Goal: Task Accomplishment & Management: Use online tool/utility

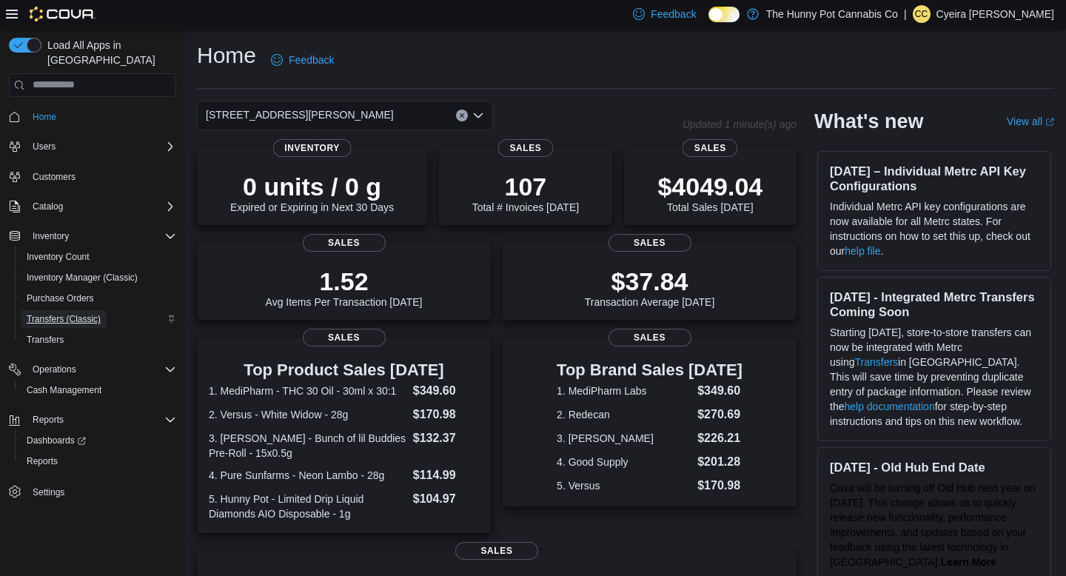
click at [63, 313] on span "Transfers (Classic)" at bounding box center [64, 319] width 74 height 12
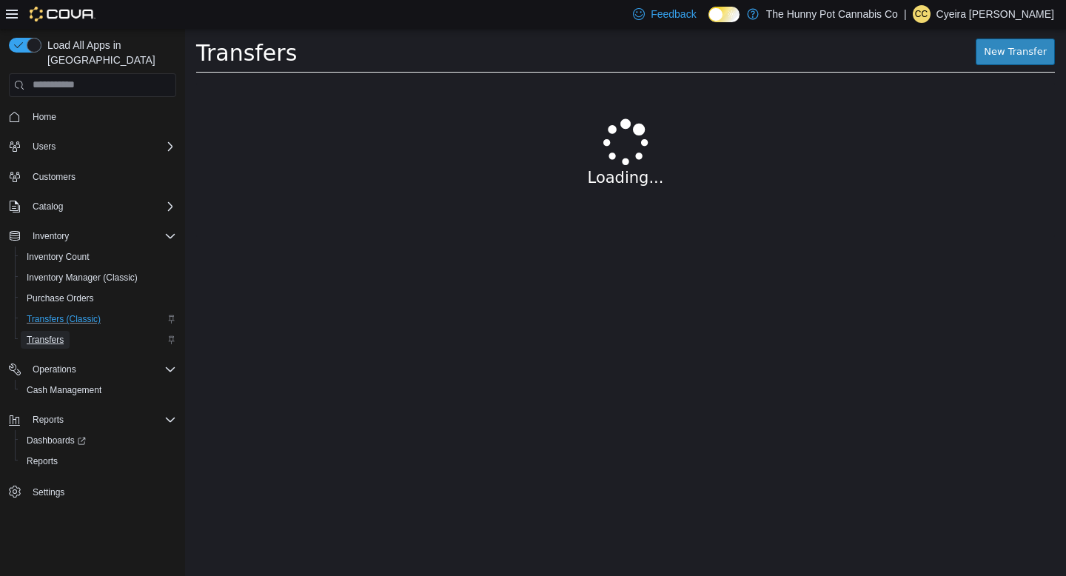
click at [55, 334] on span "Transfers" at bounding box center [45, 340] width 37 height 12
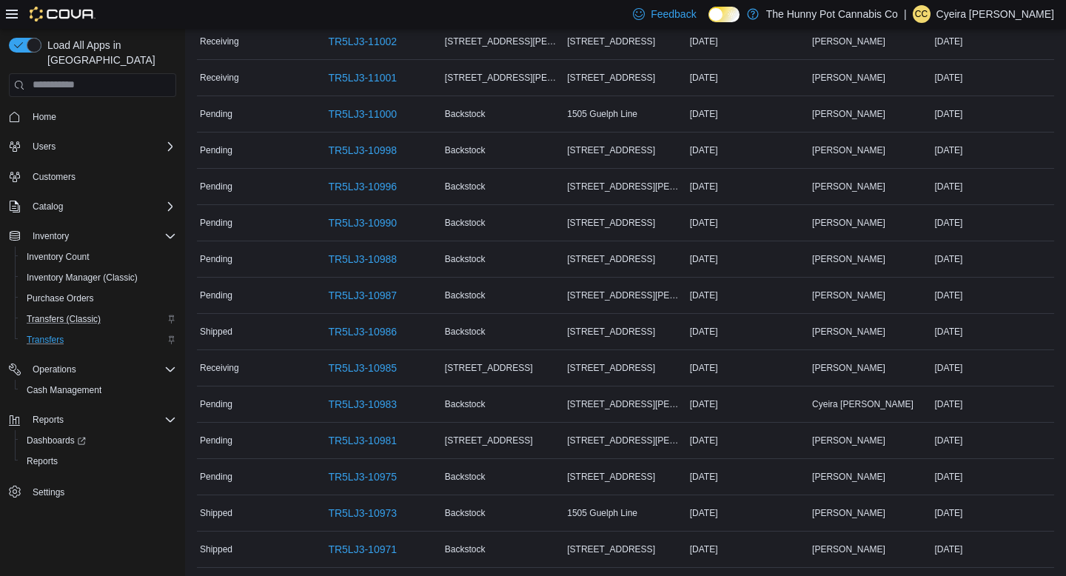
scroll to position [910, 0]
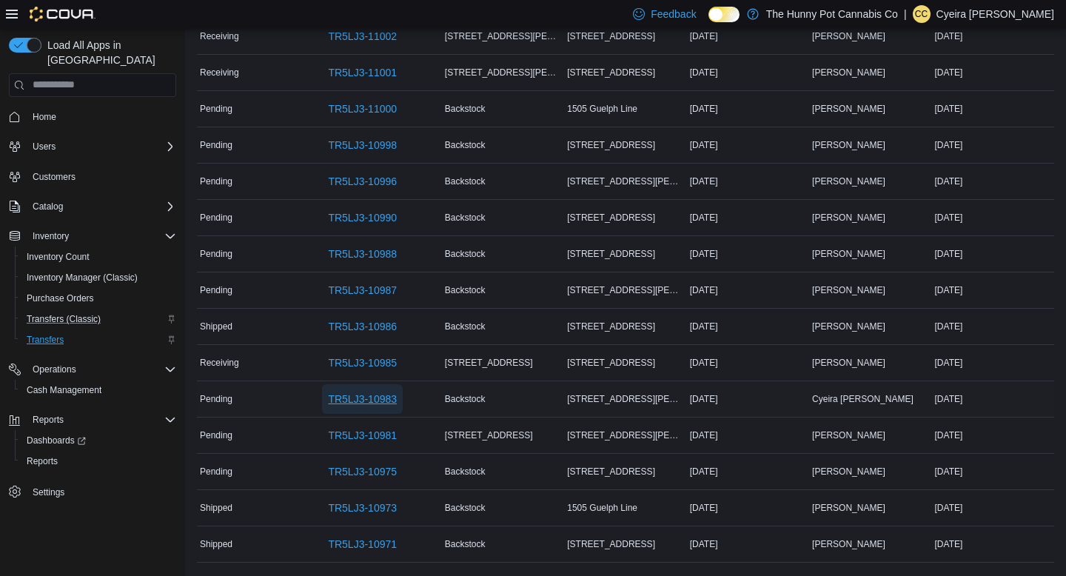
click at [350, 400] on span "TR5LJ3-10983" at bounding box center [362, 399] width 69 height 15
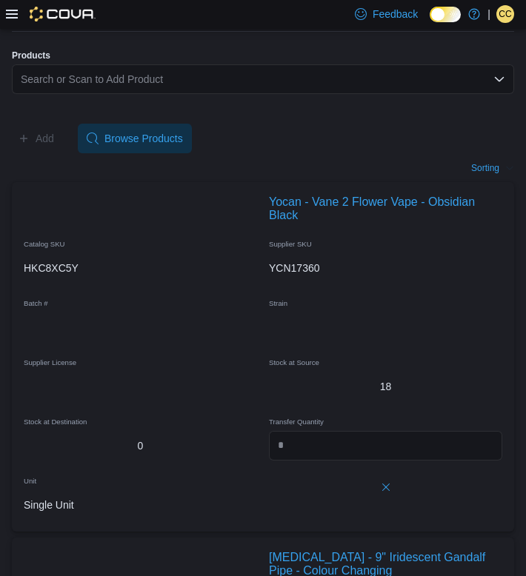
scroll to position [558, 0]
click at [76, 93] on div "Search or Scan to Add Product" at bounding box center [263, 79] width 502 height 30
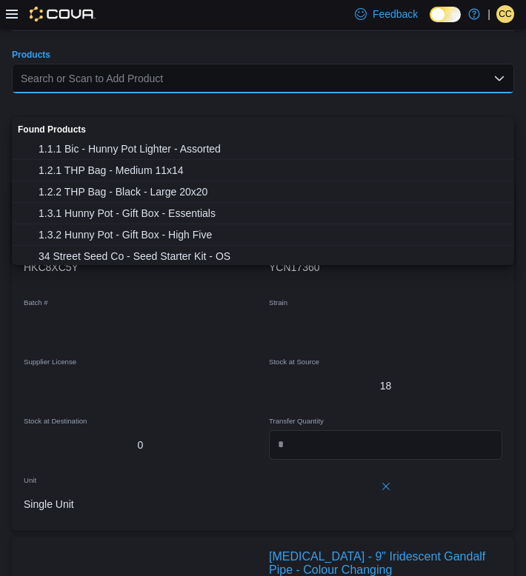
paste input "********"
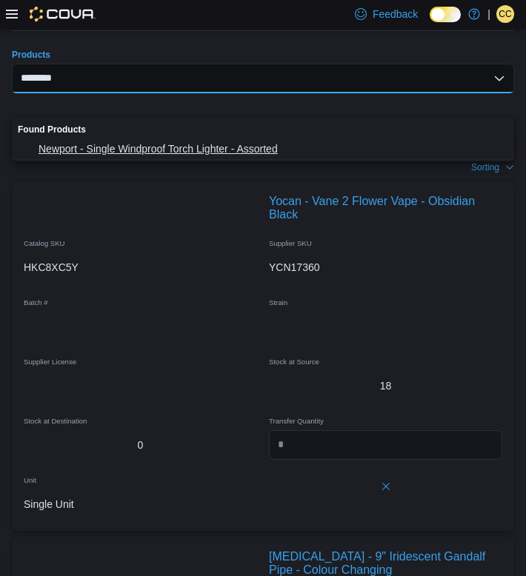
type input "********"
click at [78, 139] on button "Newport - Single Windproof Torch Lighter - Assorted" at bounding box center [263, 148] width 502 height 21
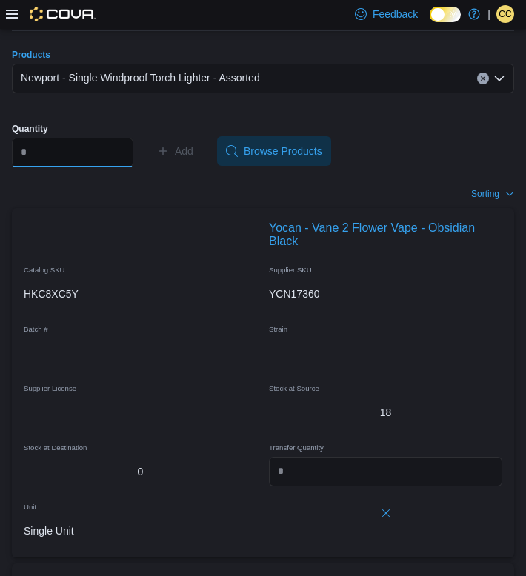
click at [81, 167] on input "Quantity" at bounding box center [72, 153] width 121 height 30
type input "*"
click at [193, 158] on span "Add" at bounding box center [184, 151] width 19 height 15
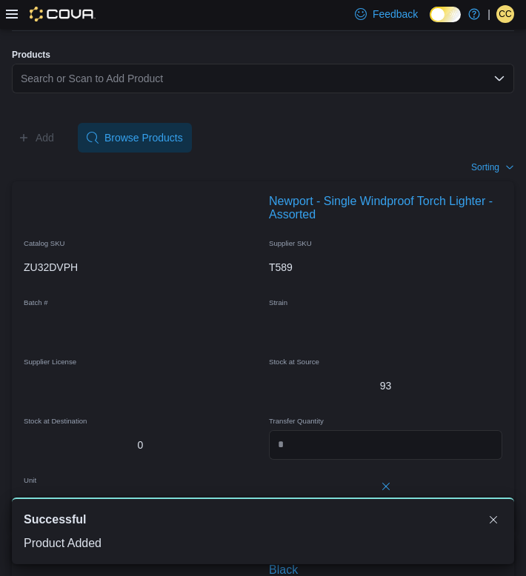
scroll to position [0, 0]
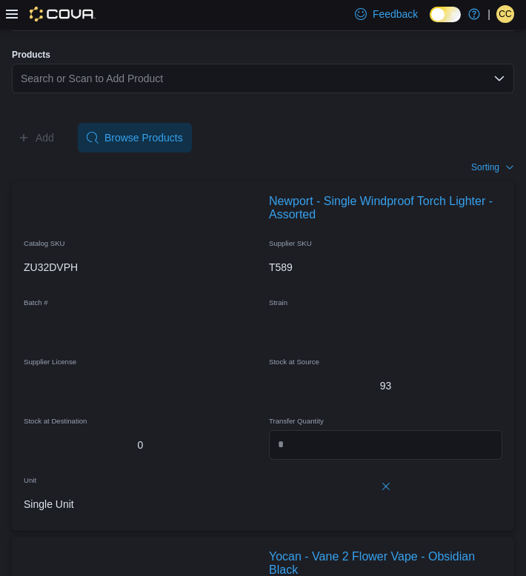
click at [166, 93] on div "Search or Scan to Add Product" at bounding box center [263, 79] width 502 height 30
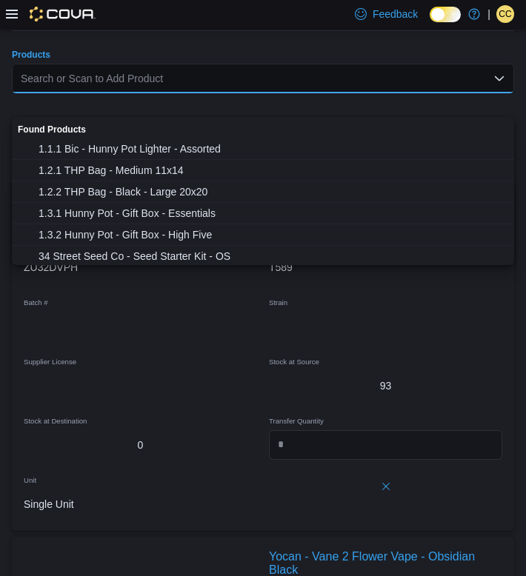
paste input "********"
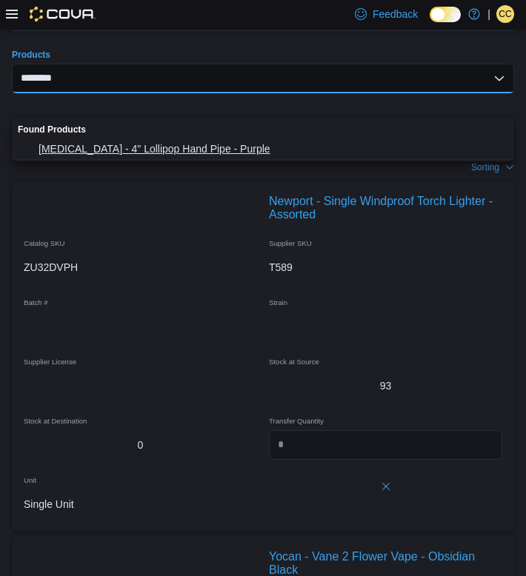
type input "********"
click at [131, 155] on span "[MEDICAL_DATA] - 4" Lollipop Hand Pipe - Purple" at bounding box center [271, 148] width 466 height 15
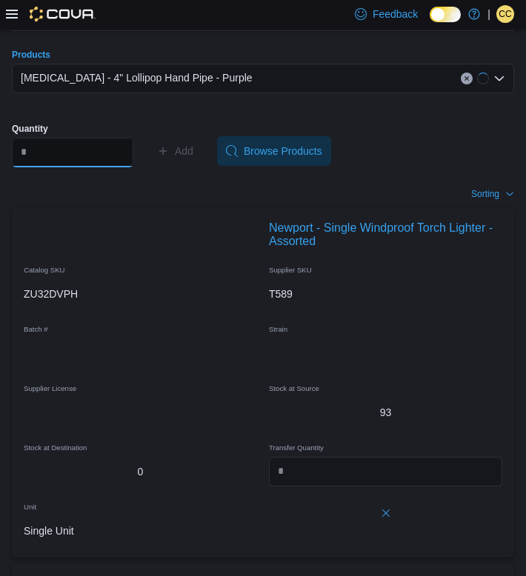
click at [66, 167] on input "Quantity" at bounding box center [72, 153] width 121 height 30
drag, startPoint x: 66, startPoint y: 174, endPoint x: 55, endPoint y: 181, distance: 13.3
click at [55, 167] on input "Quantity" at bounding box center [72, 153] width 121 height 30
type input "*"
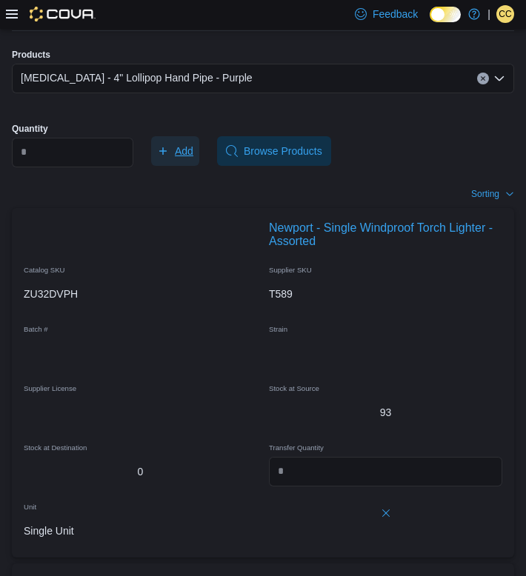
click at [192, 158] on span "Add" at bounding box center [184, 151] width 19 height 15
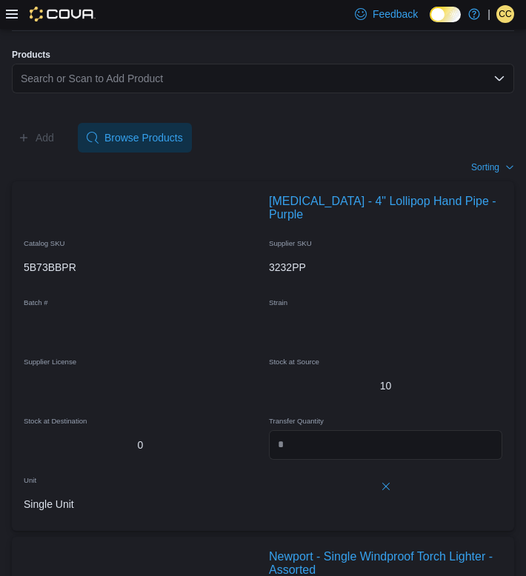
click at [144, 93] on div "Search or Scan to Add Product" at bounding box center [263, 79] width 502 height 30
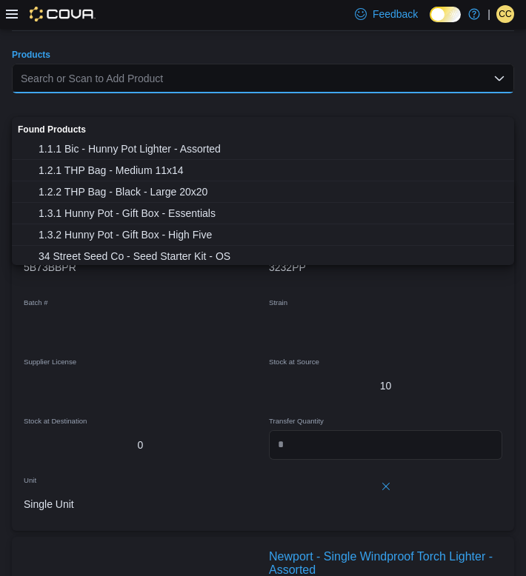
paste input "********"
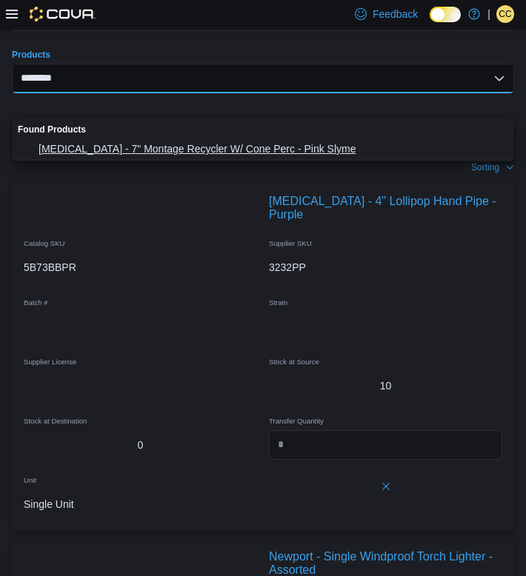
type input "********"
click at [161, 143] on span "[MEDICAL_DATA] - 7" Montage Recycler W/ Cone Perc - Pink Slyme" at bounding box center [271, 148] width 466 height 15
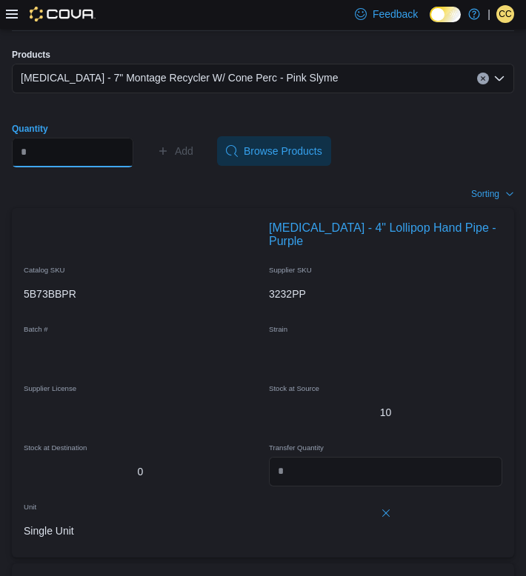
click at [95, 167] on input "Quantity" at bounding box center [72, 153] width 121 height 30
type input "*"
click at [189, 158] on span "Add" at bounding box center [184, 151] width 19 height 15
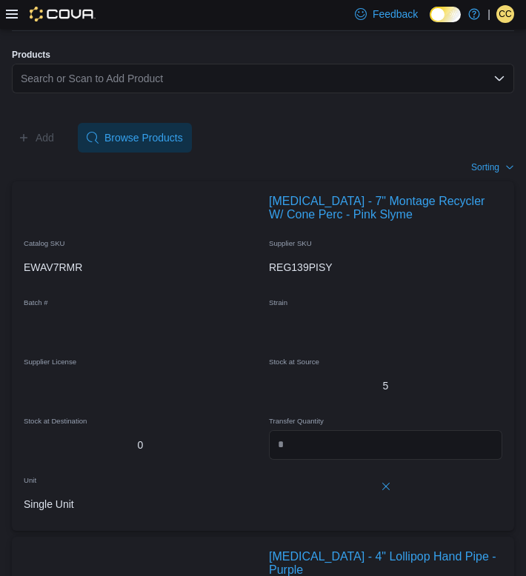
click at [66, 93] on div "Search or Scan to Add Product" at bounding box center [263, 79] width 502 height 30
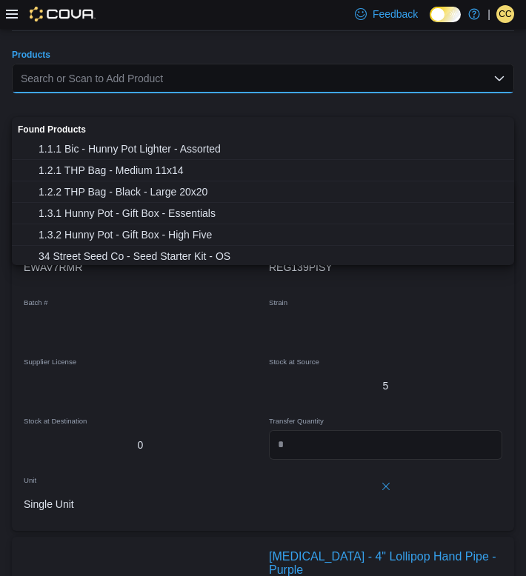
paste input "********"
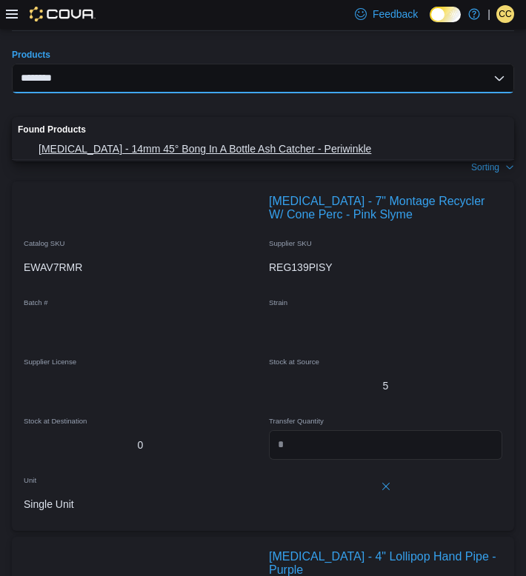
type input "********"
click at [79, 147] on span "[MEDICAL_DATA] - 14mm 45° Bong In A Bottle Ash Catcher - Periwinkle" at bounding box center [271, 148] width 466 height 15
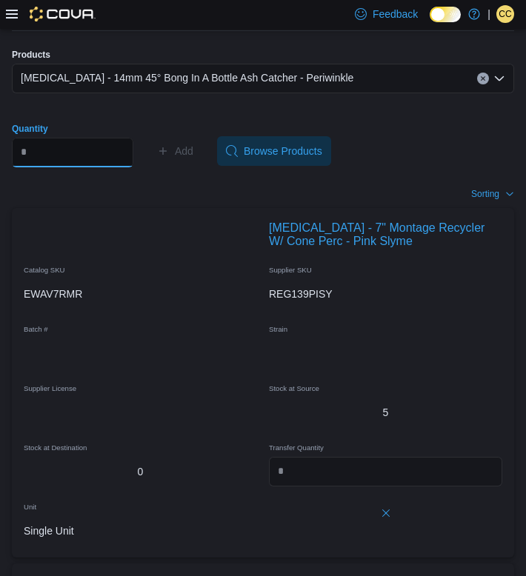
click at [50, 167] on input "Quantity" at bounding box center [72, 153] width 121 height 30
type input "*"
click at [193, 166] on span "Add" at bounding box center [175, 151] width 36 height 30
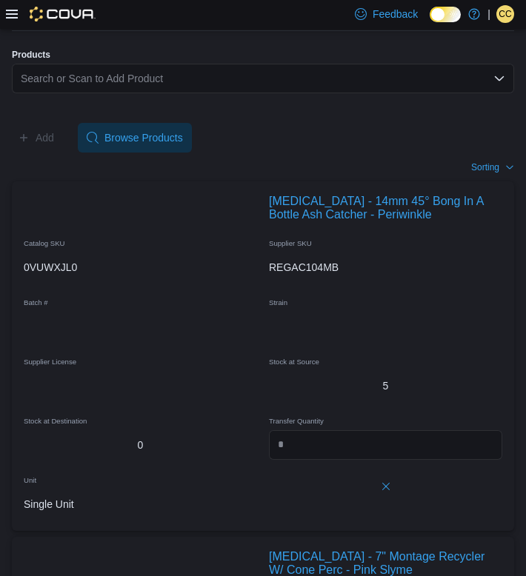
click at [51, 93] on div "Search or Scan to Add Product" at bounding box center [263, 79] width 502 height 30
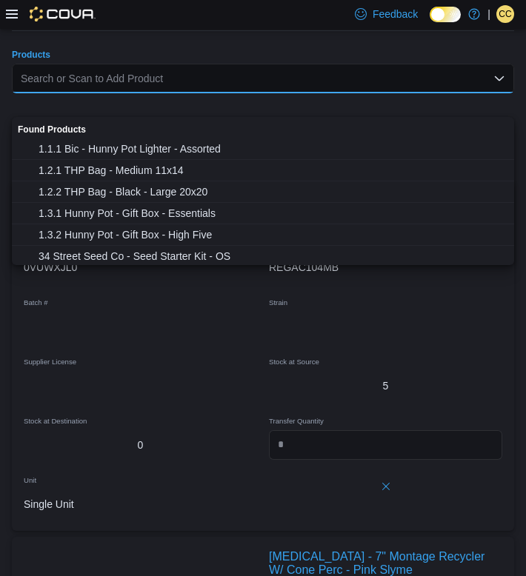
paste input "********"
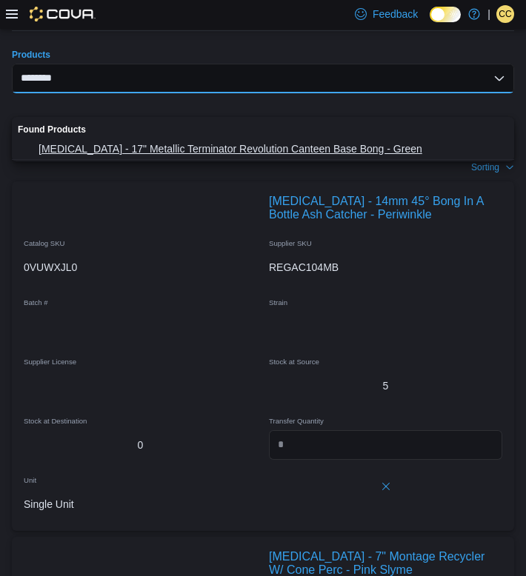
type input "********"
click at [102, 147] on span "[MEDICAL_DATA] - 17" Metallic Terminator Revolution Canteen Base Bong - Green" at bounding box center [271, 148] width 466 height 15
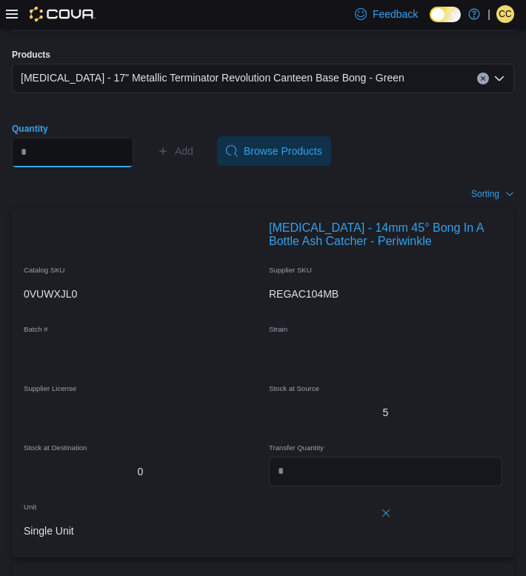
click at [59, 167] on input "Quantity" at bounding box center [72, 153] width 121 height 30
type input "*"
click at [185, 166] on span "Add" at bounding box center [175, 151] width 36 height 30
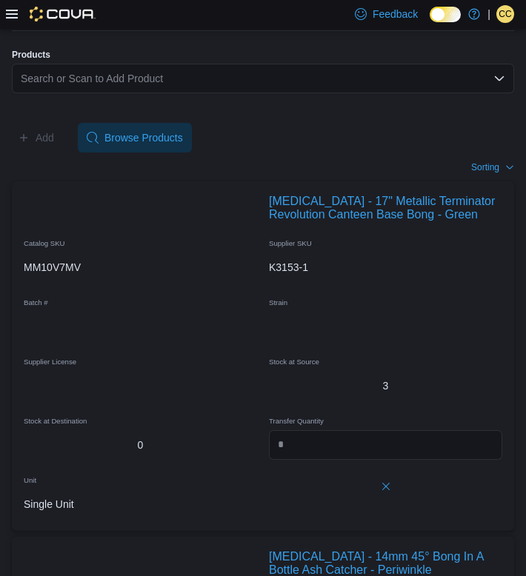
click at [169, 93] on div "Search or Scan to Add Product" at bounding box center [263, 79] width 502 height 30
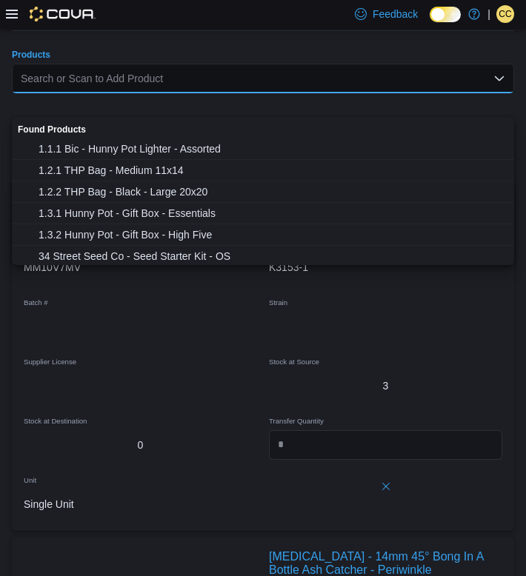
paste input "********"
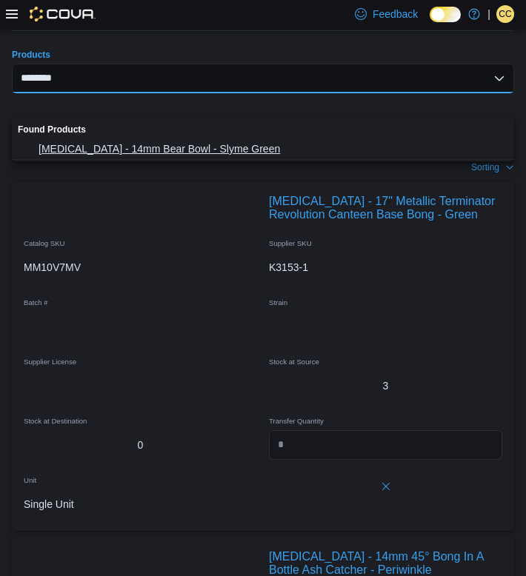
type input "********"
click at [144, 147] on span "[MEDICAL_DATA] - 14mm Bear Bowl - Slyme Green" at bounding box center [271, 148] width 466 height 15
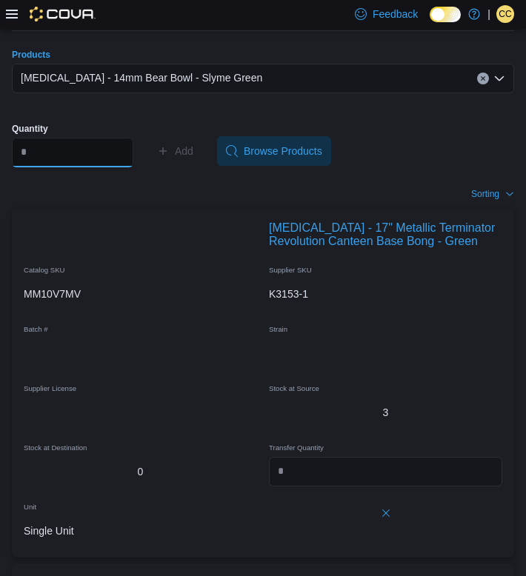
click at [64, 167] on input "Quantity" at bounding box center [72, 153] width 121 height 30
type input "*"
click at [193, 158] on span "Add" at bounding box center [184, 151] width 19 height 15
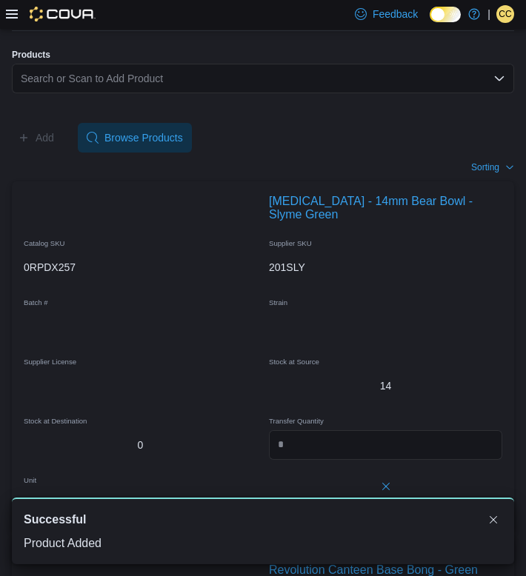
click at [163, 93] on div "Search or Scan to Add Product" at bounding box center [263, 79] width 502 height 30
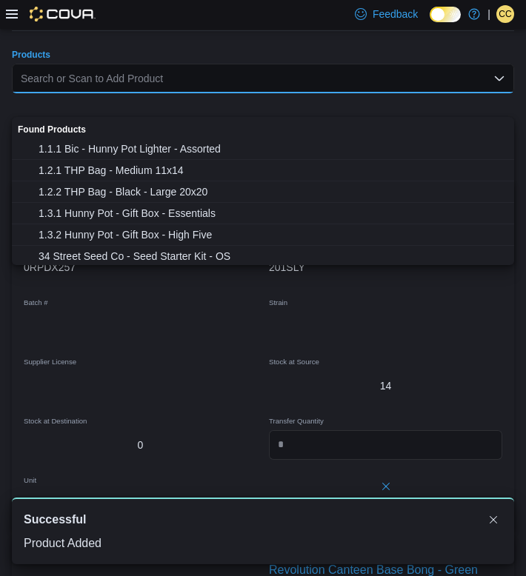
paste input "********"
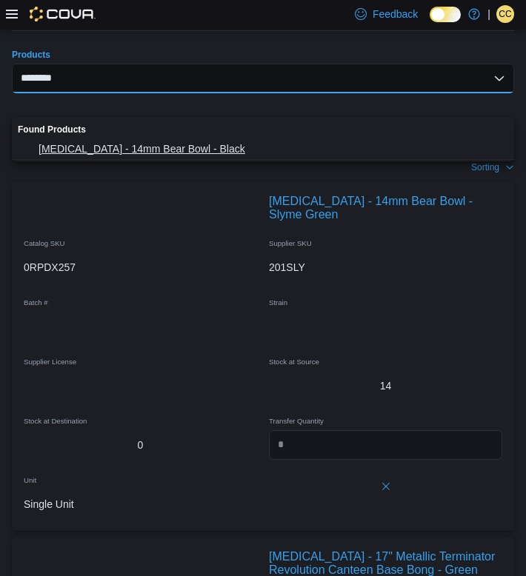
type input "********"
click at [126, 144] on span "[MEDICAL_DATA] - 14mm Bear Bowl - Black" at bounding box center [271, 148] width 466 height 15
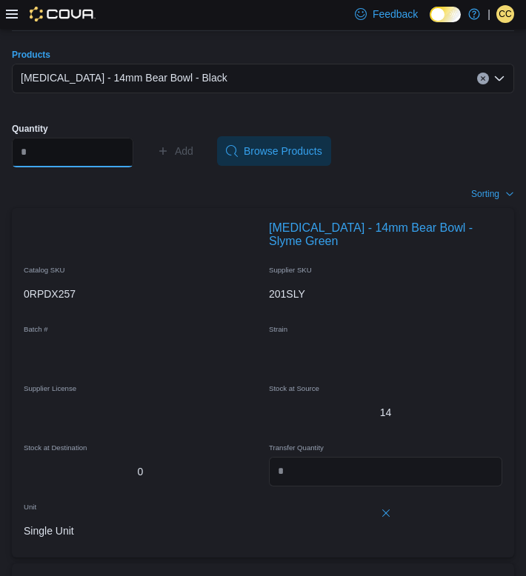
click at [49, 167] on input "Quantity" at bounding box center [72, 153] width 121 height 30
type input "*"
click at [199, 166] on button "Add" at bounding box center [175, 151] width 48 height 30
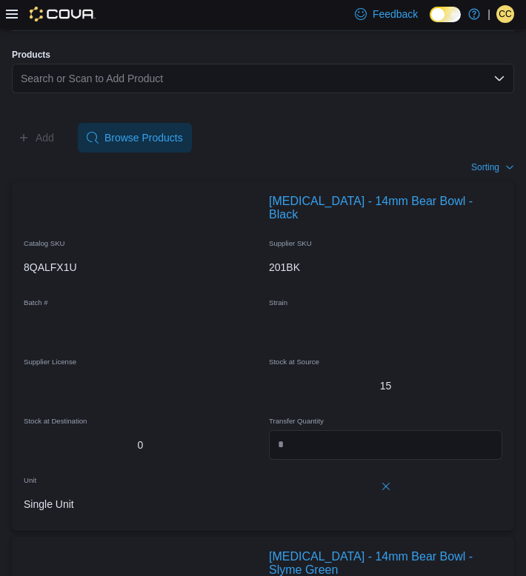
click at [54, 93] on div "Search or Scan to Add Product" at bounding box center [263, 79] width 502 height 30
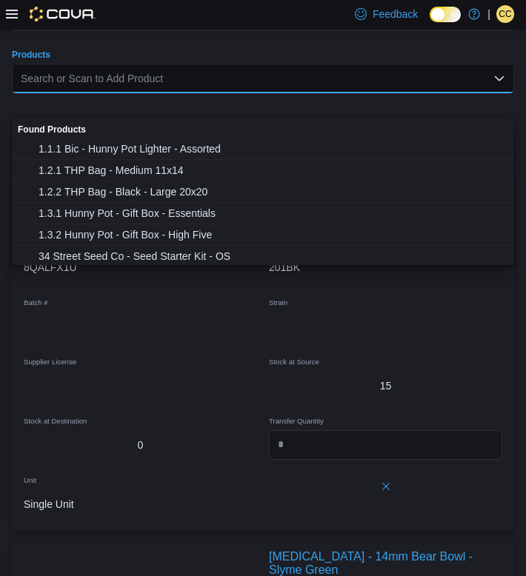
click at [54, 93] on div "Search or Scan to Add Product" at bounding box center [263, 79] width 502 height 30
paste input "********"
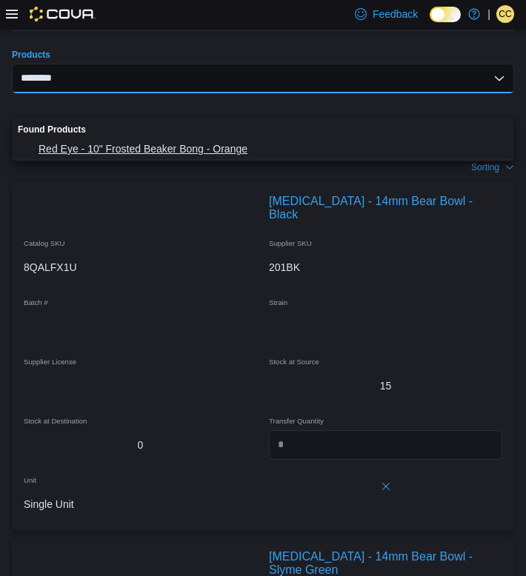
type input "********"
click at [71, 146] on span "Red Eye - 10" Frosted Beaker Bong - Orange" at bounding box center [271, 148] width 466 height 15
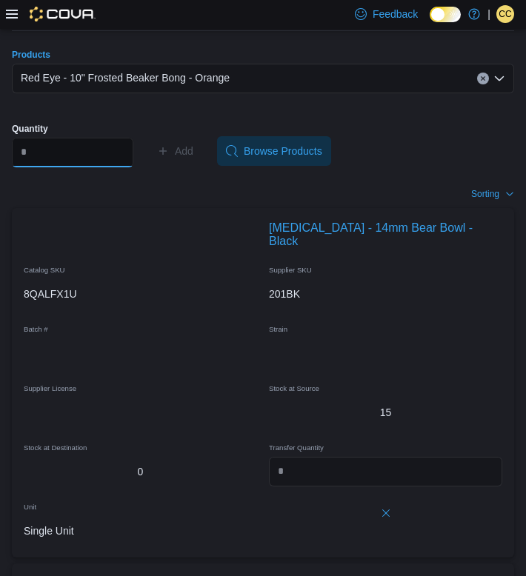
click at [55, 167] on input "Quantity" at bounding box center [72, 153] width 121 height 30
type input "*"
click at [193, 158] on span "Add" at bounding box center [184, 151] width 19 height 15
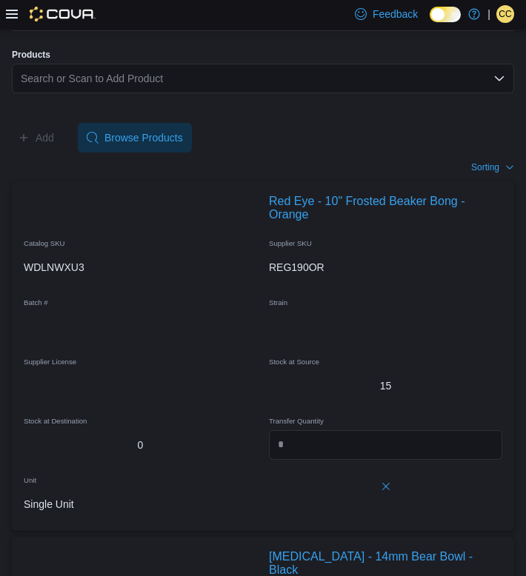
click at [210, 93] on div "Search or Scan to Add Product" at bounding box center [263, 79] width 502 height 30
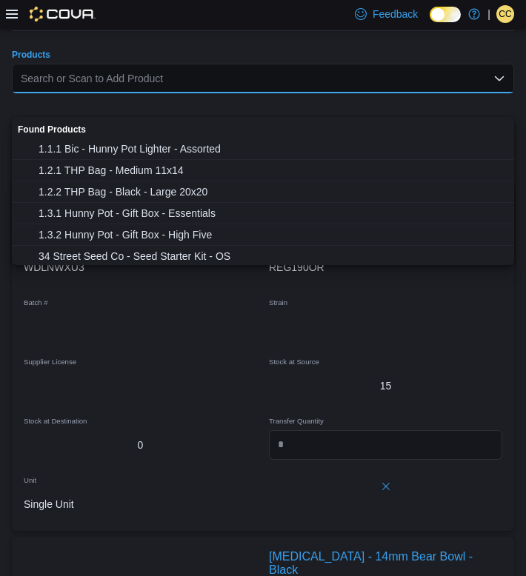
click at [210, 93] on div "Search or Scan to Add Product" at bounding box center [263, 79] width 502 height 30
paste input "********"
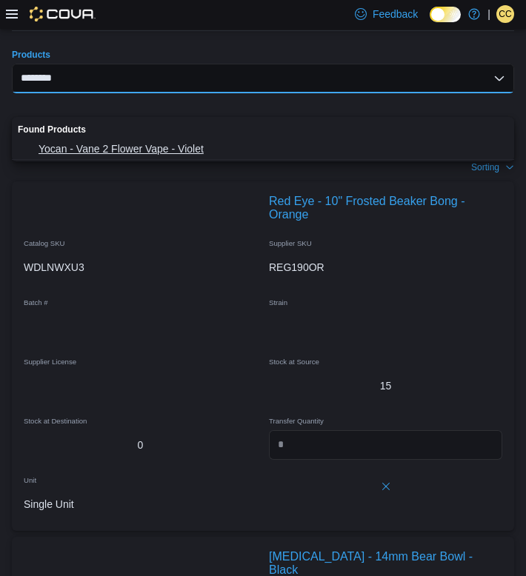
type input "********"
click at [147, 142] on span "Yocan - Vane 2 Flower Vape - Violet" at bounding box center [271, 148] width 466 height 15
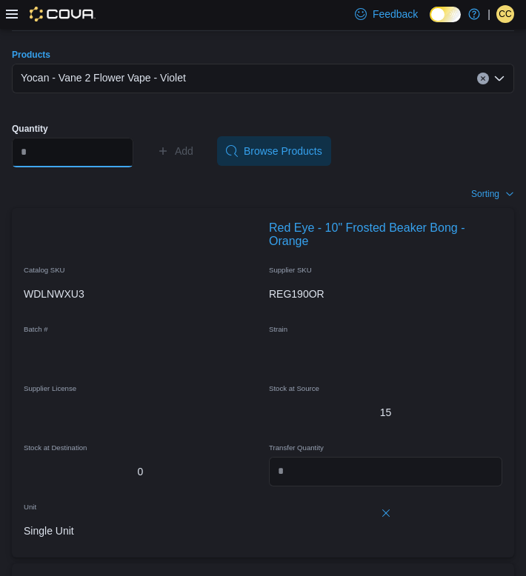
click at [48, 167] on input "Quantity" at bounding box center [72, 153] width 121 height 30
type input "*"
click at [193, 158] on span "Add" at bounding box center [184, 151] width 19 height 15
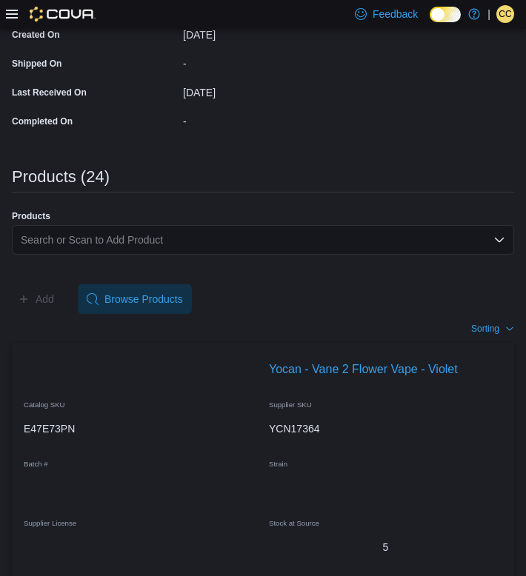
scroll to position [408, 0]
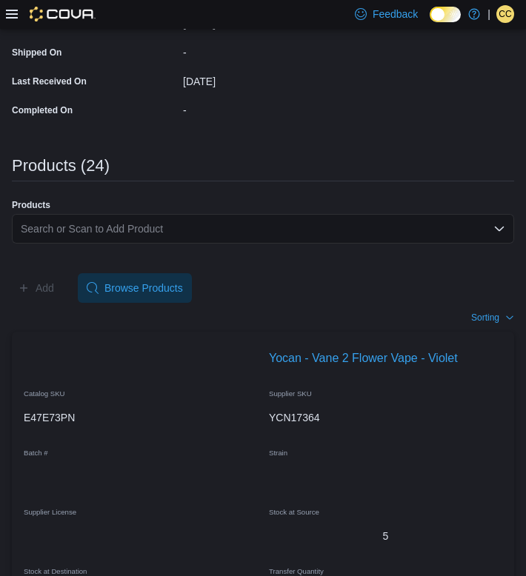
click at [70, 244] on div "Search or Scan to Add Product" at bounding box center [263, 229] width 502 height 30
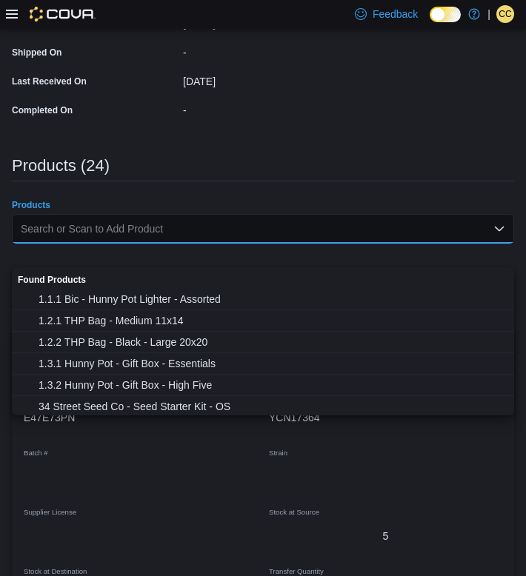
paste input "********"
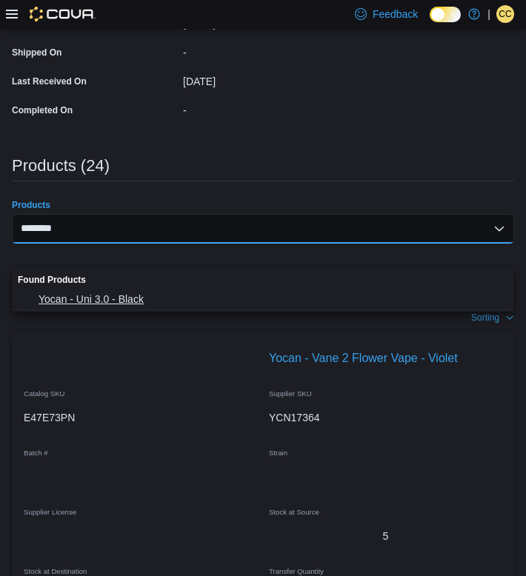
type input "********"
click at [95, 295] on span "Yocan - Uni 3.0 - Black" at bounding box center [271, 299] width 466 height 15
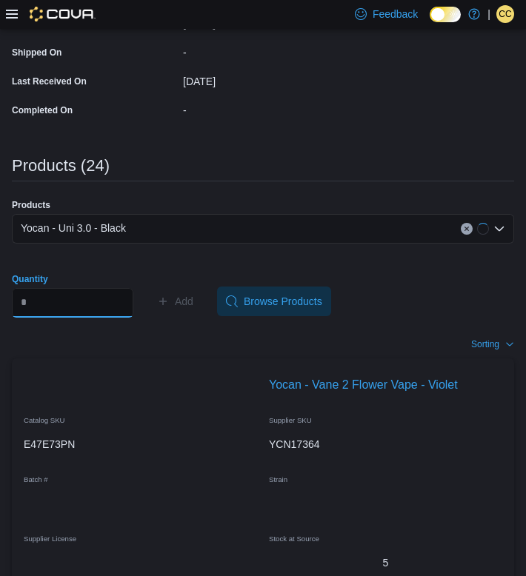
click at [56, 318] on input "Quantity" at bounding box center [72, 303] width 121 height 30
type input "*"
click at [193, 309] on span "Add" at bounding box center [184, 301] width 19 height 15
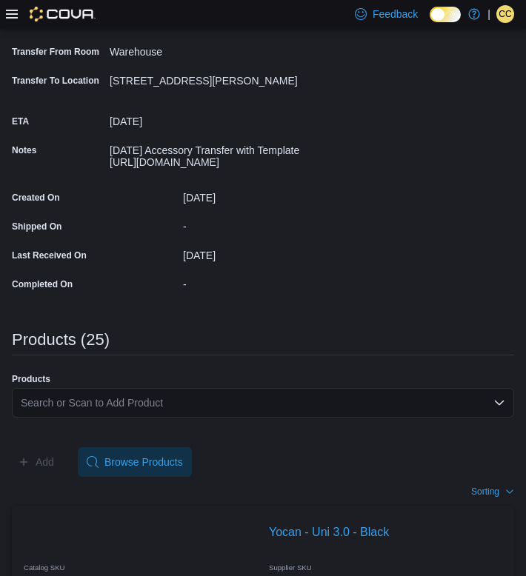
scroll to position [235, 0]
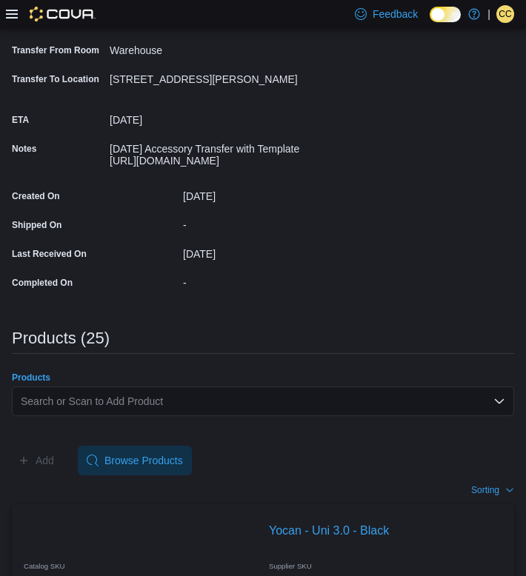
click at [104, 416] on div "Search or Scan to Add Product" at bounding box center [263, 401] width 502 height 30
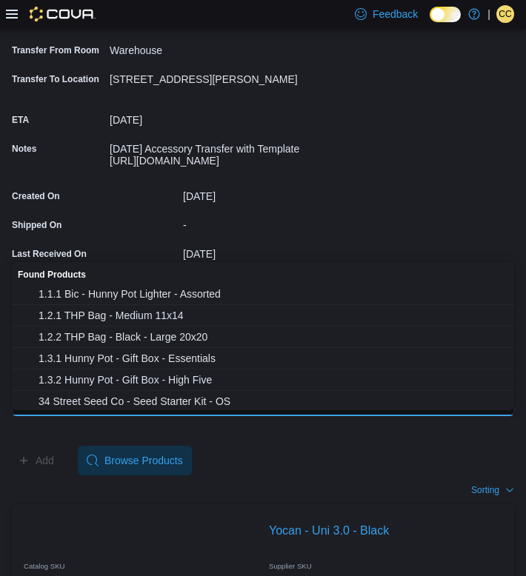
paste input "********"
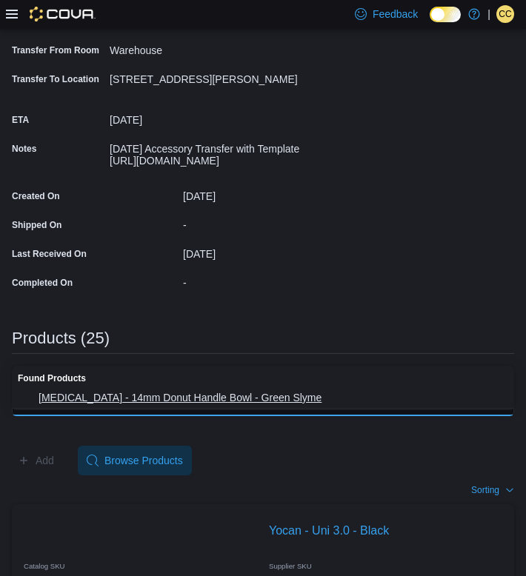
type input "********"
click at [104, 390] on span "[MEDICAL_DATA] - 14mm Donut Handle Bowl - Green Slyme" at bounding box center [271, 397] width 466 height 15
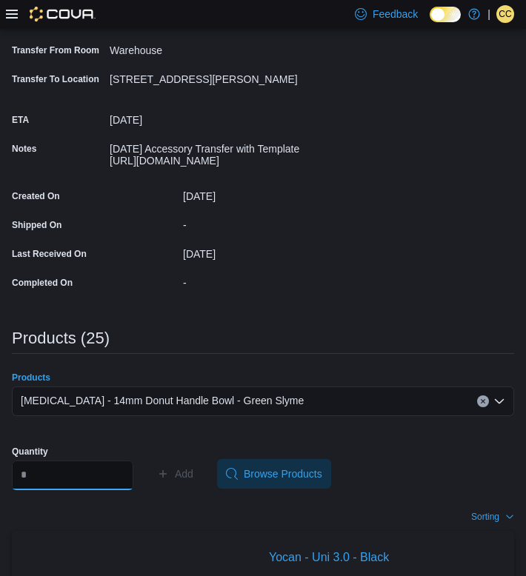
click at [108, 490] on input "Quantity" at bounding box center [72, 475] width 121 height 30
type input "*"
click at [193, 481] on span "Add" at bounding box center [184, 473] width 19 height 15
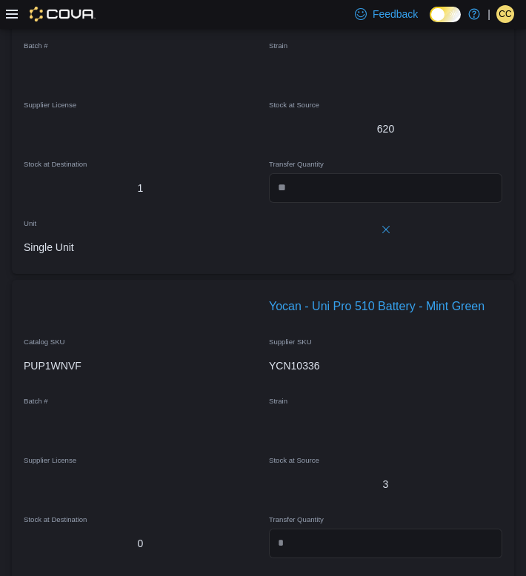
scroll to position [9496, 0]
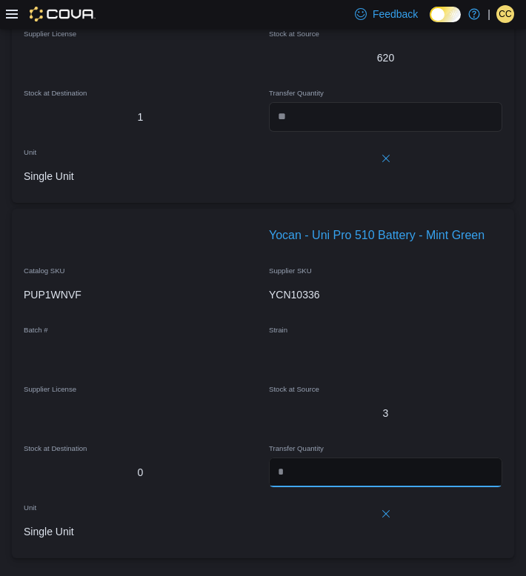
click at [319, 469] on input "number" at bounding box center [385, 472] width 233 height 30
type input "*"
click at [313, 425] on div "3" at bounding box center [385, 413] width 233 height 30
click at [310, 480] on input "*" at bounding box center [385, 472] width 233 height 30
type input "*"
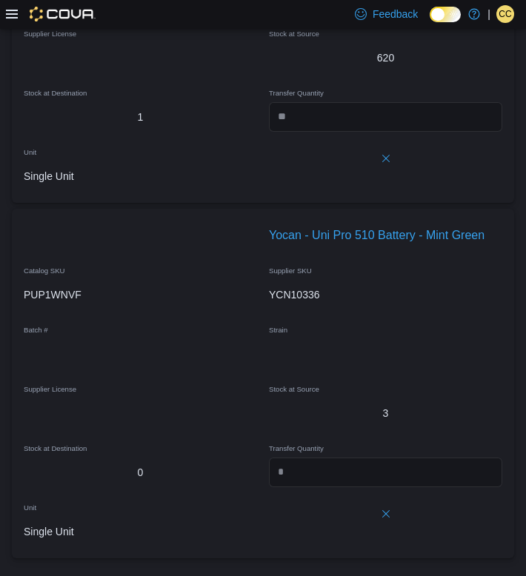
click at [292, 409] on div "3" at bounding box center [385, 413] width 233 height 15
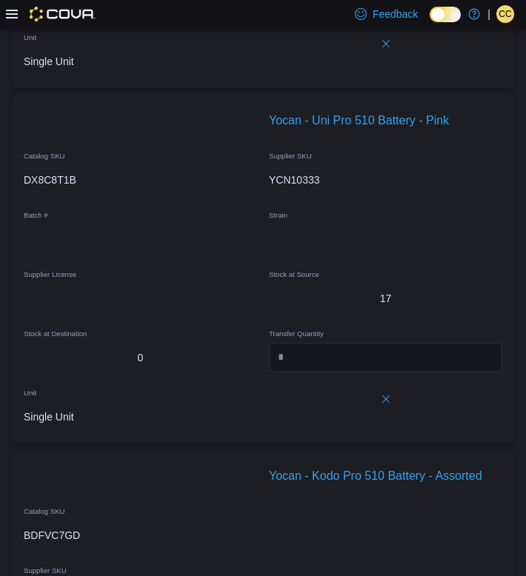
scroll to position [8816, 0]
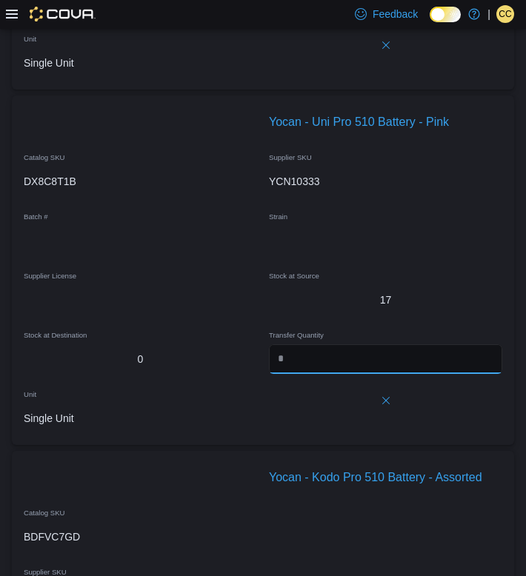
click at [298, 374] on input "number" at bounding box center [385, 359] width 233 height 30
type input "*"
click at [220, 344] on div "Stock at Destination" at bounding box center [140, 333] width 245 height 24
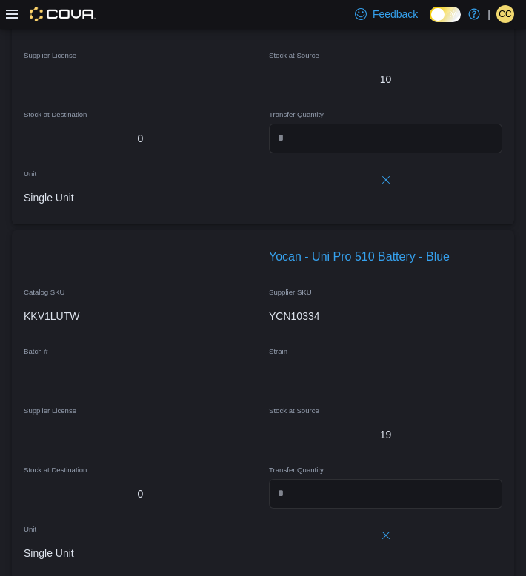
scroll to position [8322, 0]
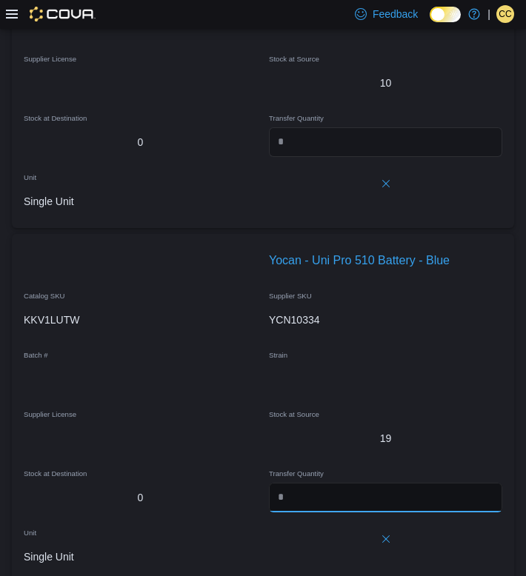
click at [308, 512] on input "number" at bounding box center [385, 498] width 233 height 30
type input "*"
click at [296, 446] on div "19" at bounding box center [385, 438] width 233 height 15
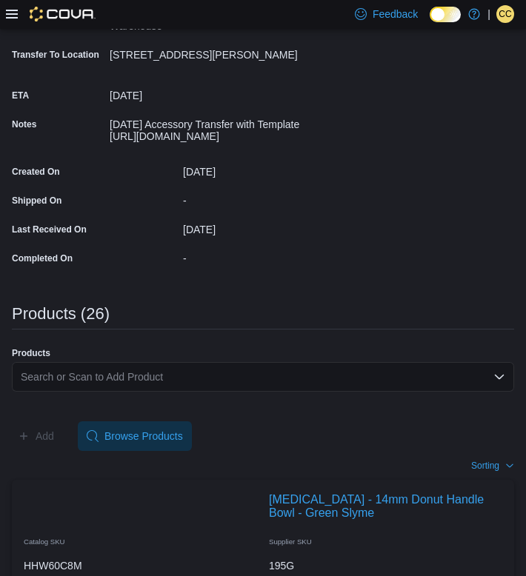
scroll to position [432, 0]
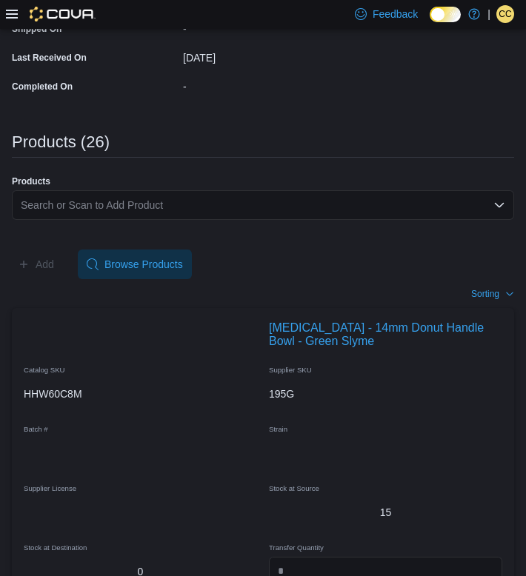
click at [98, 220] on div "Search or Scan to Add Product" at bounding box center [263, 205] width 502 height 30
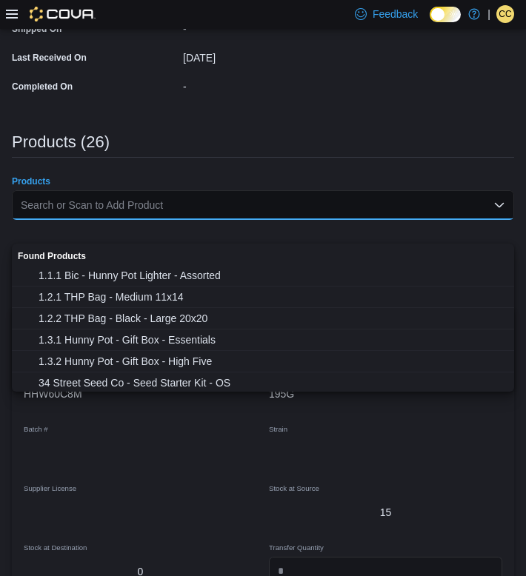
paste input "********"
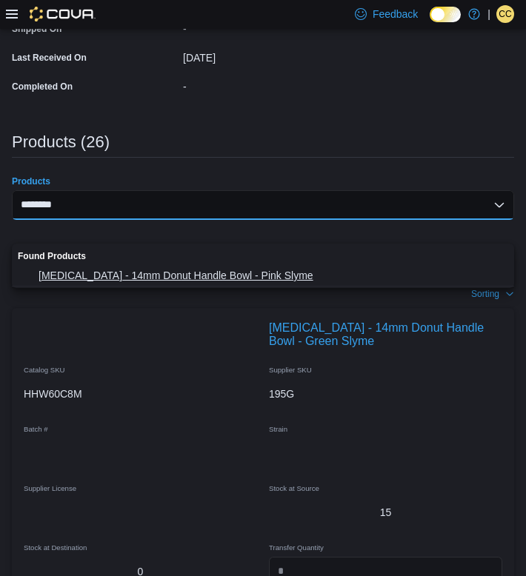
type input "********"
click at [101, 274] on span "[MEDICAL_DATA] - 14mm Donut Handle Bowl - Pink Slyme" at bounding box center [271, 275] width 466 height 15
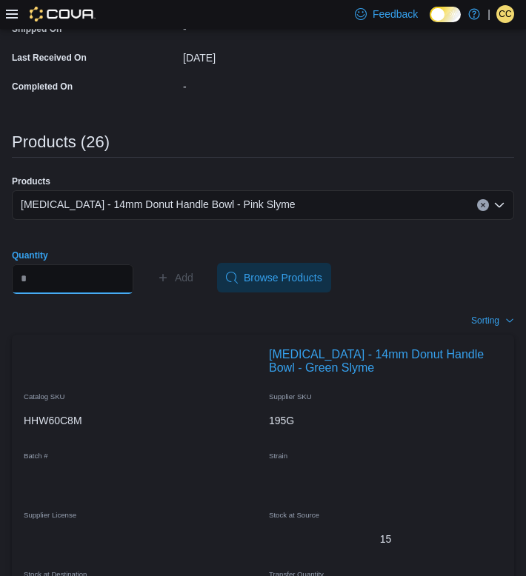
click at [56, 294] on input "Quantity" at bounding box center [72, 279] width 121 height 30
type input "*"
click at [193, 285] on span "Add" at bounding box center [184, 277] width 19 height 15
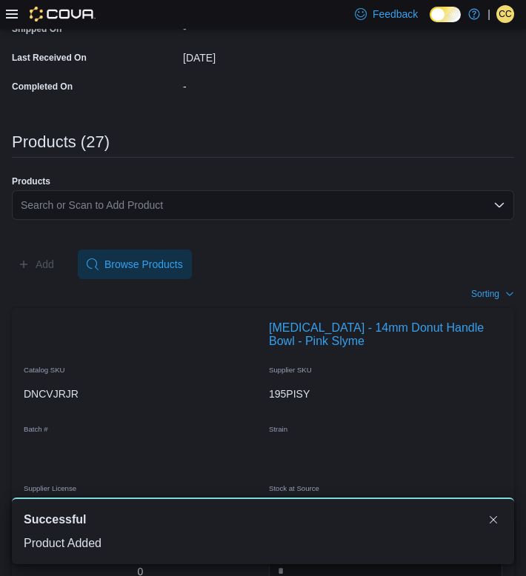
scroll to position [0, 0]
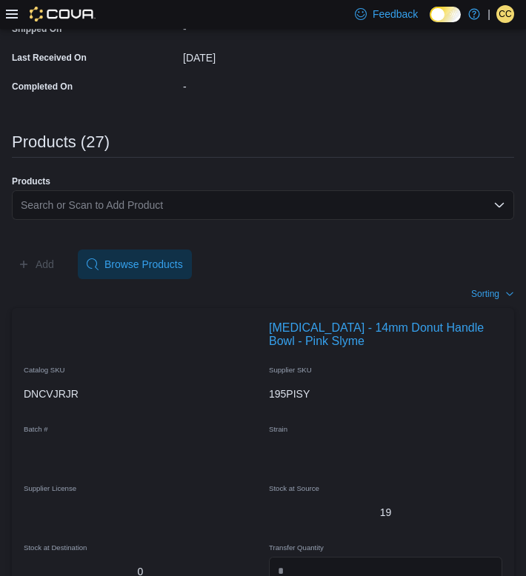
click at [71, 220] on div "Search or Scan to Add Product" at bounding box center [263, 205] width 502 height 30
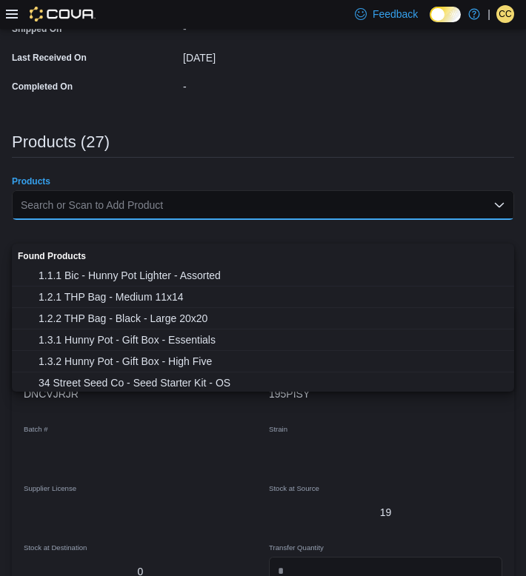
click at [71, 220] on div "Search or Scan to Add Product" at bounding box center [263, 205] width 502 height 30
paste input "********"
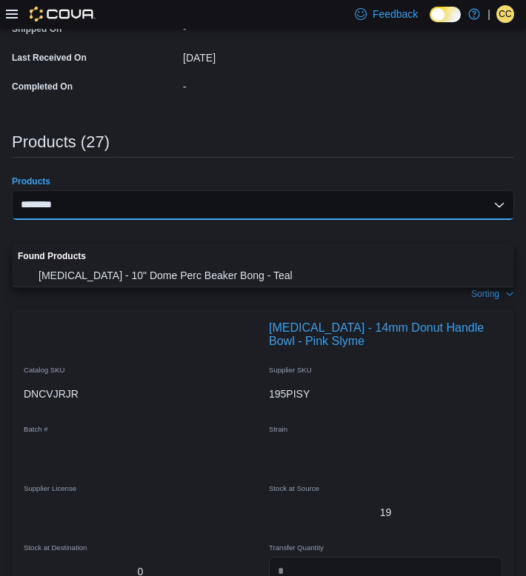
type input "********"
click at [89, 261] on div "Found Products" at bounding box center [263, 254] width 502 height 21
click at [91, 277] on span "[MEDICAL_DATA] - 10" Dome Perc Beaker Bong - Teal" at bounding box center [271, 275] width 466 height 15
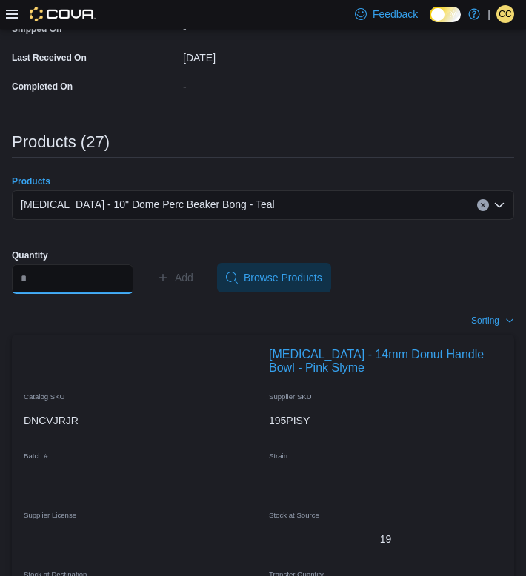
click at [81, 294] on input "Quantity" at bounding box center [72, 279] width 121 height 30
type input "*"
click at [193, 285] on span "Add" at bounding box center [184, 277] width 19 height 15
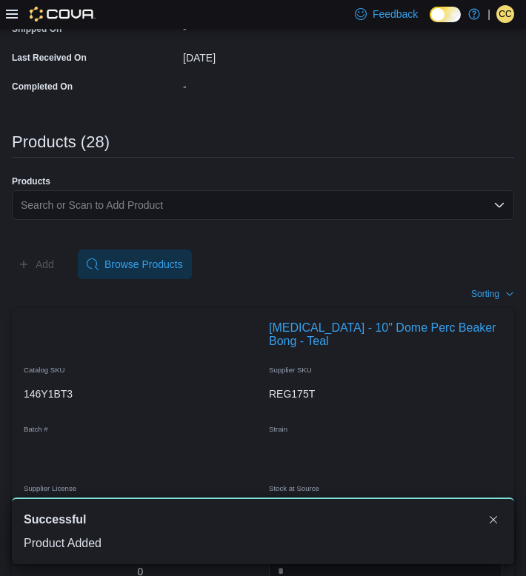
click at [48, 220] on div "Search or Scan to Add Product" at bounding box center [263, 205] width 502 height 30
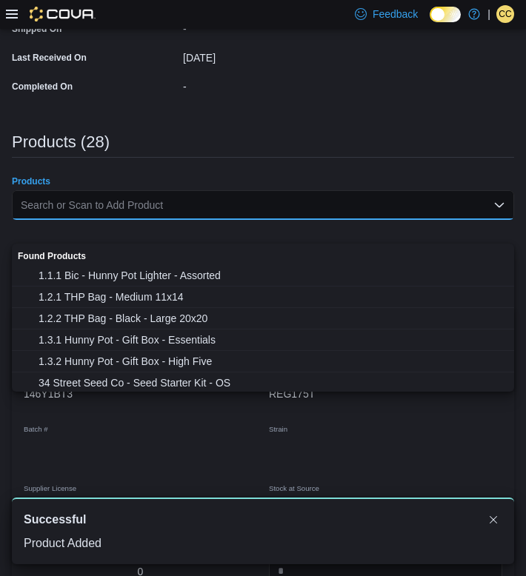
paste input "********"
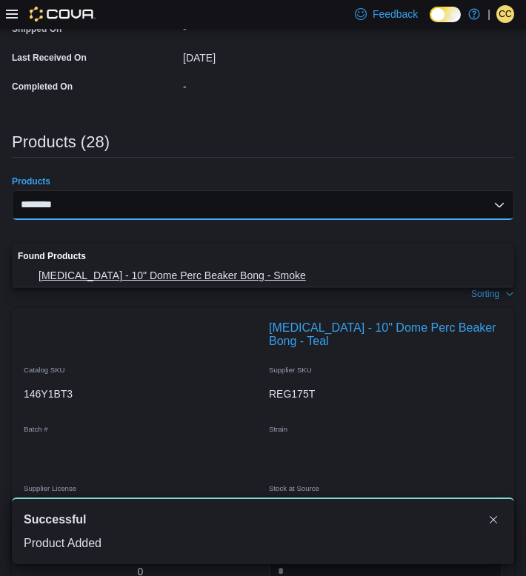
type input "********"
click at [110, 275] on span "[MEDICAL_DATA] - 10" Dome Perc Beaker Bong - Smoke" at bounding box center [271, 275] width 466 height 15
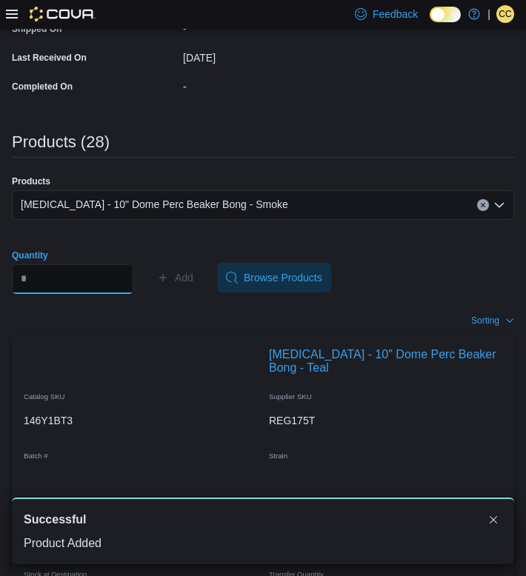
click at [89, 294] on input "Quantity" at bounding box center [72, 279] width 121 height 30
type input "*"
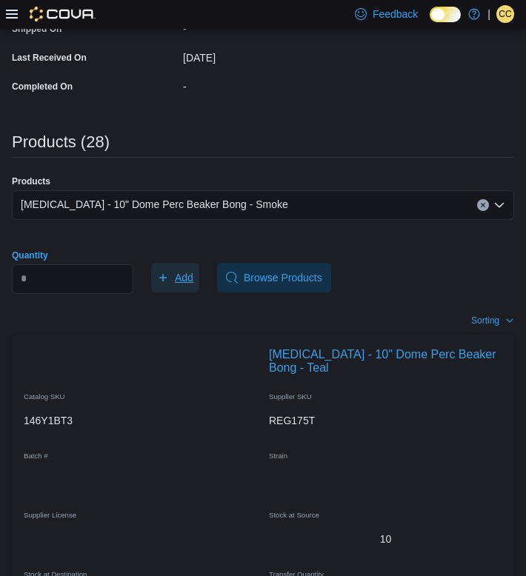
click at [181, 292] on span "Add" at bounding box center [175, 278] width 36 height 30
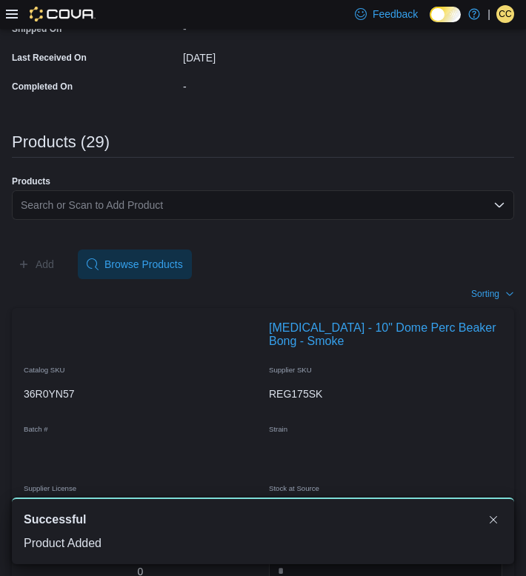
click at [118, 220] on div "Search or Scan to Add Product" at bounding box center [263, 205] width 502 height 30
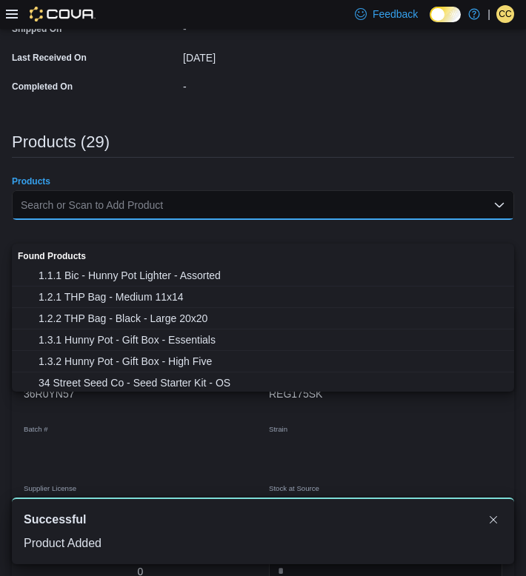
paste input "********"
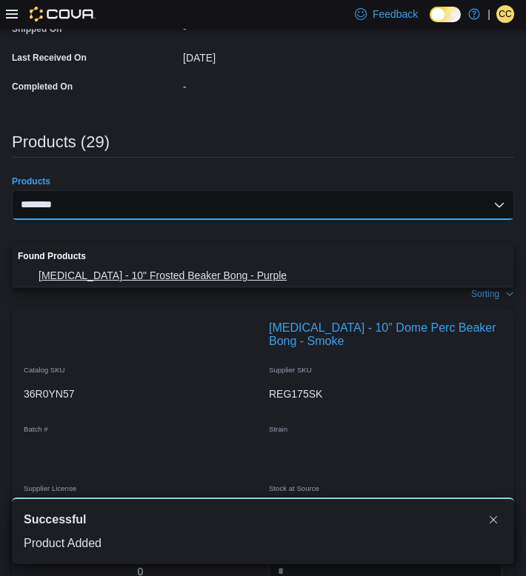
type input "********"
click at [123, 278] on span "[MEDICAL_DATA] - 10" Frosted Beaker Bong - Purple" at bounding box center [271, 275] width 466 height 15
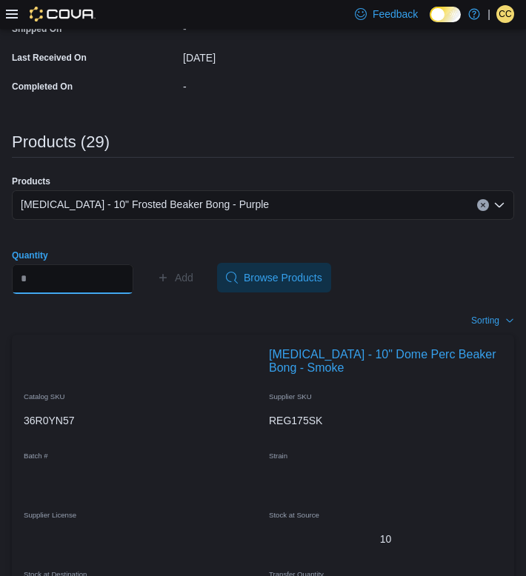
click at [61, 294] on input "Quantity" at bounding box center [72, 279] width 121 height 30
type input "*"
click at [192, 285] on span "Add" at bounding box center [184, 277] width 19 height 15
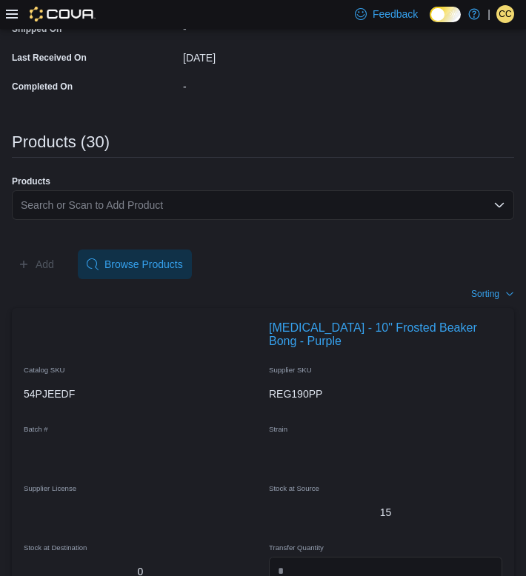
click at [144, 220] on div "Search or Scan to Add Product" at bounding box center [263, 205] width 502 height 30
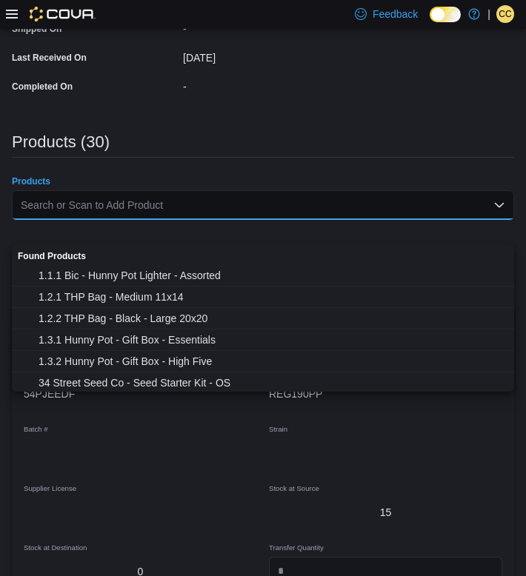
paste input "********"
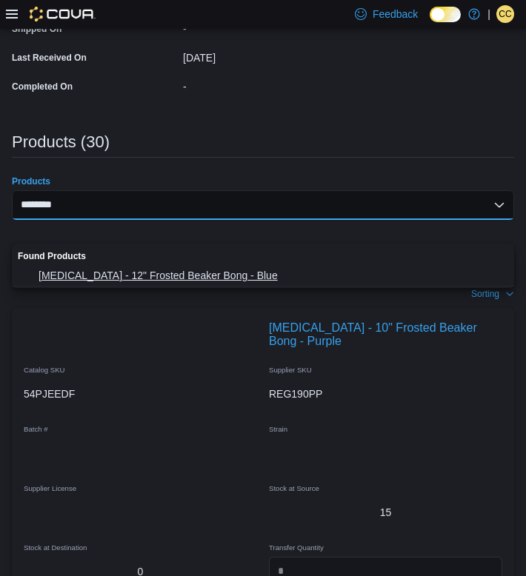
type input "********"
click at [154, 267] on button "[MEDICAL_DATA] - 12" Frosted Beaker Bong - Blue" at bounding box center [263, 275] width 502 height 21
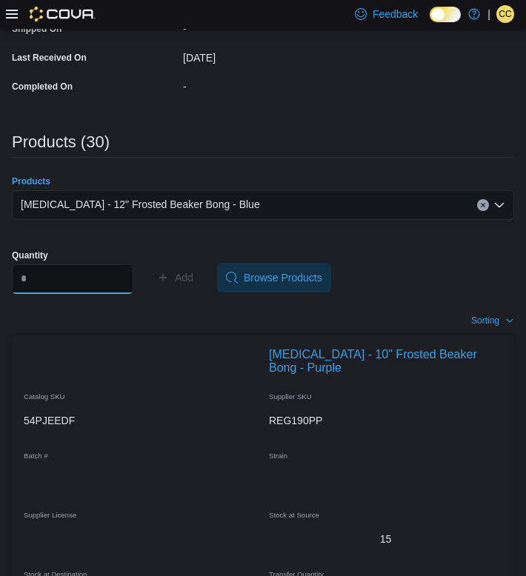
click at [130, 294] on input "Quantity" at bounding box center [72, 279] width 121 height 30
type input "*"
click at [193, 285] on span "Add" at bounding box center [184, 277] width 19 height 15
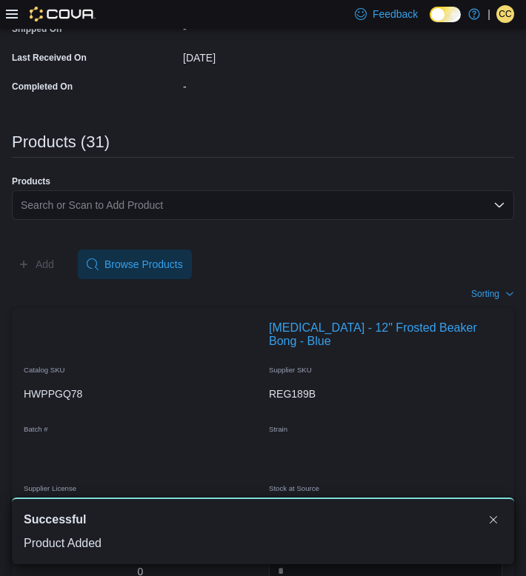
click at [73, 220] on div "Search or Scan to Add Product" at bounding box center [263, 205] width 502 height 30
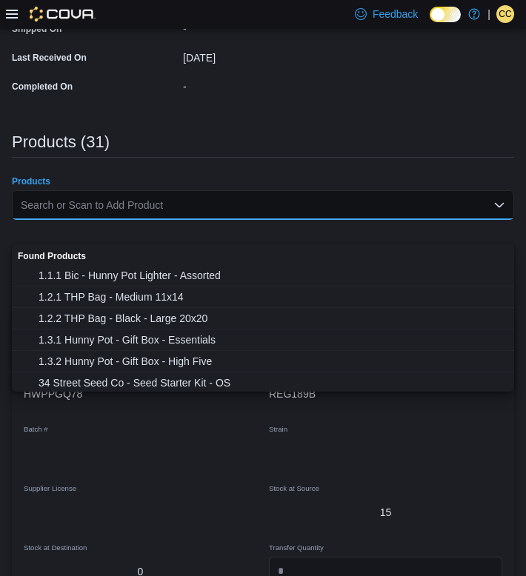
paste input "********"
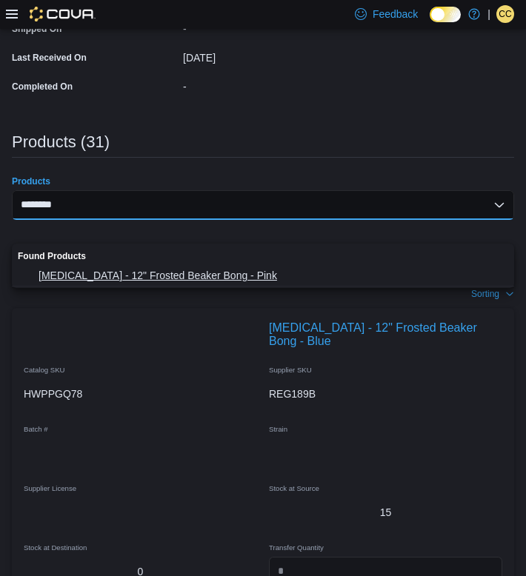
type input "********"
click at [104, 273] on span "[MEDICAL_DATA] - 12" Frosted Beaker Bong - Pink" at bounding box center [271, 275] width 466 height 15
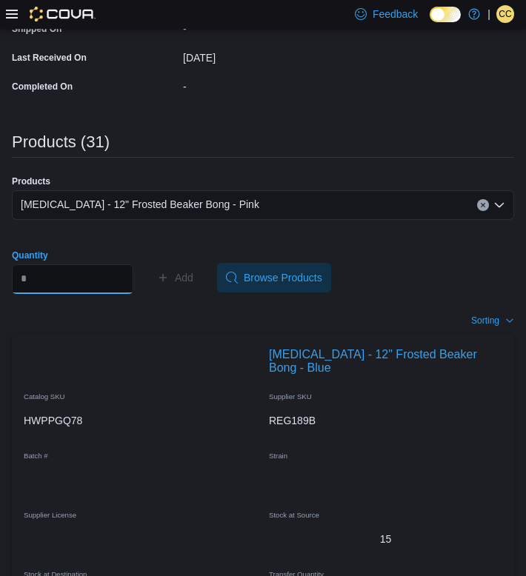
click at [117, 294] on input "Quantity" at bounding box center [72, 279] width 121 height 30
type input "*"
click at [193, 285] on span "Add" at bounding box center [184, 277] width 19 height 15
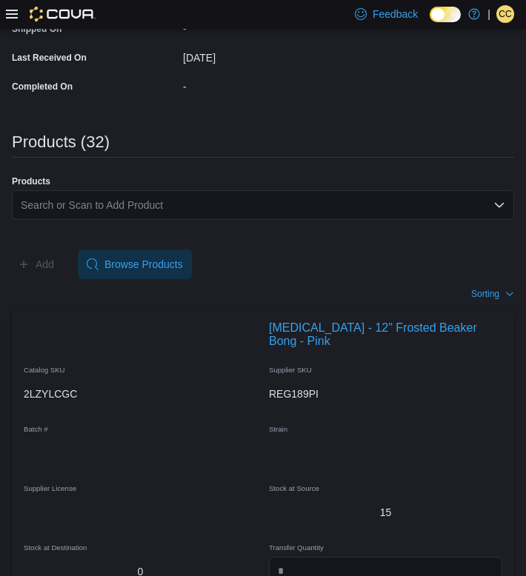
click at [227, 220] on div "Search or Scan to Add Product" at bounding box center [263, 205] width 502 height 30
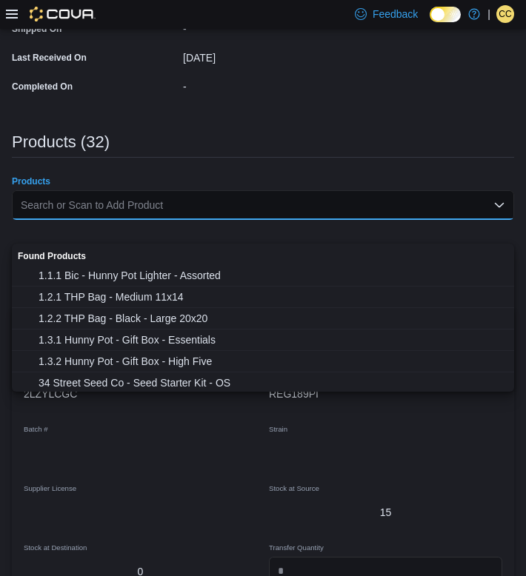
click at [227, 220] on div "Search or Scan to Add Product" at bounding box center [263, 205] width 502 height 30
paste input "********"
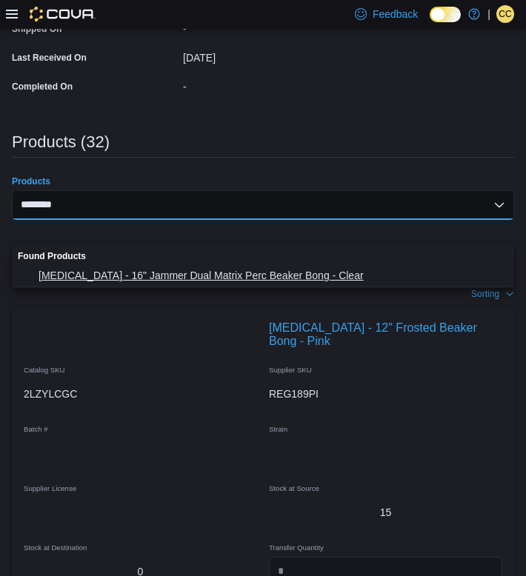
type input "********"
click at [212, 272] on span "[MEDICAL_DATA] - 16" Jammer Dual Matrix Perc Beaker Bong - Clear" at bounding box center [271, 275] width 466 height 15
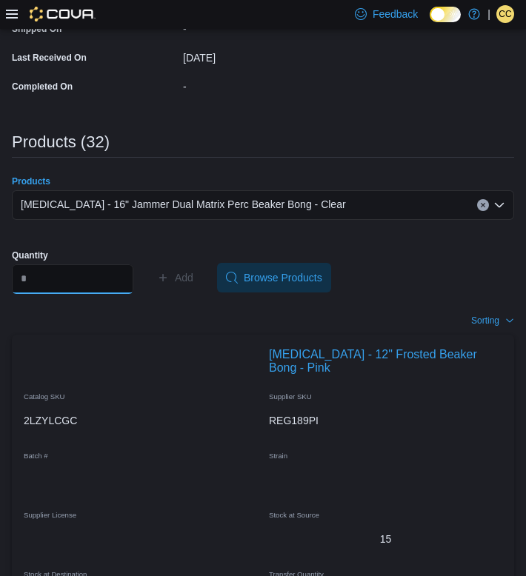
click at [92, 294] on input "Quantity" at bounding box center [72, 279] width 121 height 30
type input "*"
click at [185, 292] on span "Add" at bounding box center [175, 278] width 36 height 30
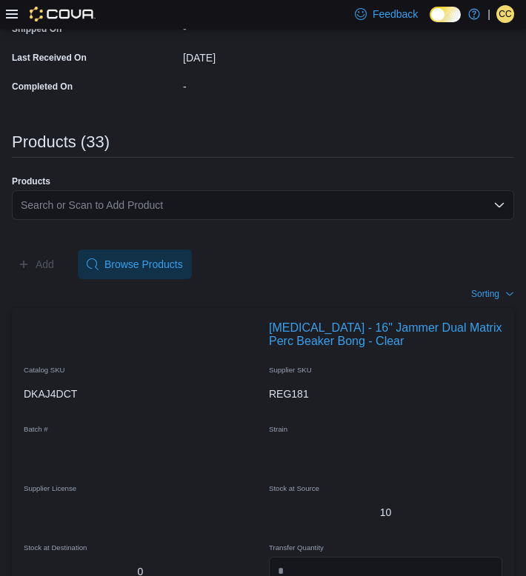
click at [57, 220] on div "Search or Scan to Add Product" at bounding box center [263, 205] width 502 height 30
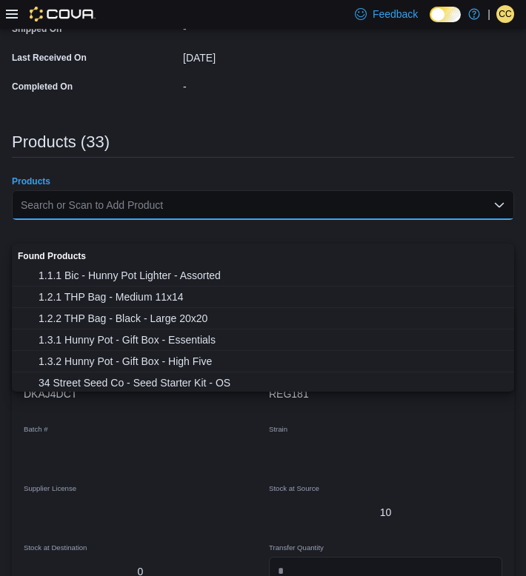
paste input "********"
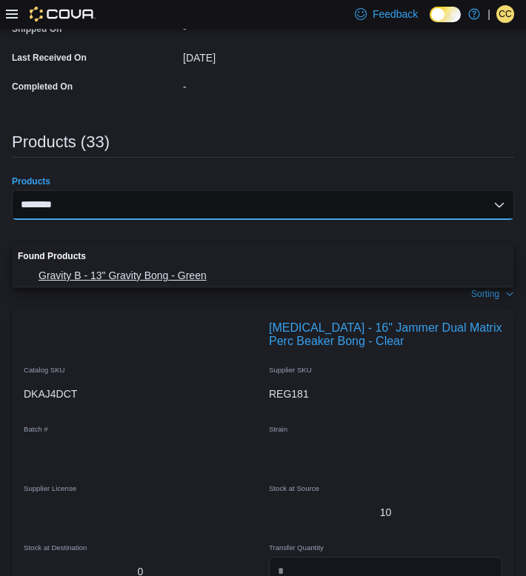
type input "********"
click at [60, 273] on span "Gravity B - 13" Gravity Bong - Green" at bounding box center [271, 275] width 466 height 15
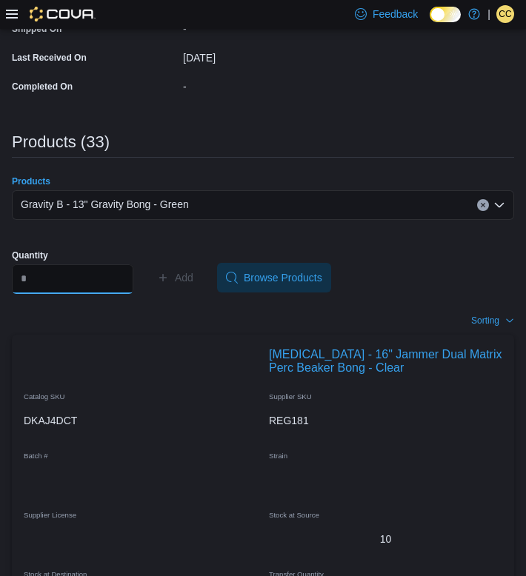
click at [64, 293] on input "Quantity" at bounding box center [72, 279] width 121 height 30
type input "*"
click at [192, 285] on span "Add" at bounding box center [184, 277] width 19 height 15
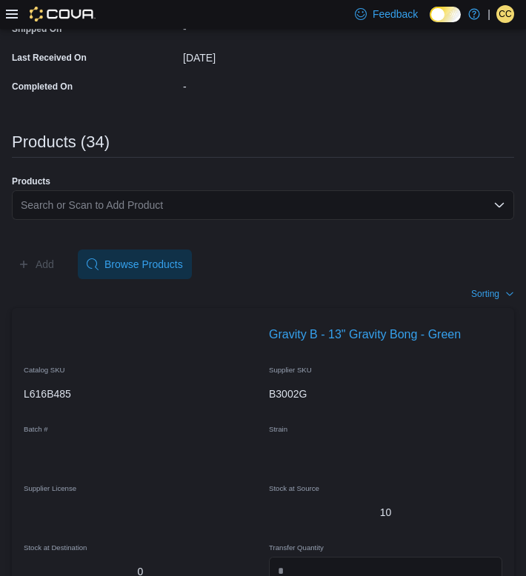
click at [88, 220] on div "Search or Scan to Add Product" at bounding box center [263, 205] width 502 height 30
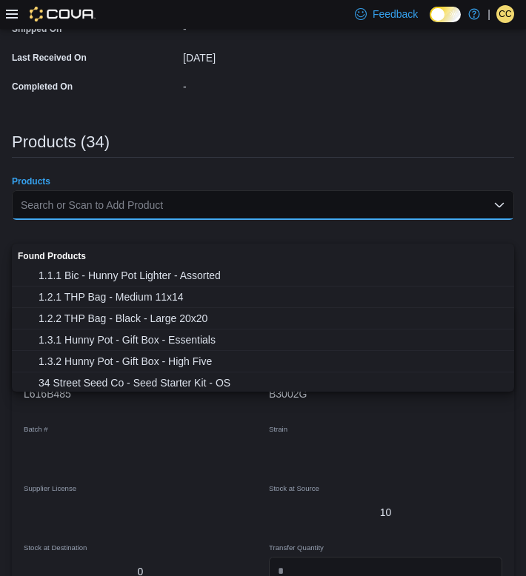
paste input "********"
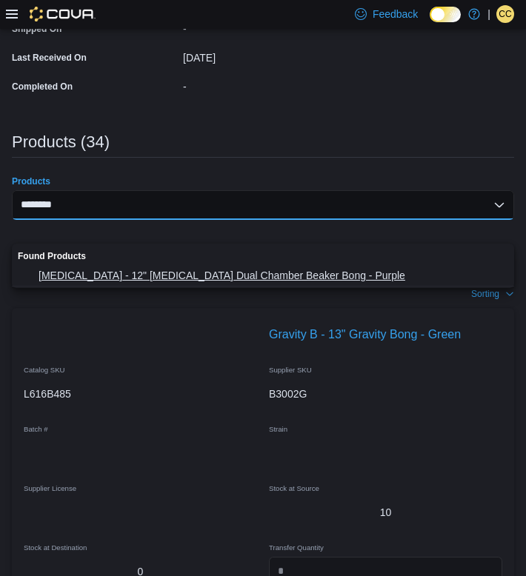
type input "********"
click at [98, 277] on span "[MEDICAL_DATA] - 12" [MEDICAL_DATA] Dual Chamber Beaker Bong - Purple" at bounding box center [271, 275] width 466 height 15
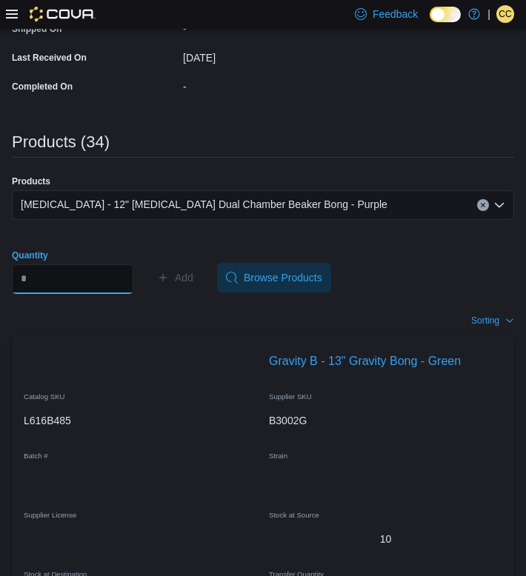
click at [85, 294] on input "Quantity" at bounding box center [72, 279] width 121 height 30
type input "*"
click at [184, 292] on span "Add" at bounding box center [175, 278] width 36 height 30
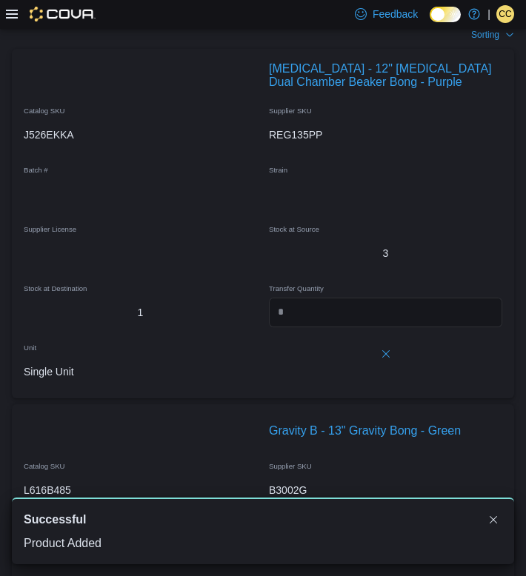
scroll to position [694, 0]
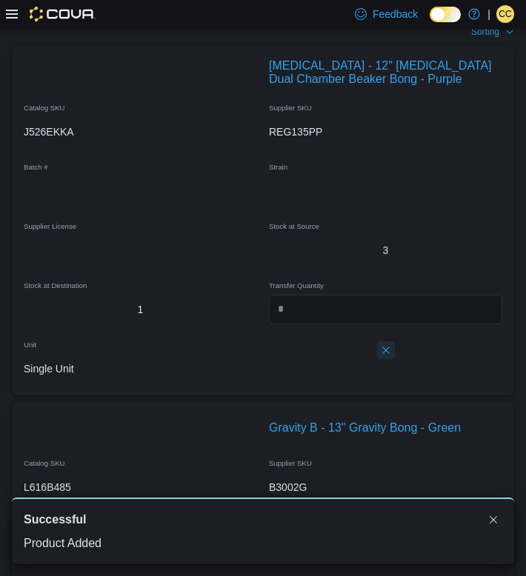
click at [383, 359] on button "Delete count" at bounding box center [386, 350] width 18 height 18
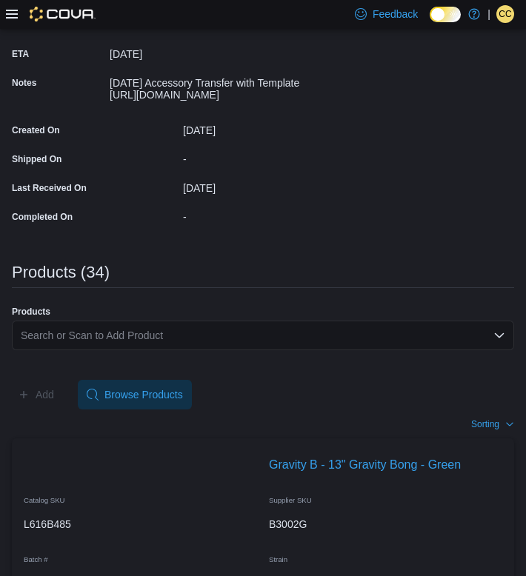
scroll to position [318, 0]
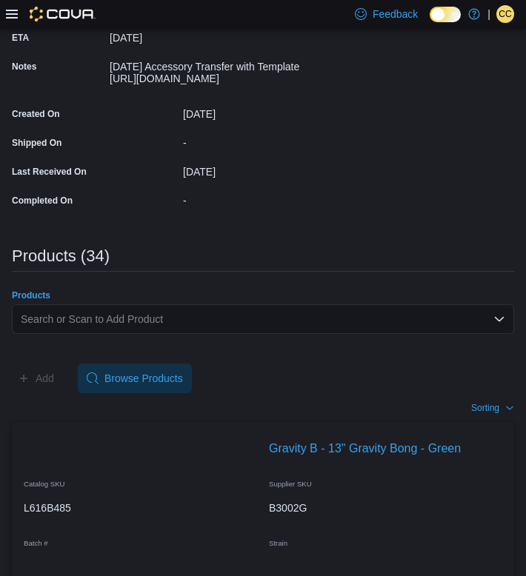
click at [94, 334] on div "Search or Scan to Add Product" at bounding box center [263, 319] width 502 height 30
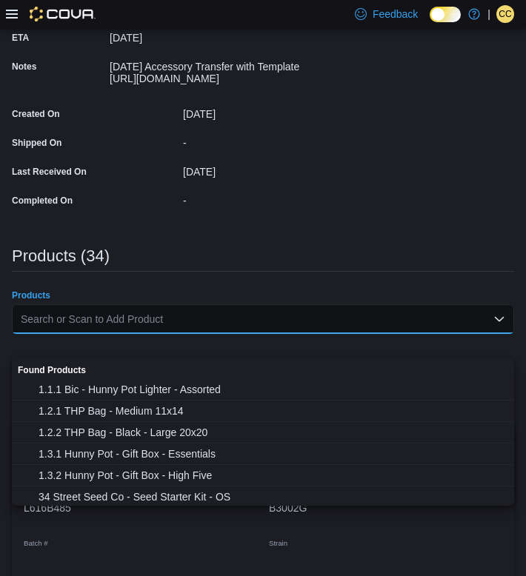
paste input "********"
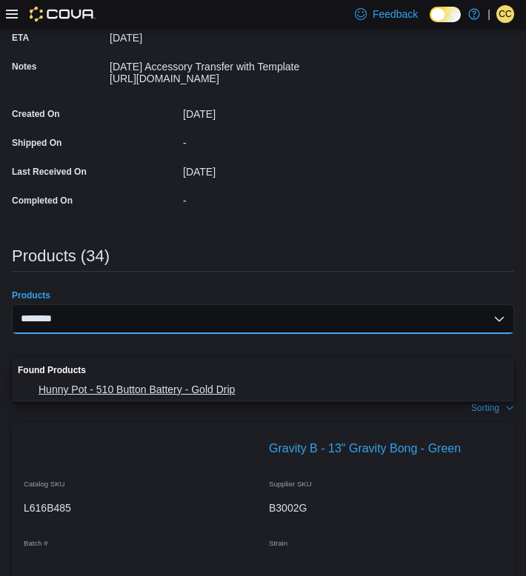
type input "********"
click at [93, 392] on span "Hunny Pot - 510 Button Battery - Gold Drip" at bounding box center [271, 389] width 466 height 15
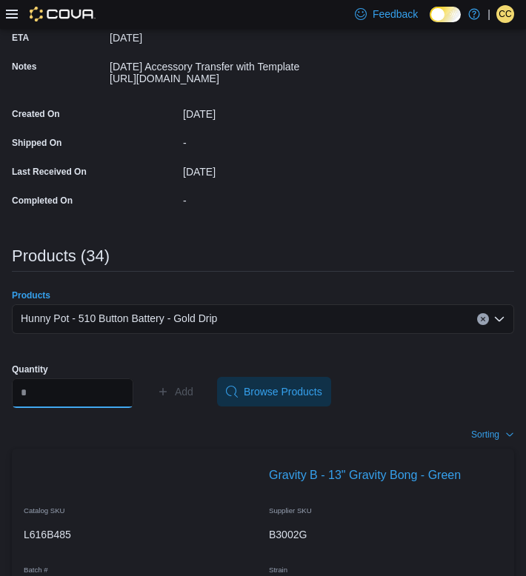
click at [81, 408] on input "Quantity" at bounding box center [72, 393] width 121 height 30
type input "*"
type input "***"
click at [193, 399] on span "Add" at bounding box center [184, 391] width 19 height 15
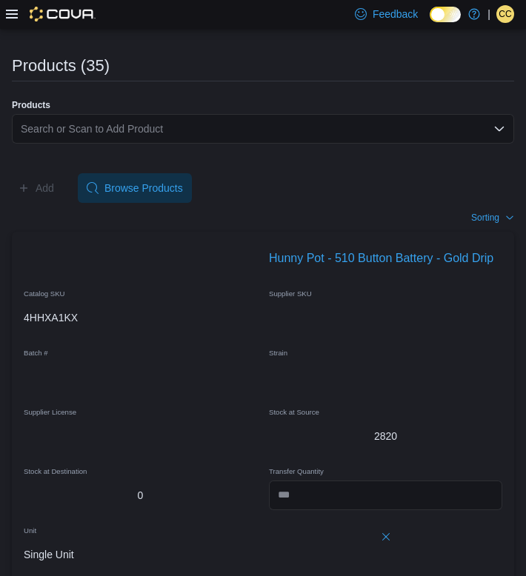
scroll to position [509, 0]
click at [150, 143] on div "Search or Scan to Add Product" at bounding box center [263, 128] width 502 height 30
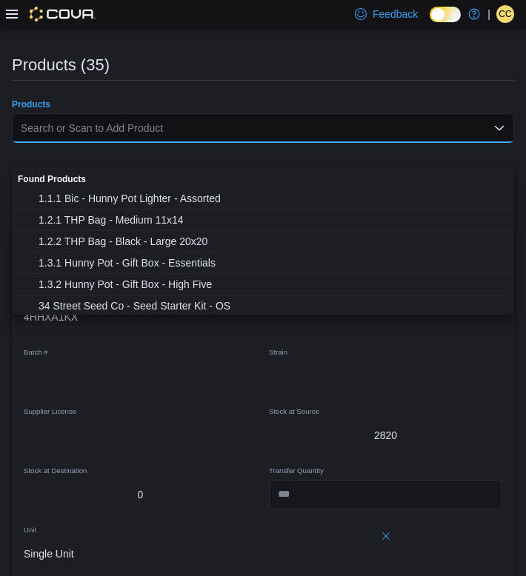
click at [150, 143] on div "Search or Scan to Add Product" at bounding box center [263, 128] width 502 height 30
paste input "********"
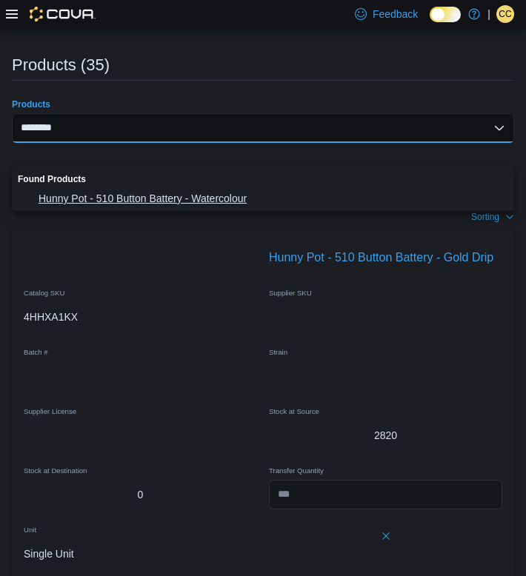
type input "********"
click at [133, 198] on span "Hunny Pot - 510 Button Battery - Watercolour" at bounding box center [271, 198] width 466 height 15
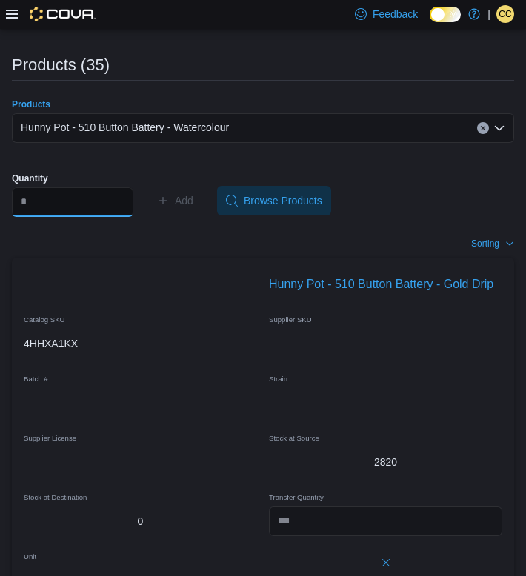
click at [66, 217] on input "Quantity" at bounding box center [72, 202] width 121 height 30
type input "***"
click at [190, 208] on span "Add" at bounding box center [184, 200] width 19 height 15
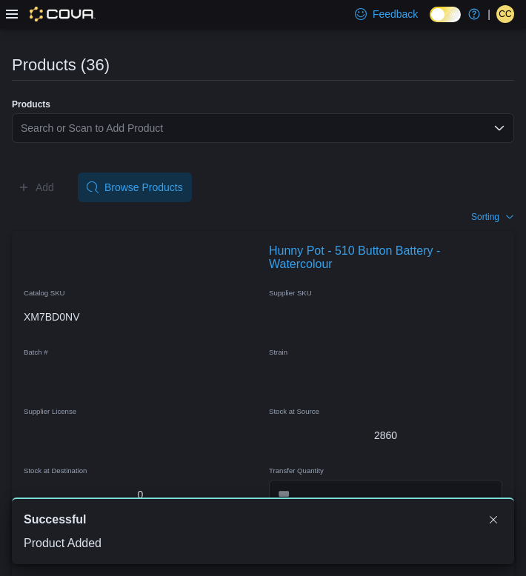
scroll to position [0, 0]
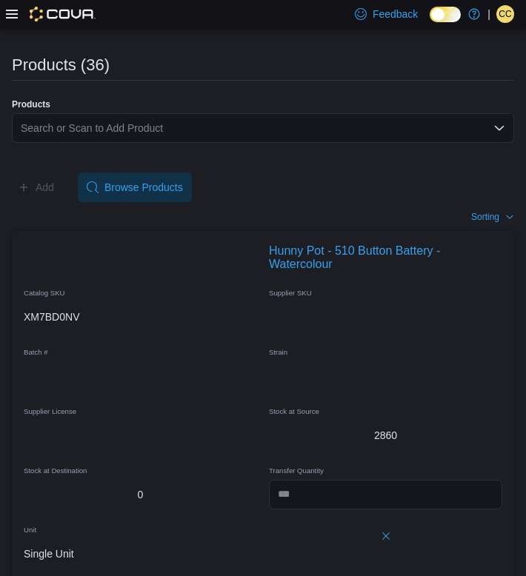
click at [56, 143] on div "Search or Scan to Add Product" at bounding box center [263, 128] width 502 height 30
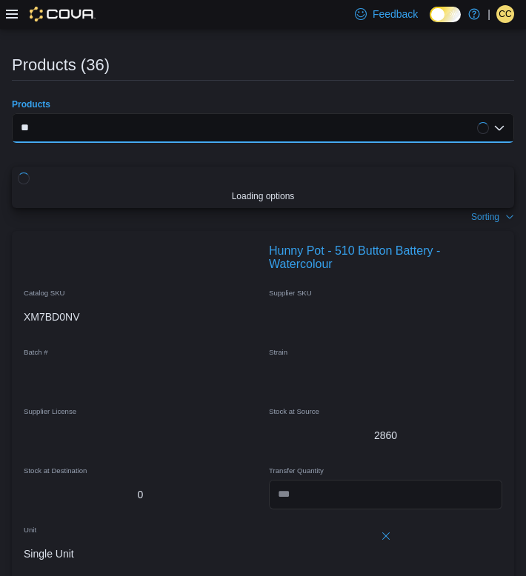
type input "*"
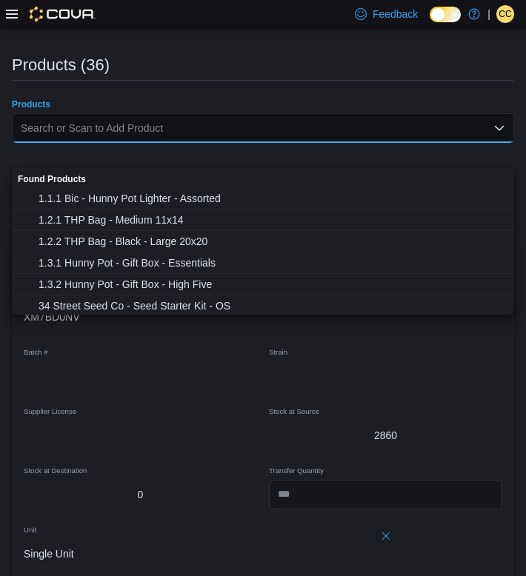
paste input "********"
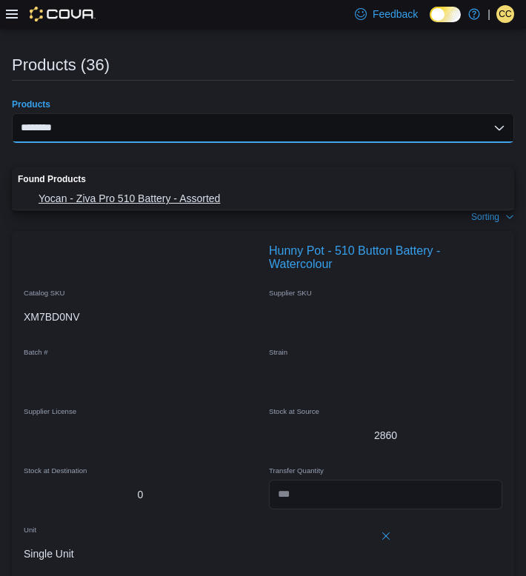
type input "********"
click at [67, 195] on span "Yocan - Ziva Pro 510 Battery - Assorted" at bounding box center [271, 198] width 466 height 15
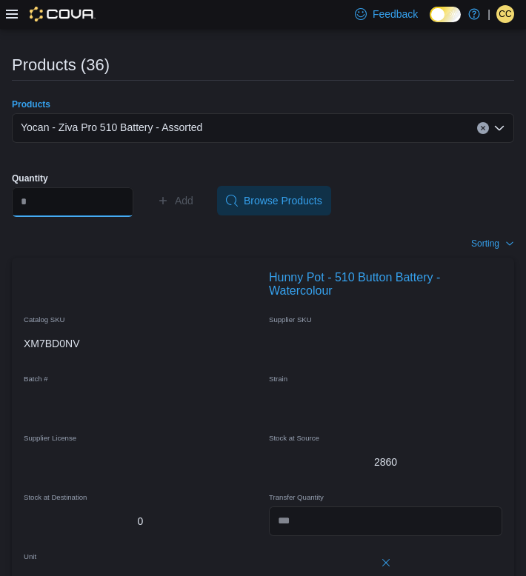
click at [67, 217] on input "Quantity" at bounding box center [72, 202] width 121 height 30
type input "**"
click at [193, 208] on span "Add" at bounding box center [184, 200] width 19 height 15
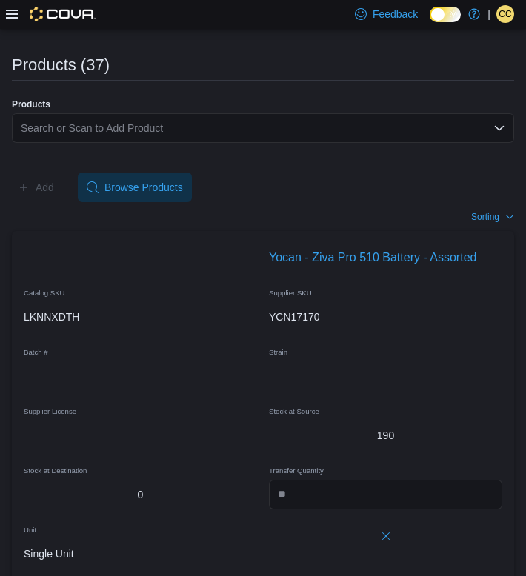
click at [167, 143] on div "Search or Scan to Add Product" at bounding box center [263, 128] width 502 height 30
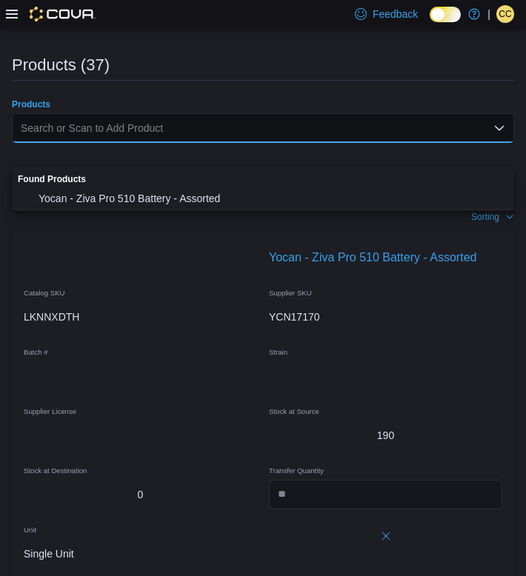
paste input "********"
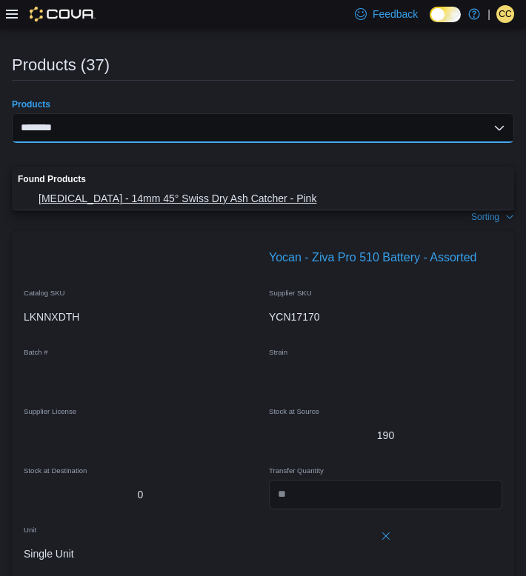
type input "********"
click at [132, 200] on span "[MEDICAL_DATA] - 14mm 45° Swiss Dry Ash Catcher - Pink" at bounding box center [271, 198] width 466 height 15
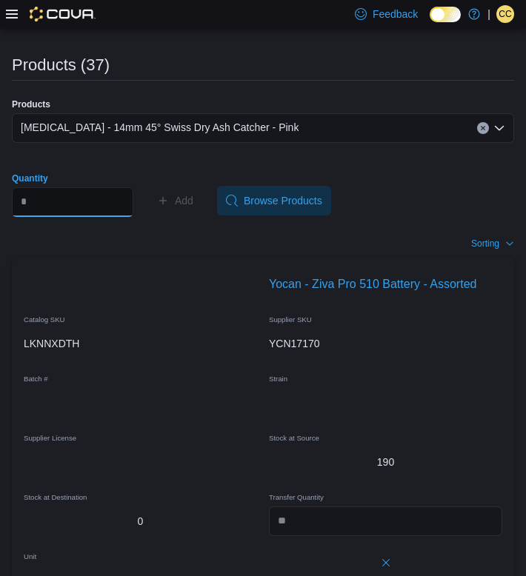
click at [46, 217] on input "Quantity" at bounding box center [72, 202] width 121 height 30
type input "*"
click at [169, 207] on icon "button" at bounding box center [163, 201] width 12 height 12
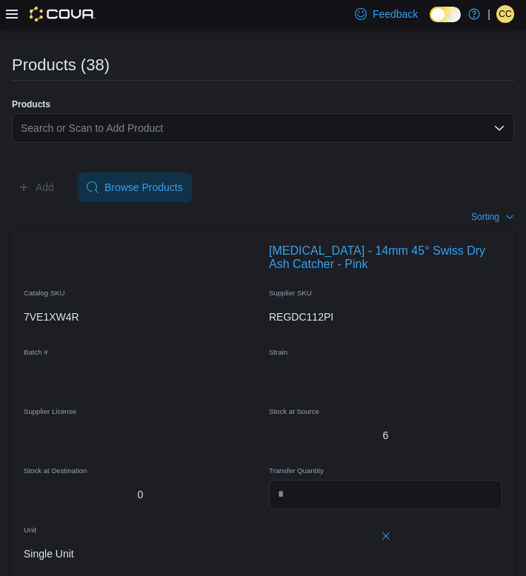
click at [121, 143] on div "Search or Scan to Add Product" at bounding box center [263, 128] width 502 height 30
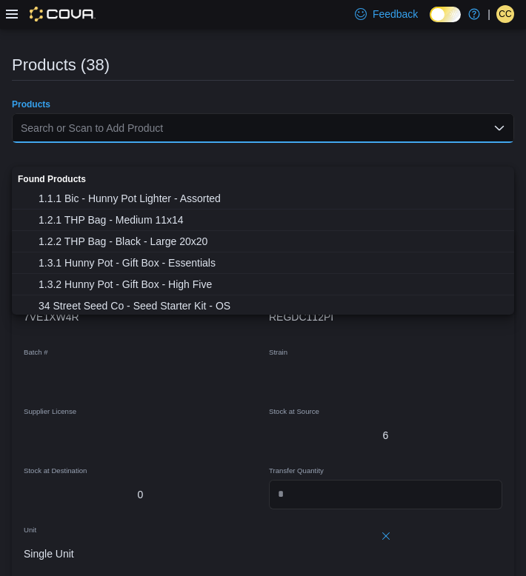
paste input "********"
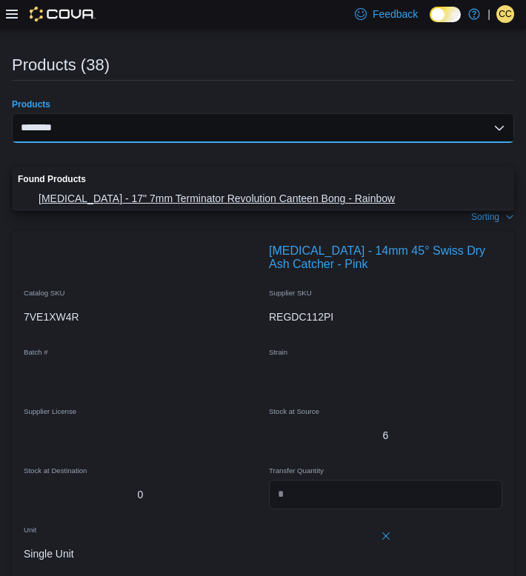
type input "********"
click at [130, 192] on span "[MEDICAL_DATA] - 17" 7mm Terminator Revolution Canteen Bong - Rainbow" at bounding box center [271, 198] width 466 height 15
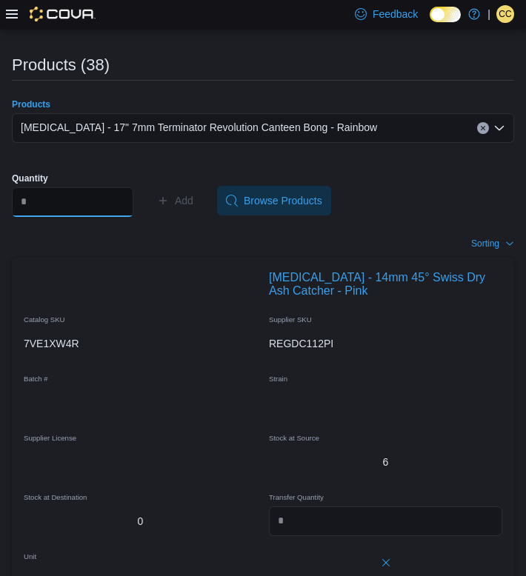
click at [104, 217] on input "Quantity" at bounding box center [72, 202] width 121 height 30
type input "*"
click at [193, 208] on span "Add" at bounding box center [184, 200] width 19 height 15
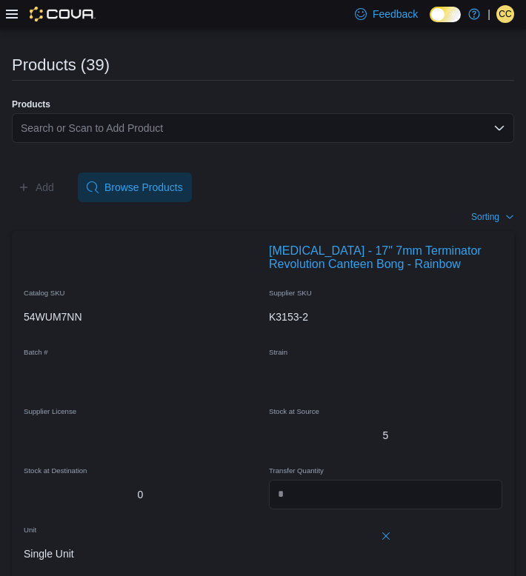
click at [58, 143] on div "Search or Scan to Add Product" at bounding box center [263, 128] width 502 height 30
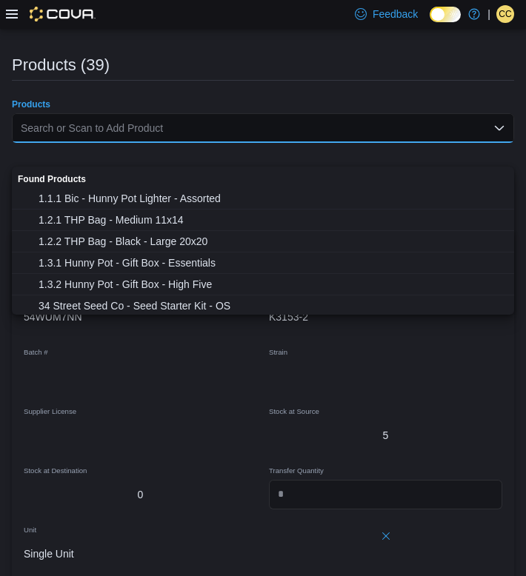
click at [58, 143] on div "Search or Scan to Add Product" at bounding box center [263, 128] width 502 height 30
paste input "********"
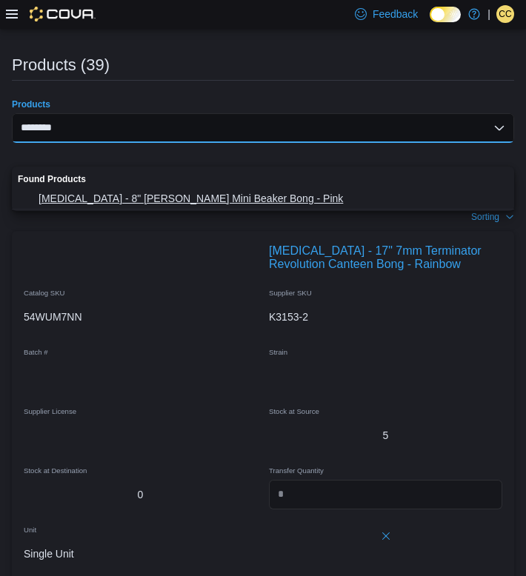
type input "********"
click at [68, 206] on button "[MEDICAL_DATA] - 8" [PERSON_NAME] Mini Beaker Bong - Pink" at bounding box center [263, 198] width 502 height 21
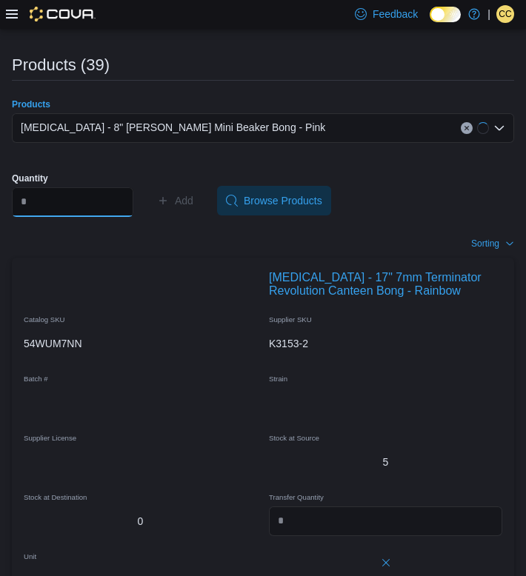
click at [67, 217] on input "Quantity" at bounding box center [72, 202] width 121 height 30
type input "*"
click at [193, 208] on span "Add" at bounding box center [184, 200] width 19 height 15
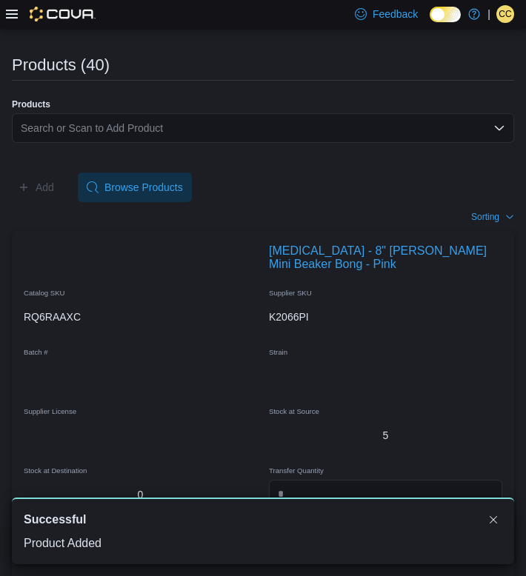
click at [77, 143] on div "Search or Scan to Add Product" at bounding box center [263, 128] width 502 height 30
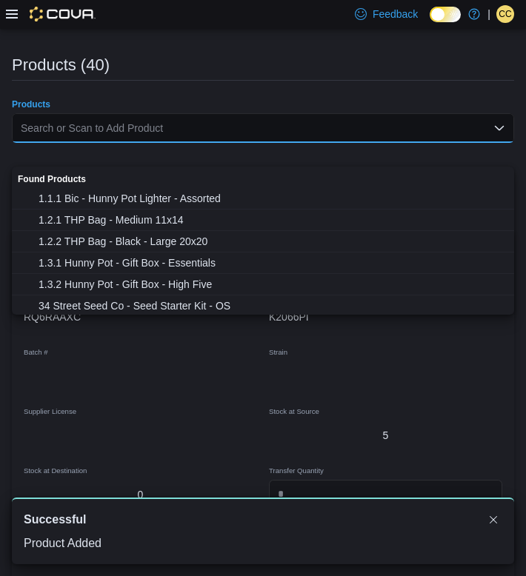
paste input "********"
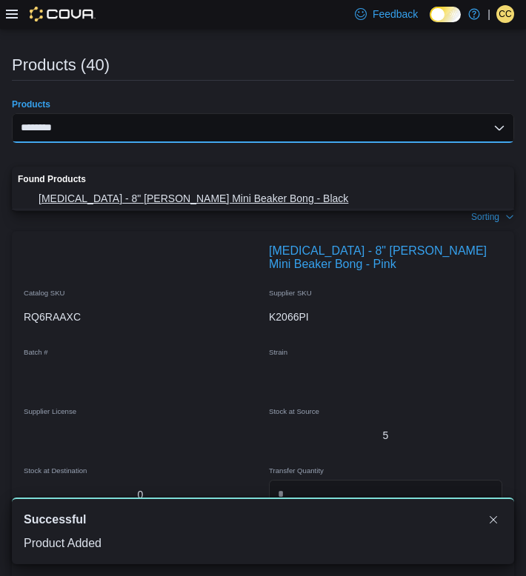
type input "********"
click at [81, 201] on span "[MEDICAL_DATA] - 8" [PERSON_NAME] Mini Beaker Bong - Black" at bounding box center [271, 198] width 466 height 15
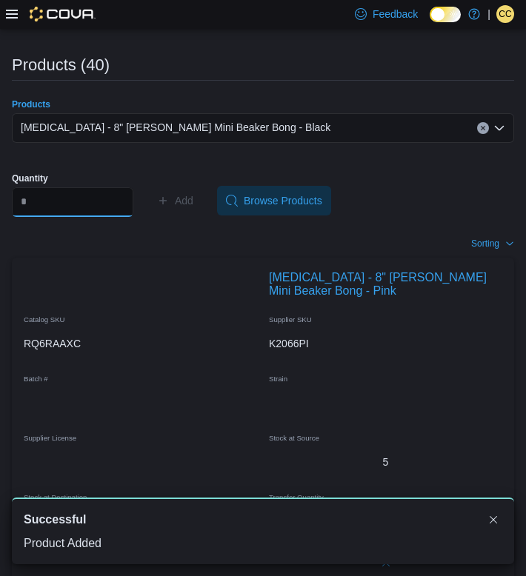
click at [55, 217] on input "Quantity" at bounding box center [72, 202] width 121 height 30
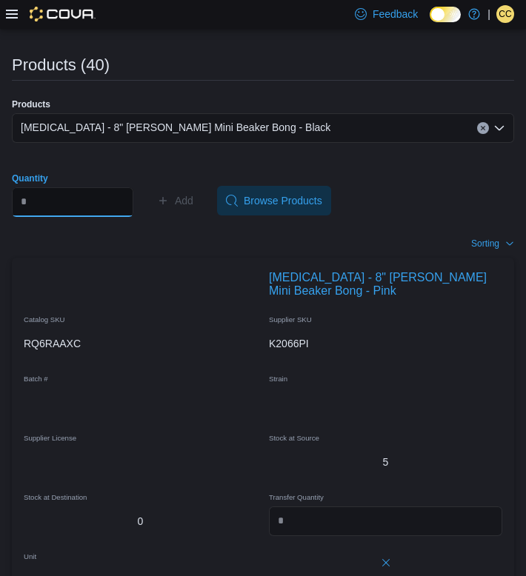
type input "*"
click at [185, 215] on span "Add" at bounding box center [175, 201] width 36 height 30
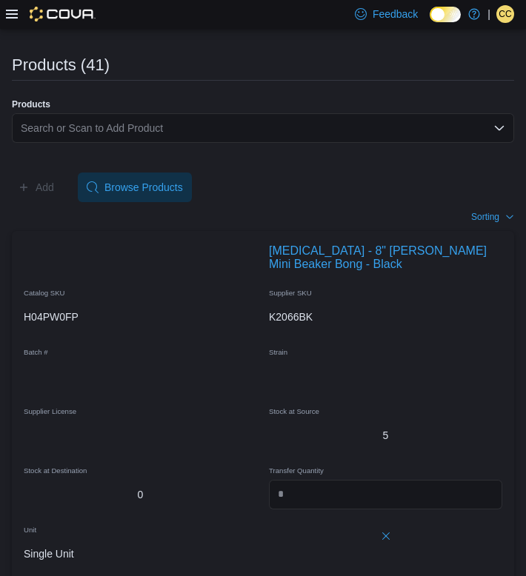
click at [141, 143] on div "Search or Scan to Add Product" at bounding box center [263, 128] width 502 height 30
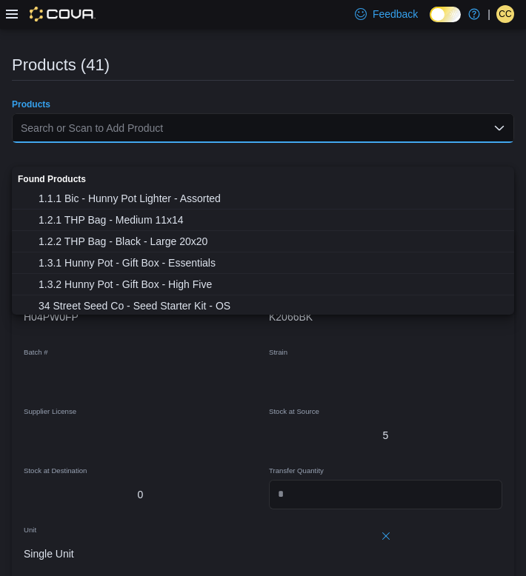
paste input "********"
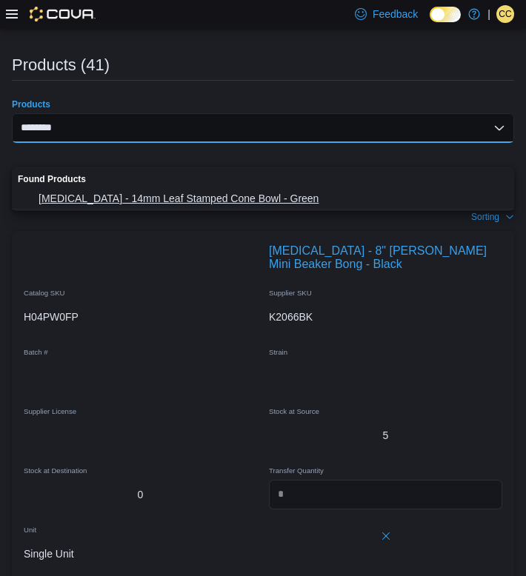
type input "********"
click at [141, 192] on span "[MEDICAL_DATA] - 14mm Leaf Stamped Cone Bowl - Green" at bounding box center [271, 198] width 466 height 15
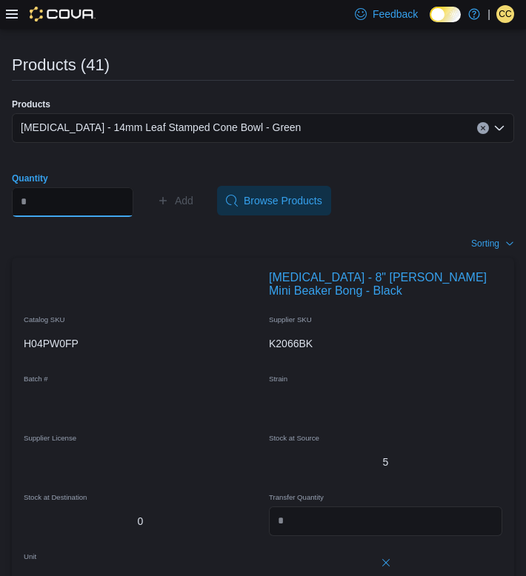
click at [98, 213] on input "Quantity" at bounding box center [72, 202] width 121 height 30
type input "*"
click at [184, 215] on span "Add" at bounding box center [175, 201] width 36 height 30
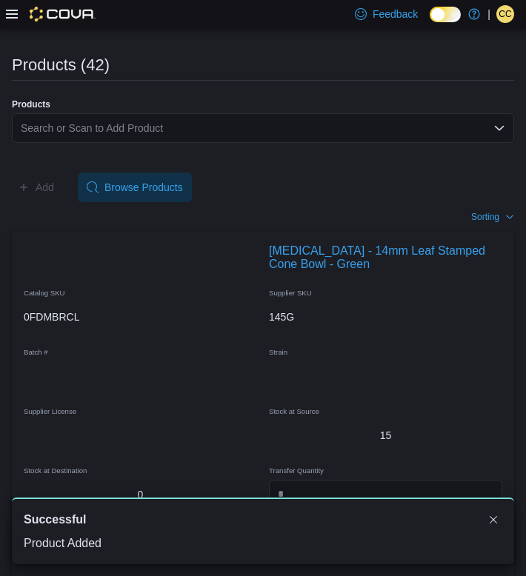
click at [101, 143] on div "Search or Scan to Add Product" at bounding box center [263, 128] width 502 height 30
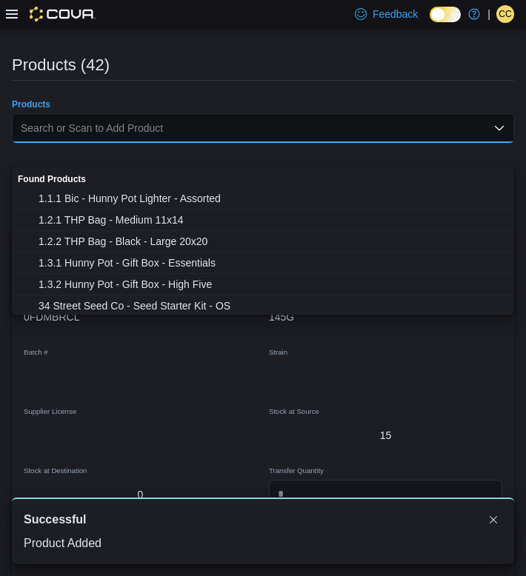
click at [101, 143] on div "Search or Scan to Add Product" at bounding box center [263, 128] width 502 height 30
paste input "********"
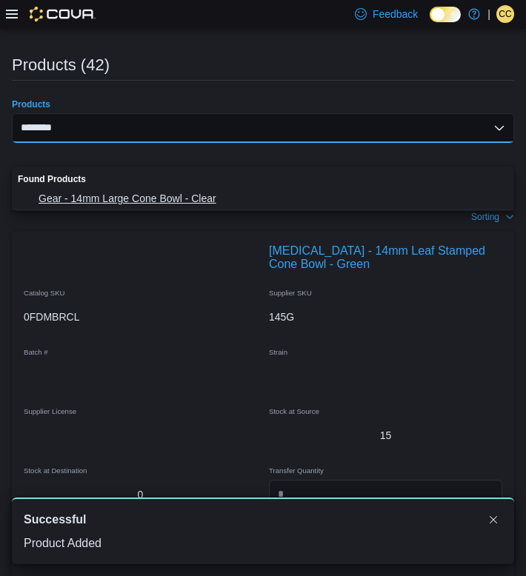
type input "********"
click at [93, 190] on button "Gear - 14mm Large Cone Bowl - Clear" at bounding box center [263, 198] width 502 height 21
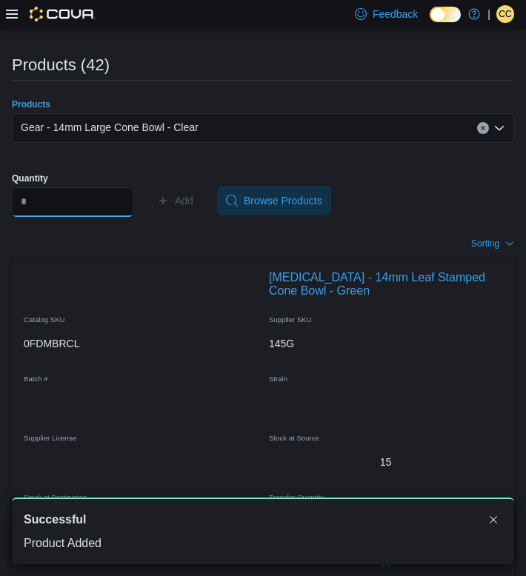
click at [55, 217] on input "Quantity" at bounding box center [72, 202] width 121 height 30
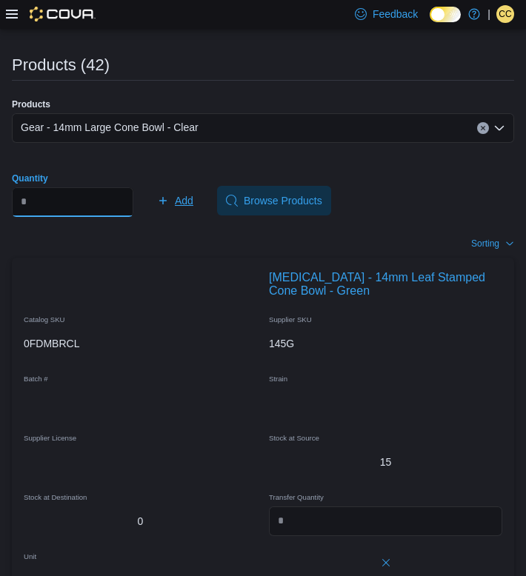
type input "*"
click at [193, 208] on span "Add" at bounding box center [184, 200] width 19 height 15
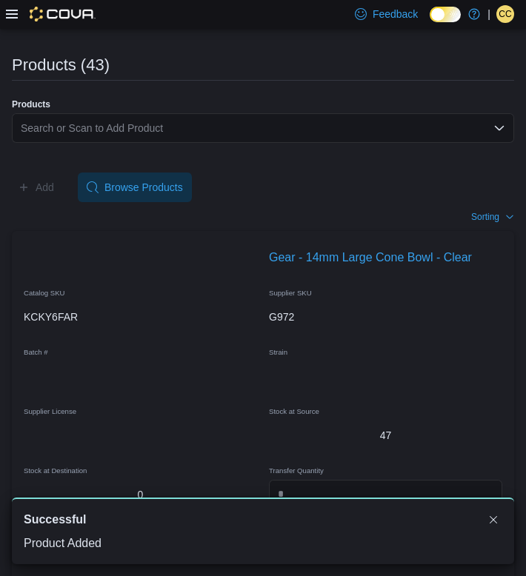
click at [130, 143] on div "Search or Scan to Add Product" at bounding box center [263, 128] width 502 height 30
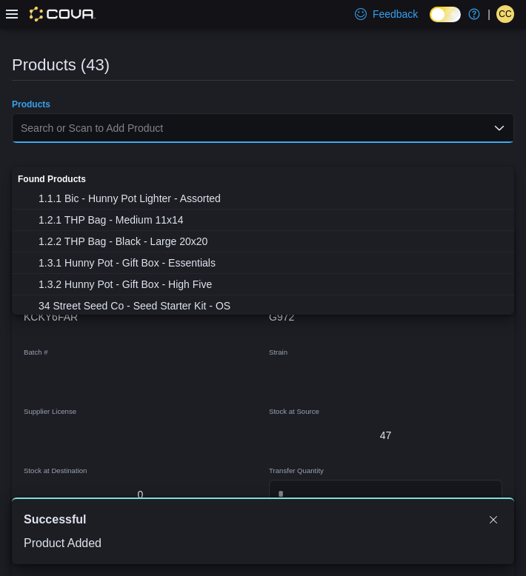
click at [130, 143] on div "Search or Scan to Add Product" at bounding box center [263, 128] width 502 height 30
paste input "********"
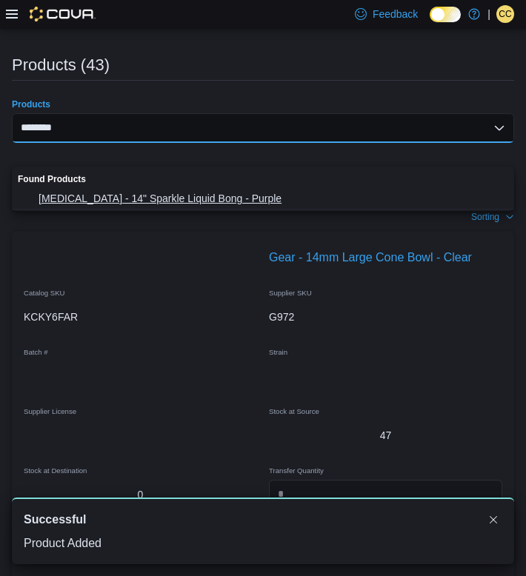
type input "********"
click at [157, 190] on button "[MEDICAL_DATA] - 14" Sparkle Liquid Bong - Purple" at bounding box center [263, 198] width 502 height 21
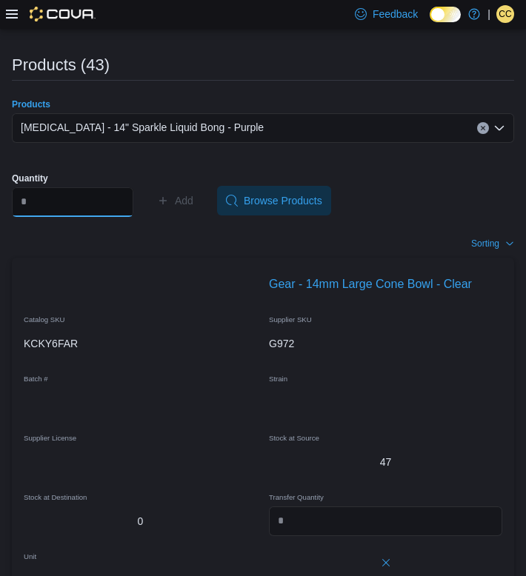
click at [124, 217] on input "Quantity" at bounding box center [72, 202] width 121 height 30
type input "*"
click at [189, 208] on span "Add" at bounding box center [184, 200] width 19 height 15
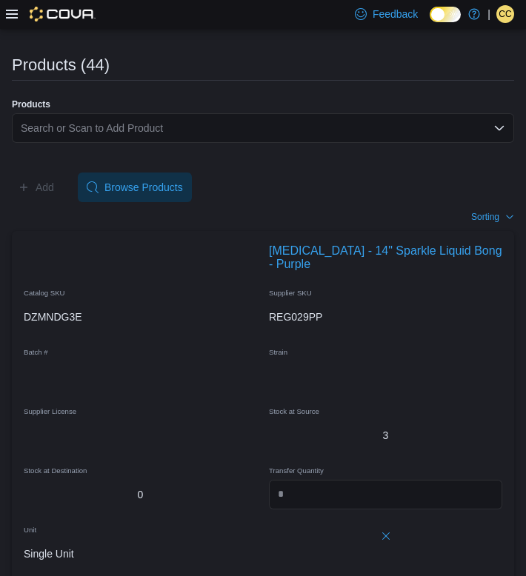
click at [92, 143] on div "Search or Scan to Add Product" at bounding box center [263, 128] width 502 height 30
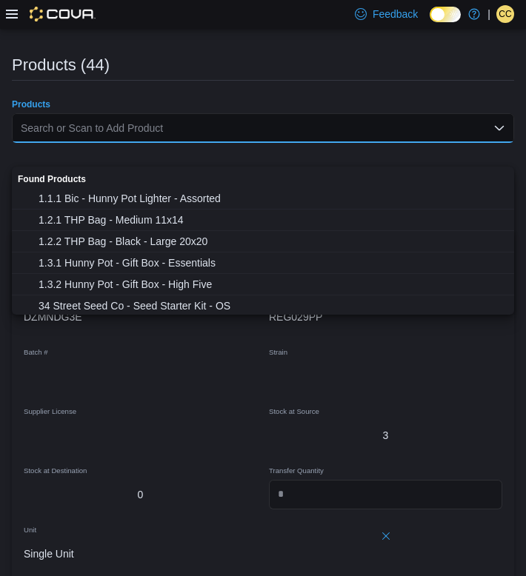
paste input "********"
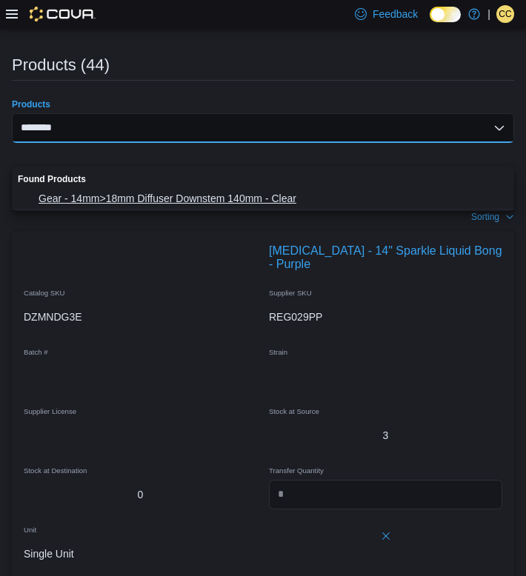
type input "********"
click at [98, 201] on span "Gear - 14mm>18mm Diffuser Downstem 140mm - Clear" at bounding box center [271, 198] width 466 height 15
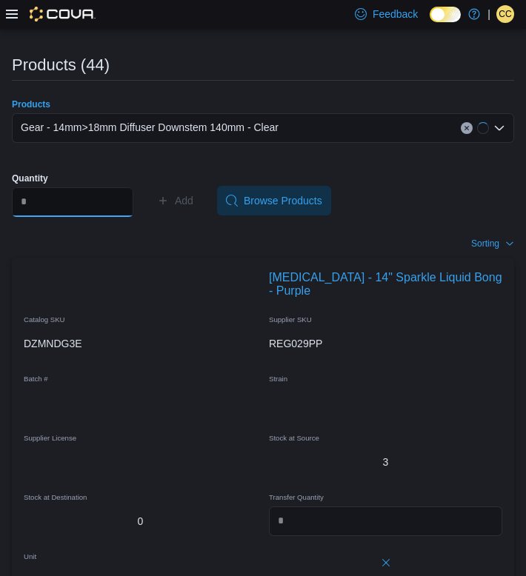
click at [64, 217] on input "Quantity" at bounding box center [72, 202] width 121 height 30
type input "*"
click at [193, 208] on span "Add" at bounding box center [184, 200] width 19 height 15
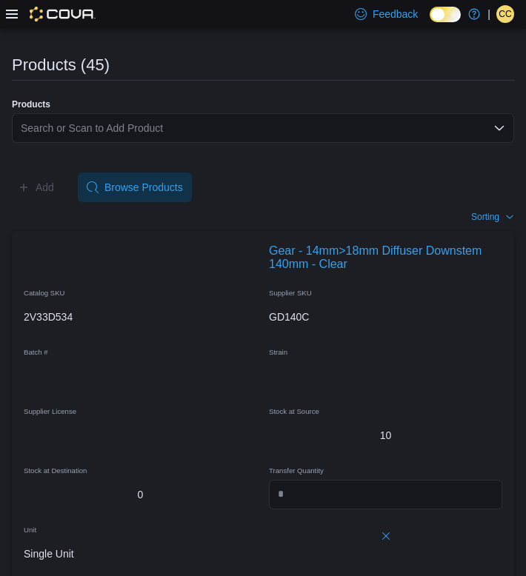
click at [103, 143] on div "Search or Scan to Add Product" at bounding box center [263, 128] width 502 height 30
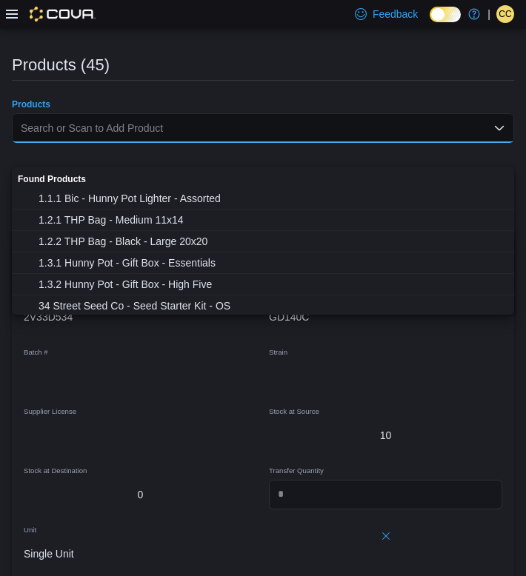
paste input "********"
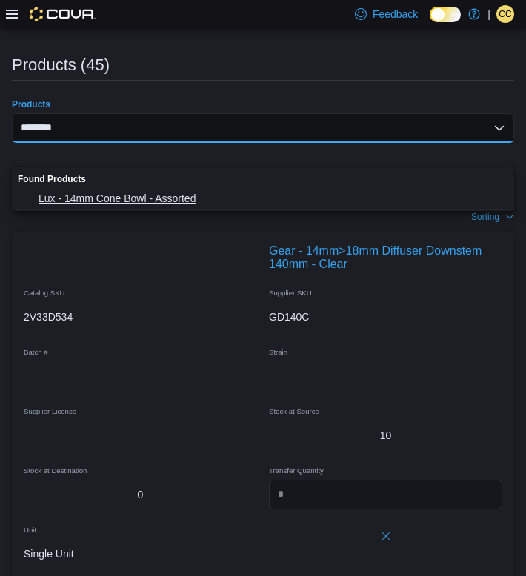
type input "********"
click at [113, 192] on span "Lux - 14mm Cone Bowl - Assorted" at bounding box center [271, 198] width 466 height 15
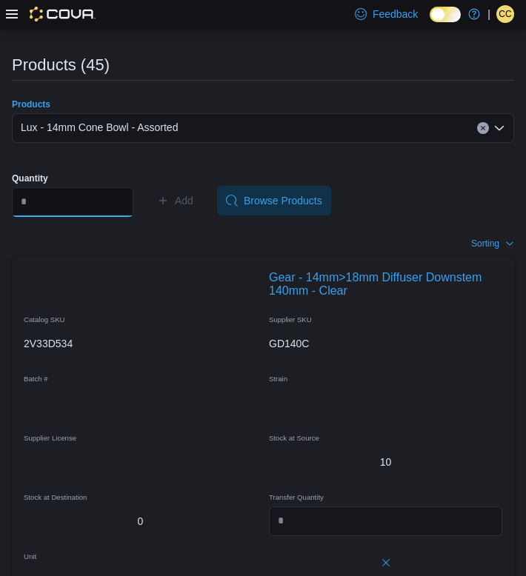
click at [71, 217] on input "Quantity" at bounding box center [72, 202] width 121 height 30
type input "*"
click at [182, 215] on span "Add" at bounding box center [175, 201] width 36 height 30
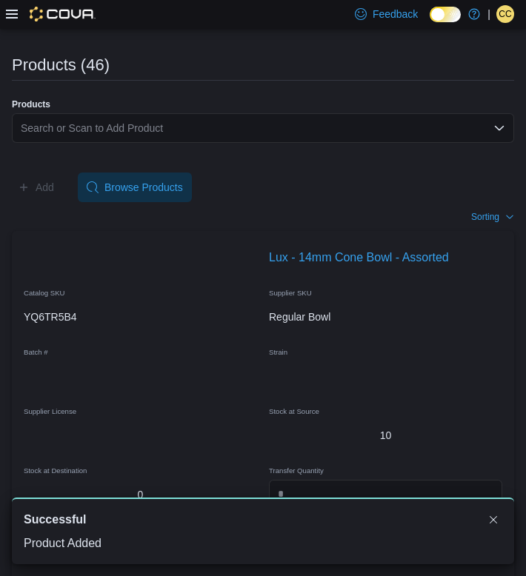
click at [135, 143] on div "Search or Scan to Add Product" at bounding box center [263, 128] width 502 height 30
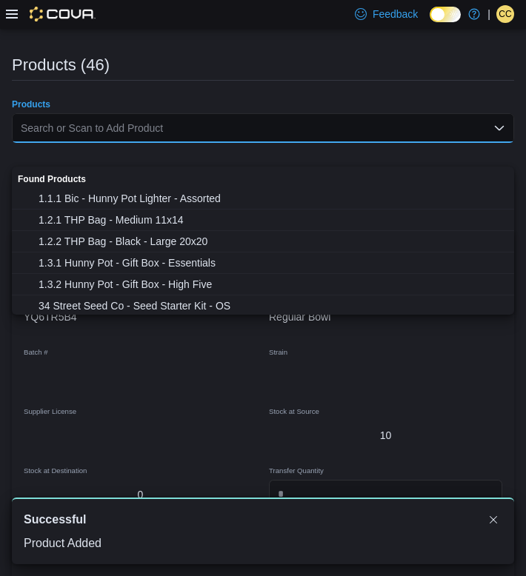
paste input "********"
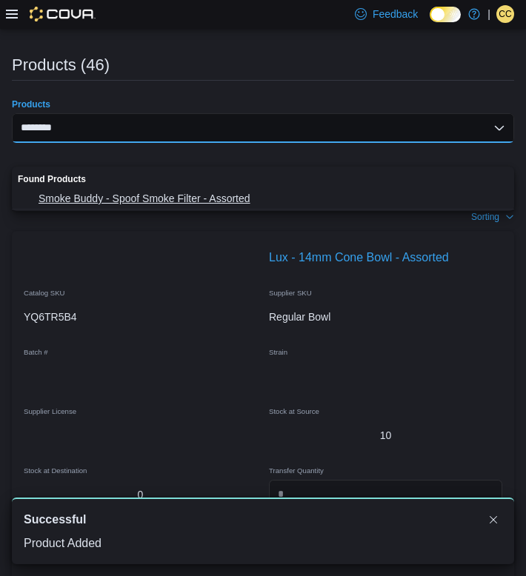
type input "********"
click at [149, 208] on button "Smoke Buddy - Spoof Smoke Filter - Assorted" at bounding box center [263, 198] width 502 height 21
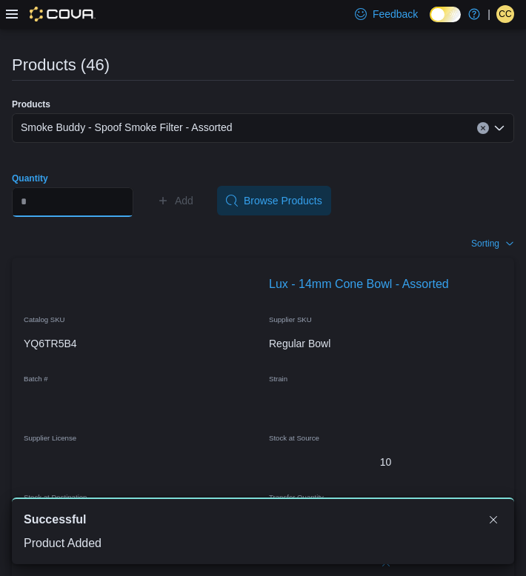
click at [69, 217] on input "Quantity" at bounding box center [72, 202] width 121 height 30
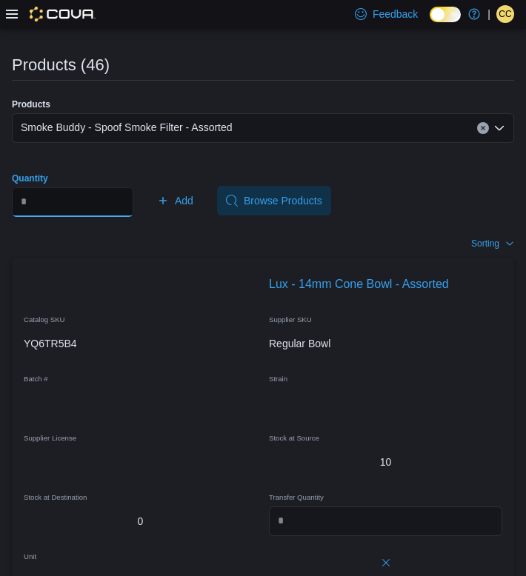
type input "*"
click at [199, 215] on button "Add" at bounding box center [175, 201] width 48 height 30
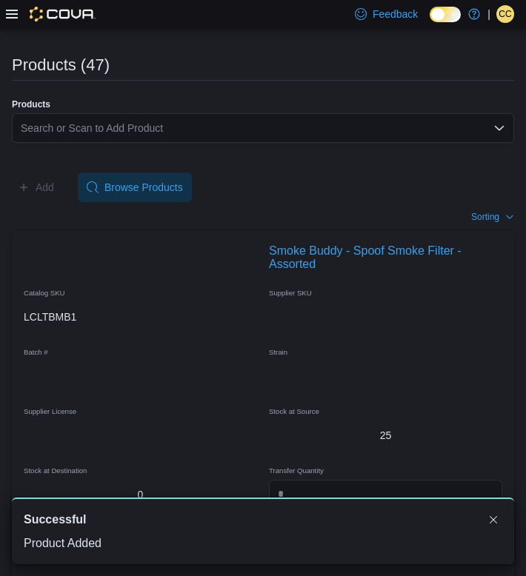
click at [71, 143] on div "Search or Scan to Add Product" at bounding box center [263, 128] width 502 height 30
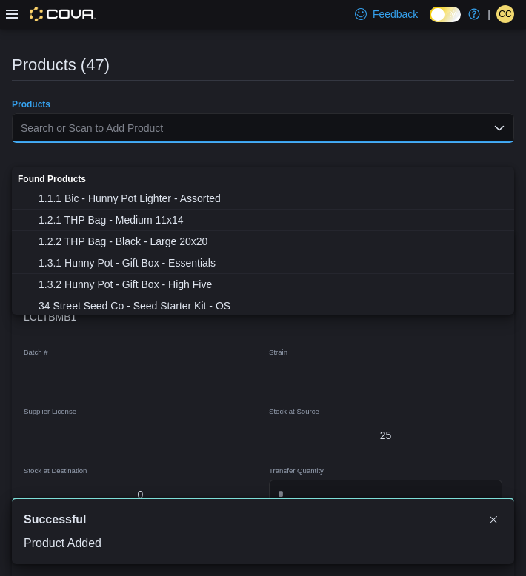
click at [71, 143] on div "Search or Scan to Add Product" at bounding box center [263, 128] width 502 height 30
paste input "********"
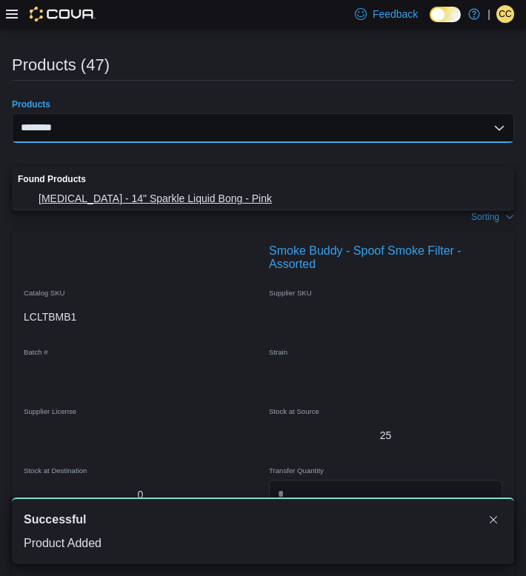
type input "********"
click at [91, 191] on span "[MEDICAL_DATA] - 14" Sparkle Liquid Bong - Pink" at bounding box center [271, 198] width 466 height 15
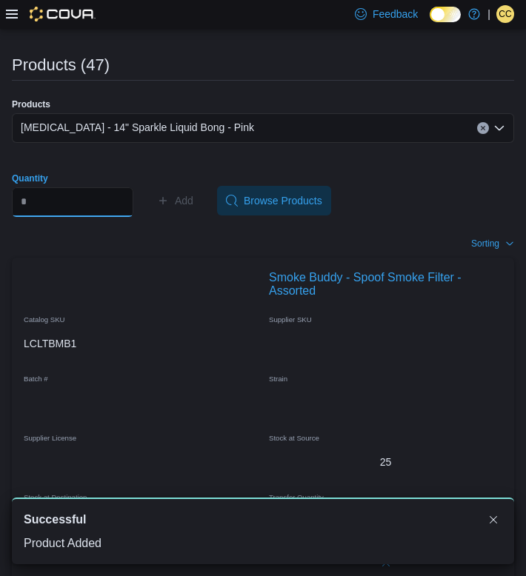
click at [78, 214] on input "Quantity" at bounding box center [72, 202] width 121 height 30
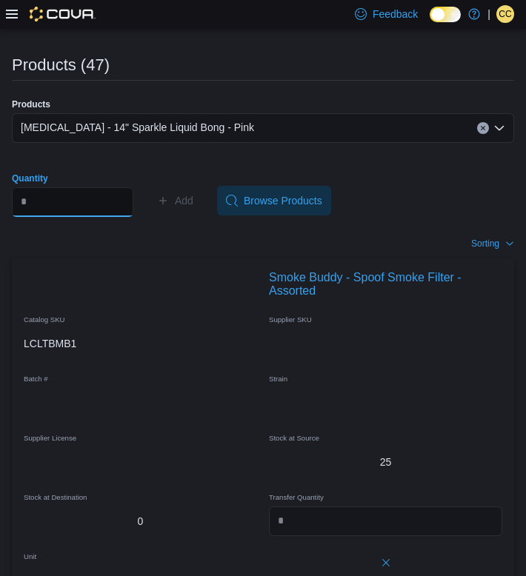
type input "*"
click at [193, 208] on span "Add" at bounding box center [184, 200] width 19 height 15
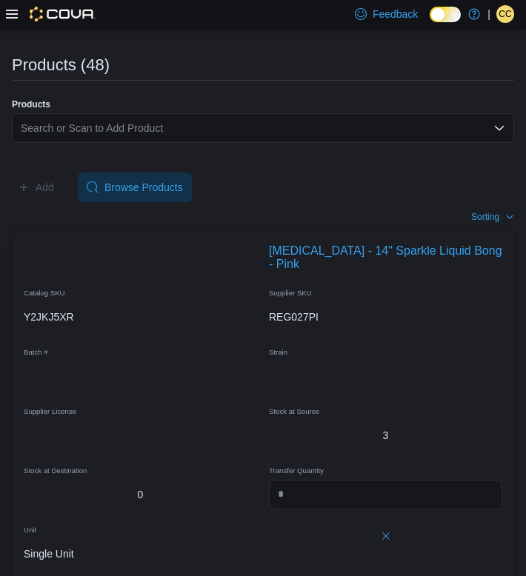
click at [244, 138] on div "Search or Scan to Add Product" at bounding box center [263, 128] width 502 height 30
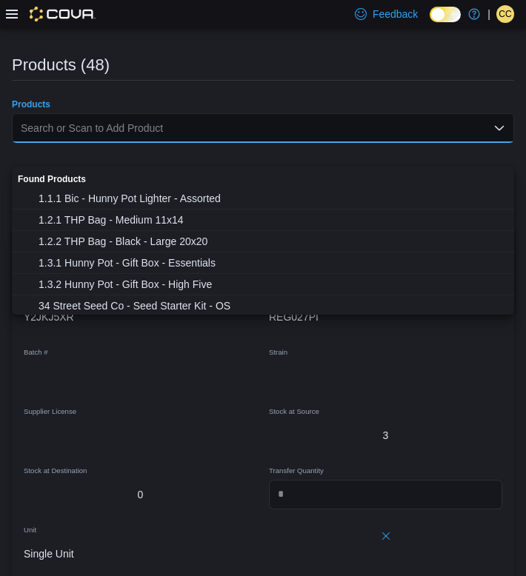
paste input "********"
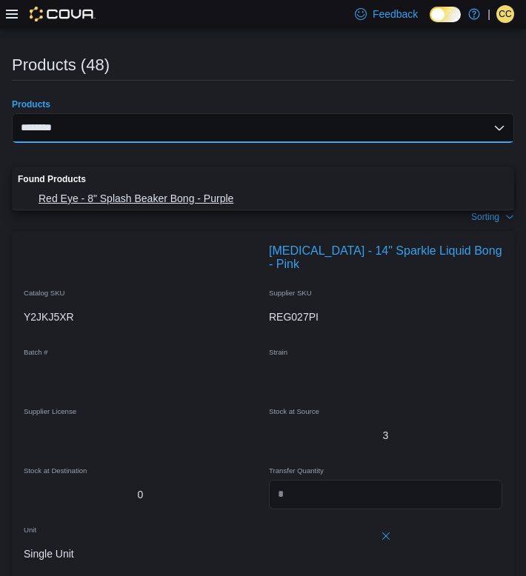
type input "********"
click at [140, 198] on span "Red Eye - 8" Splash Beaker Bong - Purple" at bounding box center [271, 198] width 466 height 15
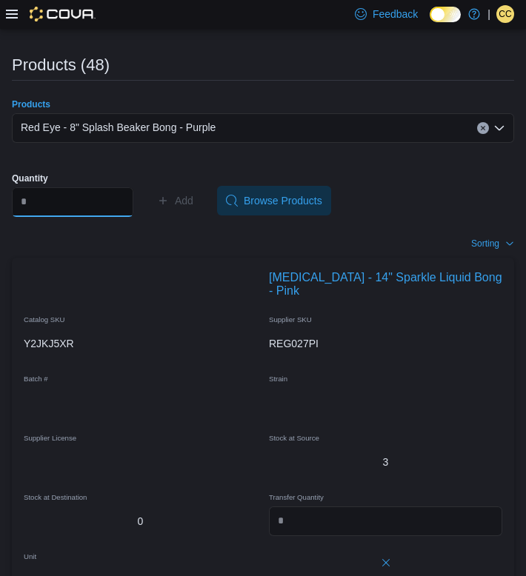
click at [110, 217] on input "Quantity" at bounding box center [72, 202] width 121 height 30
type input "*"
click at [193, 208] on span "Add" at bounding box center [184, 200] width 19 height 15
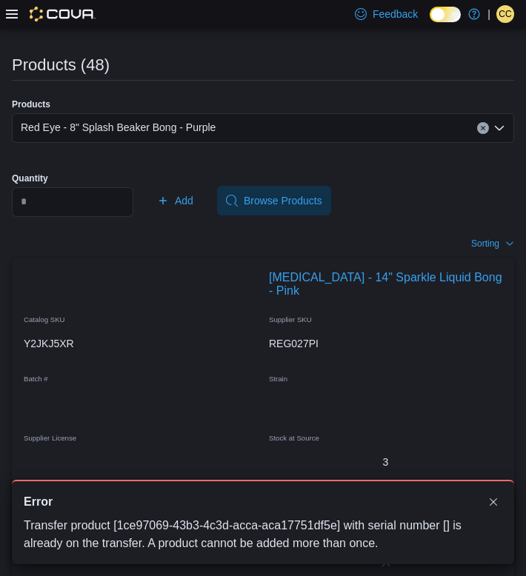
click at [484, 491] on div "A new notification appears Error Transfer product [1ce97069-43b3-4c3d-acca-aca1…" at bounding box center [263, 522] width 502 height 84
click at [489, 500] on button "Dismiss toast" at bounding box center [493, 501] width 18 height 18
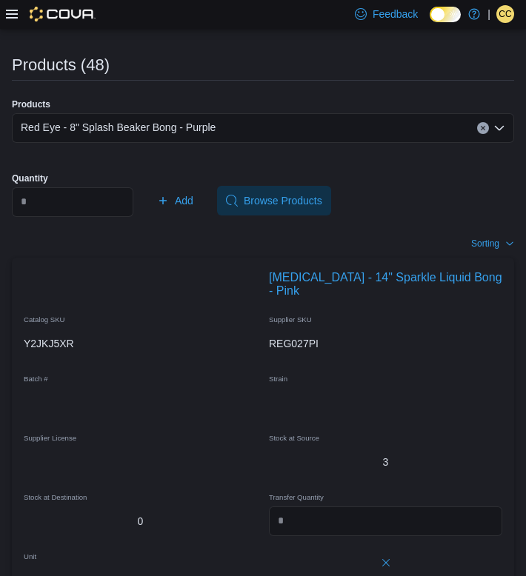
click at [483, 130] on icon "Clear input" at bounding box center [482, 128] width 4 height 4
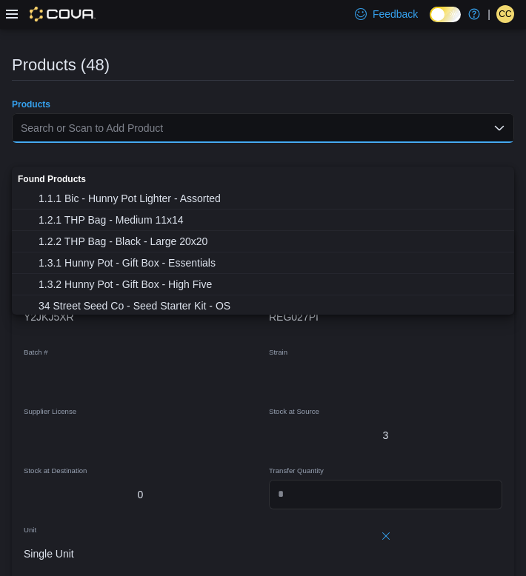
click at [275, 74] on div "Products (48)" at bounding box center [263, 65] width 502 height 18
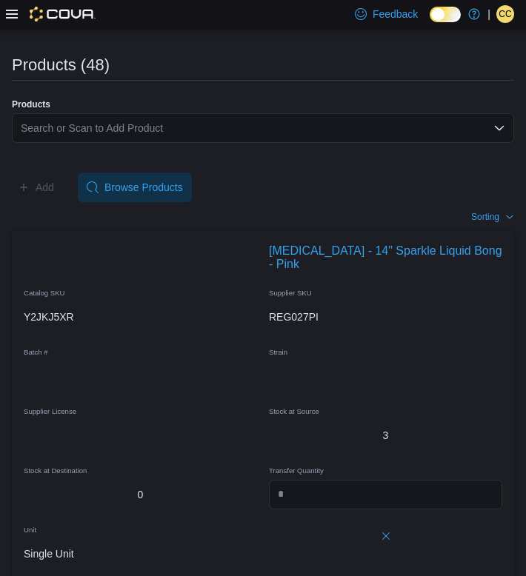
click at [99, 143] on div "Search or Scan to Add Product" at bounding box center [263, 128] width 502 height 30
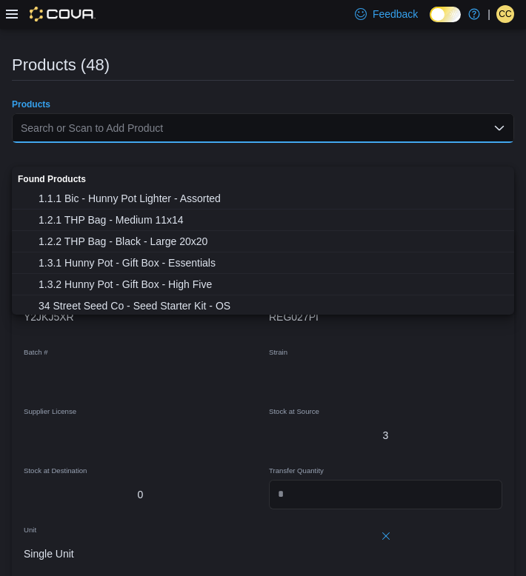
click at [99, 143] on div "Search or Scan to Add Product" at bounding box center [263, 128] width 502 height 30
paste input "********"
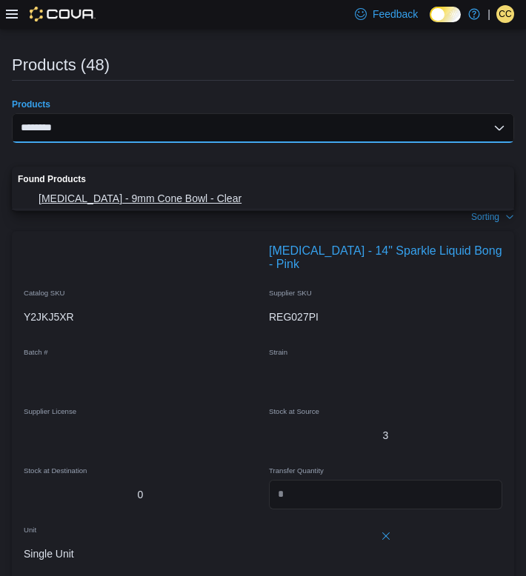
type input "********"
click at [92, 193] on span "[MEDICAL_DATA] - 9mm Cone Bowl - Clear" at bounding box center [271, 198] width 466 height 15
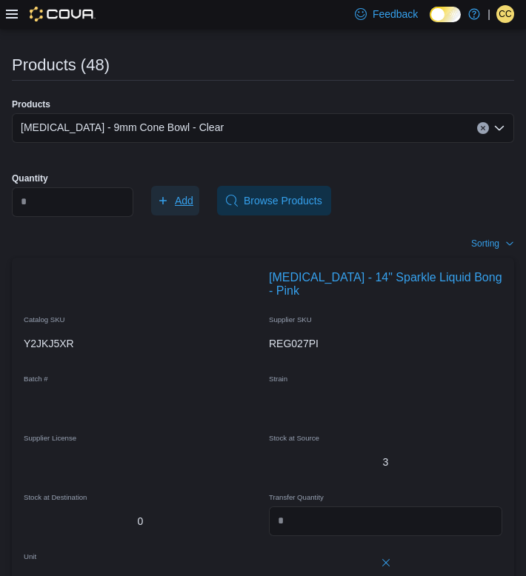
click at [193, 208] on span "Add" at bounding box center [184, 200] width 19 height 15
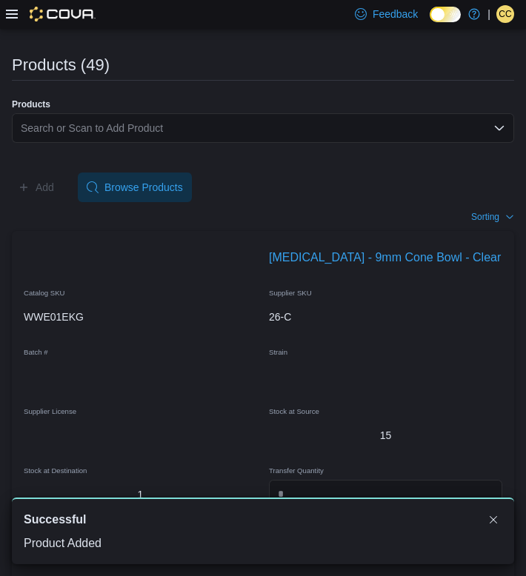
click at [107, 143] on div "Search or Scan to Add Product" at bounding box center [263, 128] width 502 height 30
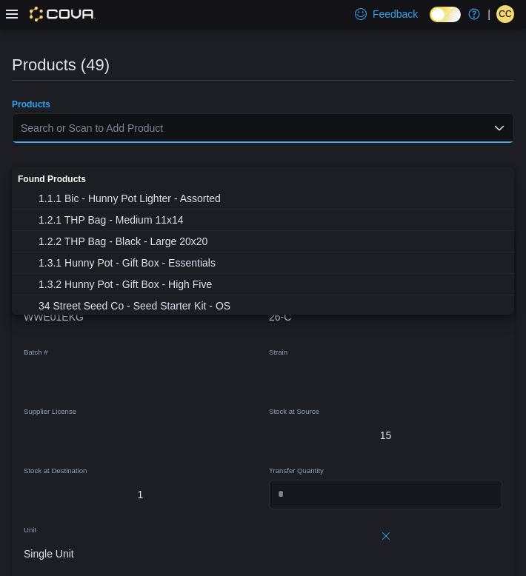
paste input "********"
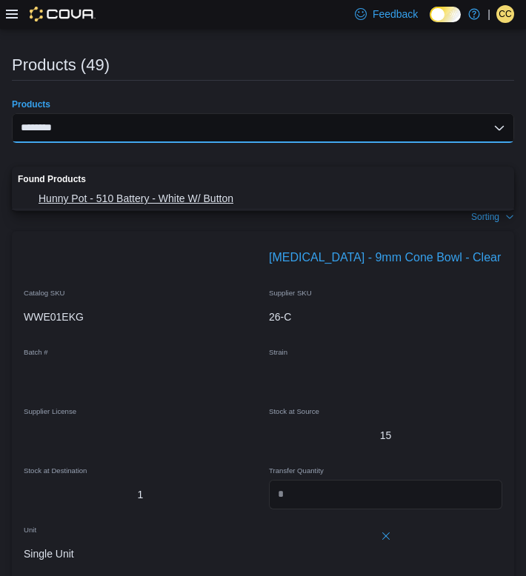
type input "********"
click at [119, 199] on span "Hunny Pot - 510 Battery - White W/ Button" at bounding box center [271, 198] width 466 height 15
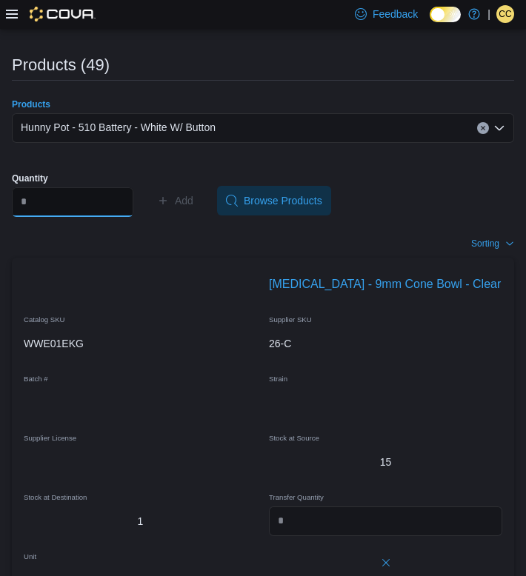
click at [70, 217] on input "Quantity" at bounding box center [72, 202] width 121 height 30
type input "**"
click at [193, 208] on span "Add" at bounding box center [184, 200] width 19 height 15
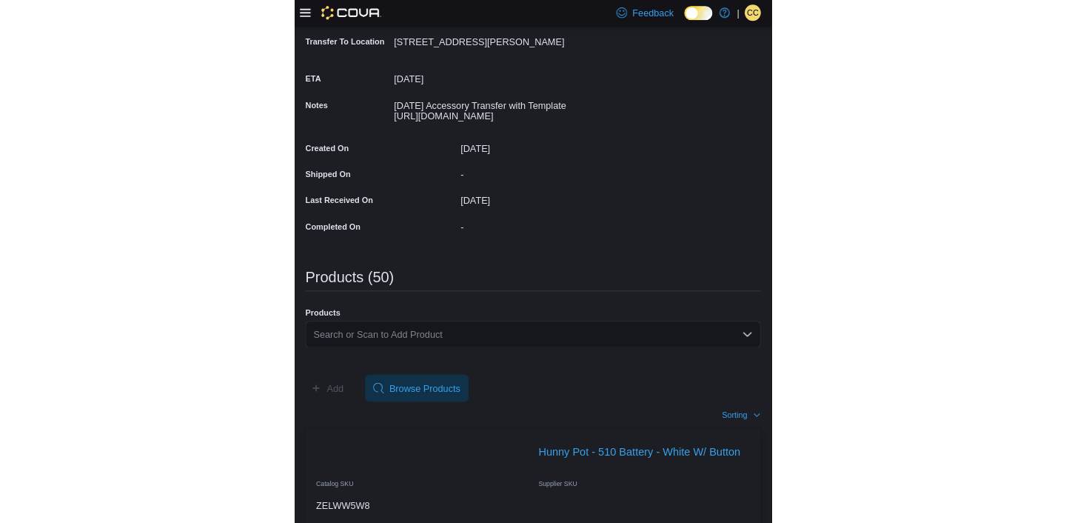
scroll to position [269, 0]
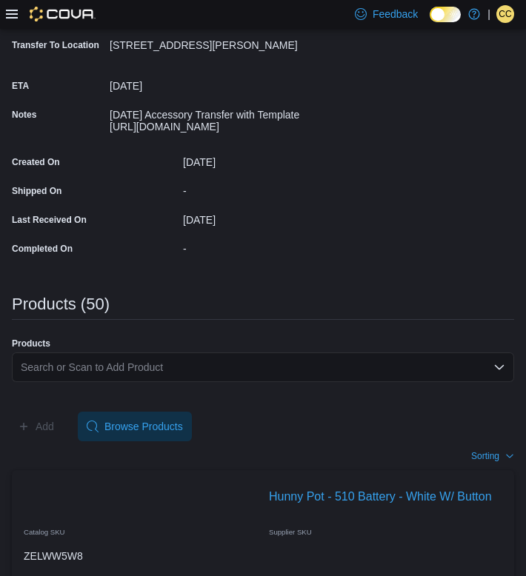
click at [93, 382] on div "Search or Scan to Add Product" at bounding box center [263, 367] width 502 height 30
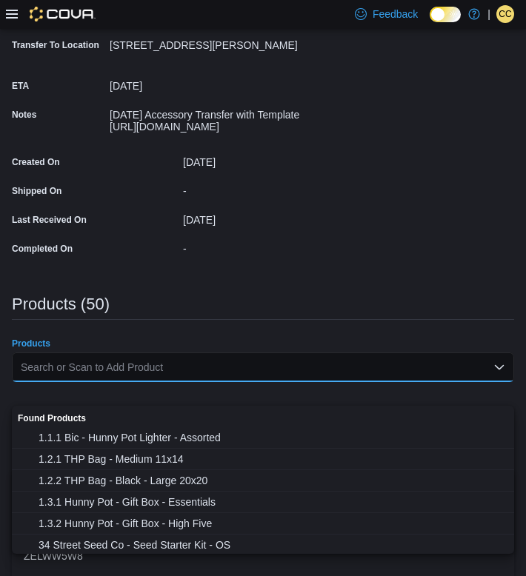
paste input "********"
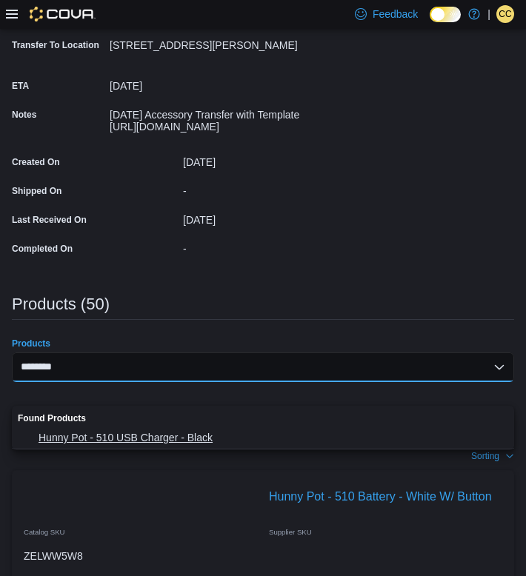
type input "********"
click at [109, 434] on span "Hunny Pot - 510 USB Charger - Black" at bounding box center [271, 437] width 466 height 15
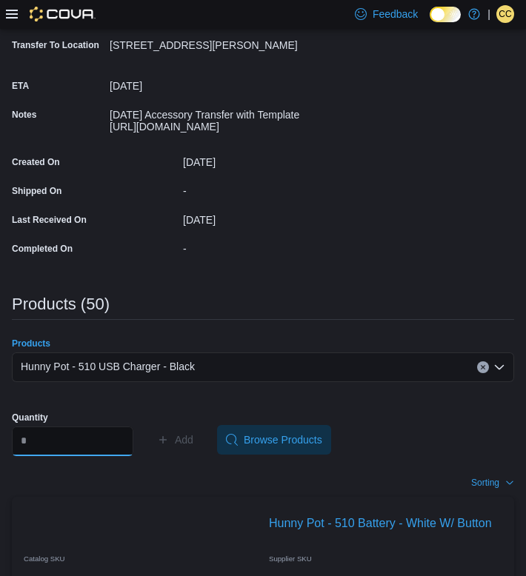
click at [53, 456] on input "Quantity" at bounding box center [72, 441] width 121 height 30
type input "*"
type input "**"
click at [193, 447] on span "Add" at bounding box center [184, 439] width 19 height 15
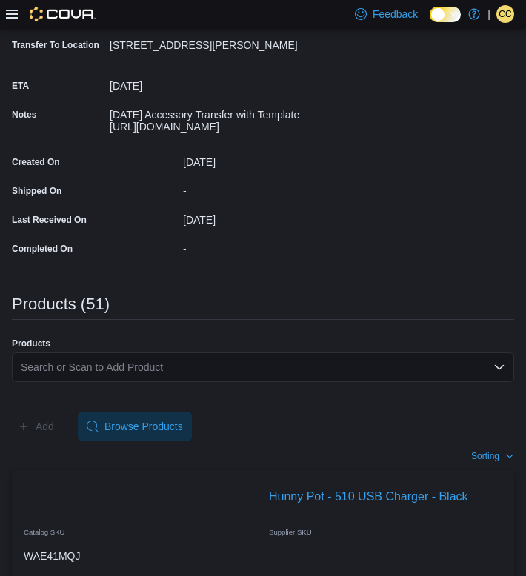
click at [135, 382] on div "Search or Scan to Add Product" at bounding box center [263, 367] width 502 height 30
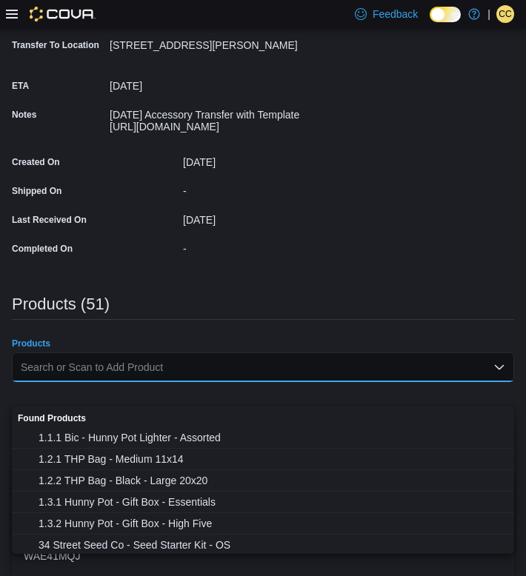
paste input "********"
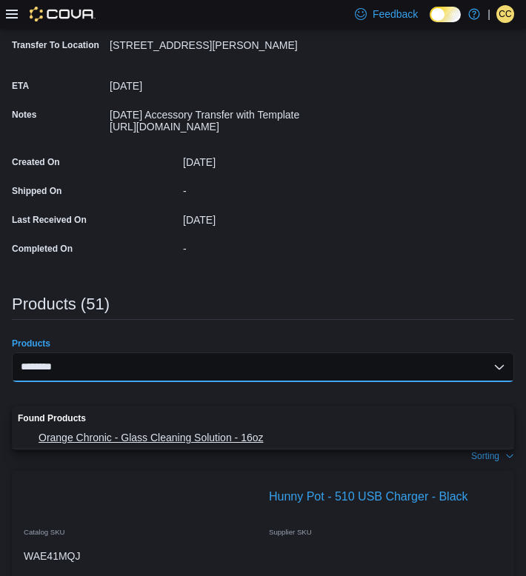
type input "********"
click at [133, 435] on span "Orange Chronic - Glass Cleaning Solution - 16oz" at bounding box center [271, 437] width 466 height 15
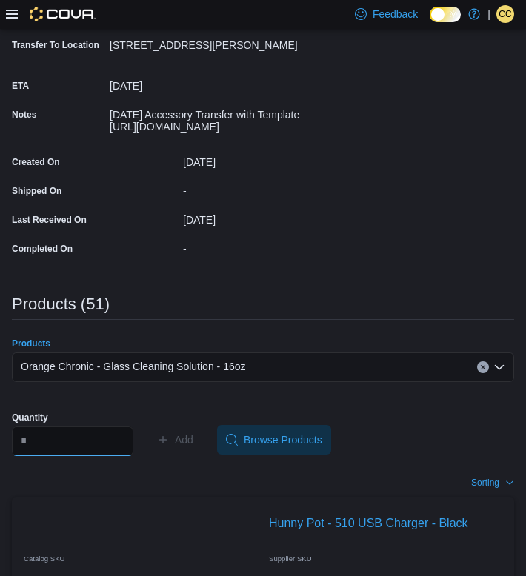
click at [61, 456] on input "Quantity" at bounding box center [72, 441] width 121 height 30
type input "*"
click at [193, 447] on span "Add" at bounding box center [184, 439] width 19 height 15
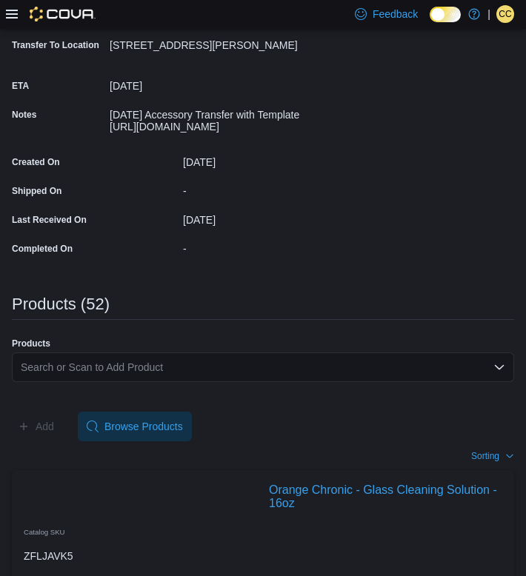
click at [44, 382] on div "Search or Scan to Add Product" at bounding box center [263, 367] width 502 height 30
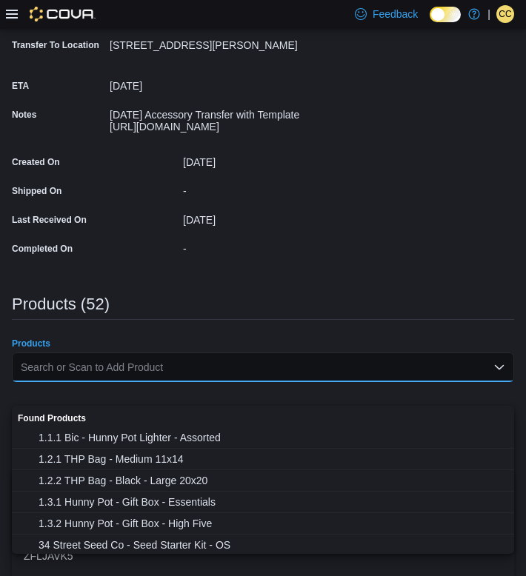
paste input "********"
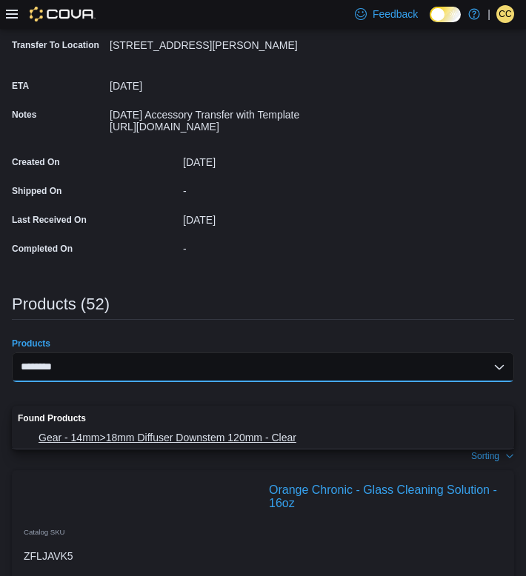
type input "********"
click at [87, 436] on span "Gear - 14mm>18mm Diffuser Downstem 120mm - Clear" at bounding box center [271, 437] width 466 height 15
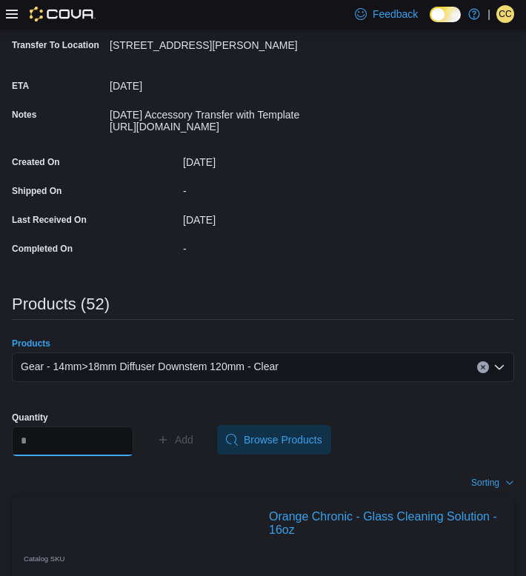
click at [60, 456] on input "Quantity" at bounding box center [72, 441] width 121 height 30
type input "*"
click at [187, 447] on span "Add" at bounding box center [184, 439] width 19 height 15
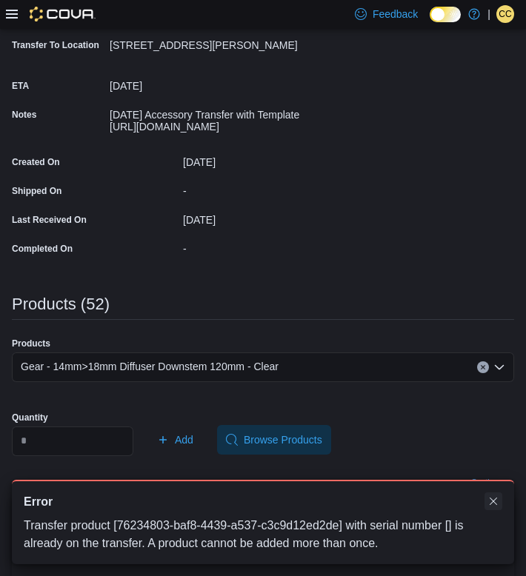
click at [489, 497] on button "Dismiss toast" at bounding box center [493, 501] width 18 height 18
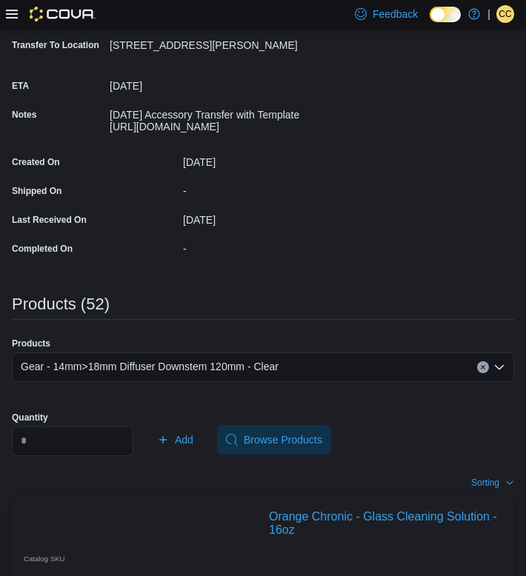
click at [483, 373] on button "Clear input" at bounding box center [483, 367] width 12 height 12
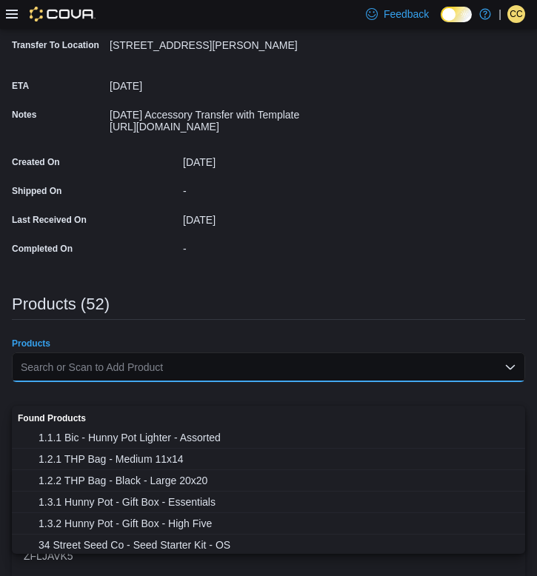
click at [88, 382] on div "Search or Scan to Add Product Combo box. Selected. Combo box input. Search or S…" at bounding box center [268, 367] width 513 height 30
paste input "********"
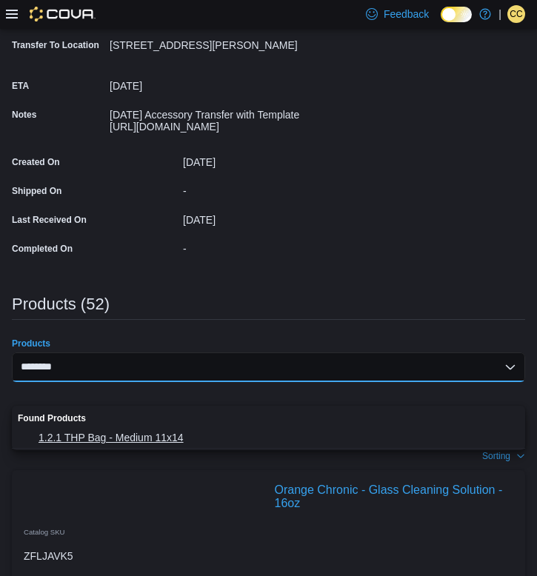
type input "********"
click at [88, 443] on span "1.2.1 THP Bag - Medium 11x14" at bounding box center [276, 437] width 477 height 15
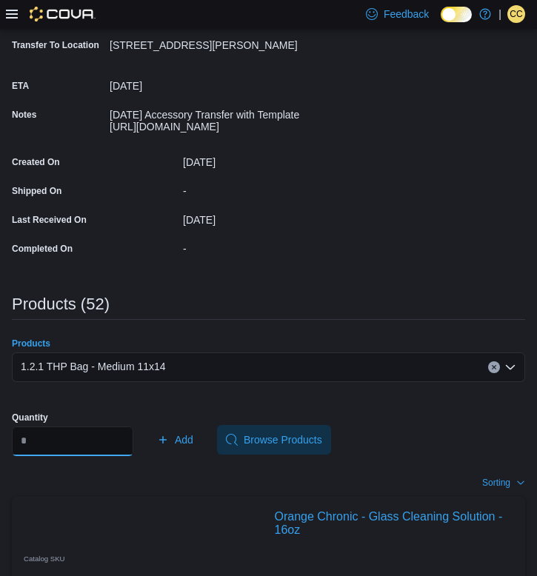
click at [61, 456] on input "*" at bounding box center [72, 441] width 121 height 30
type input "****"
click at [193, 447] on span "Add" at bounding box center [184, 439] width 19 height 15
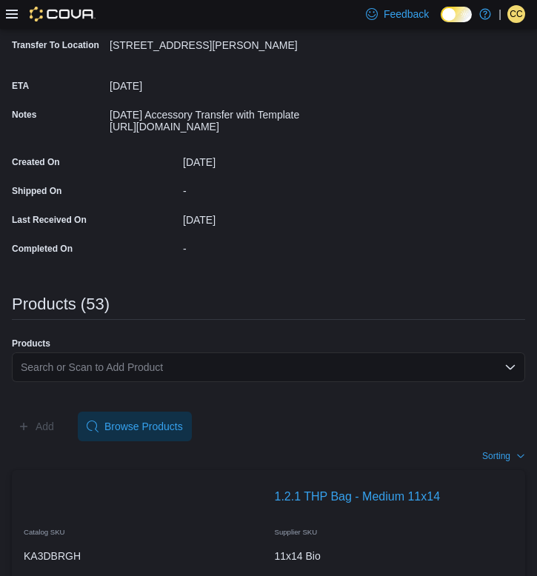
click at [112, 382] on div "Search or Scan to Add Product" at bounding box center [268, 367] width 513 height 30
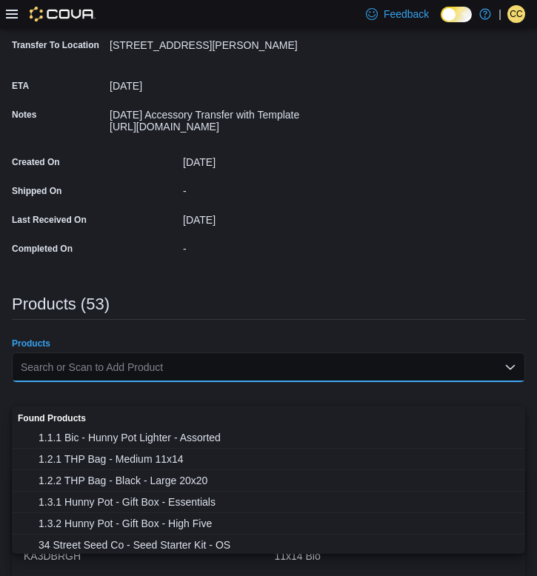
paste input "********"
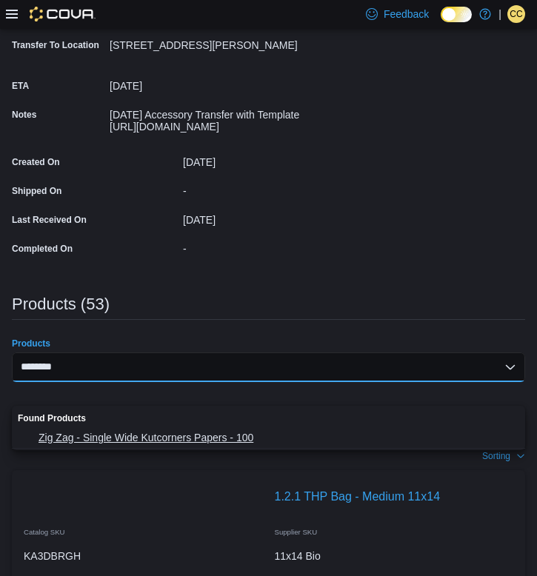
type input "********"
click at [113, 430] on span "Zig Zag - Single Wide Kutcorners Papers - 100" at bounding box center [276, 437] width 477 height 15
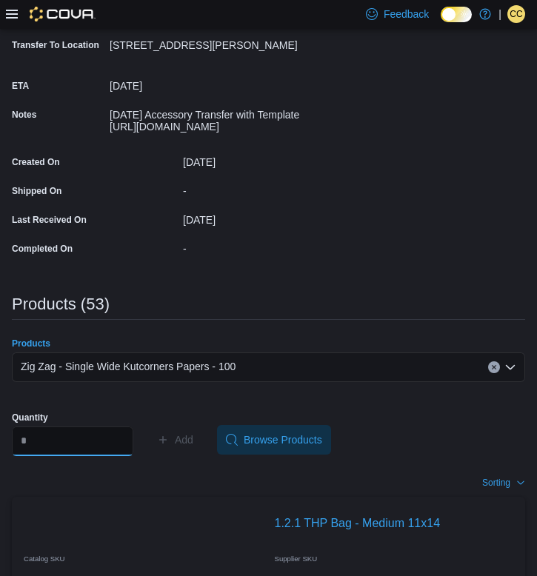
click at [84, 456] on input "Quantity" at bounding box center [72, 441] width 121 height 30
type input "***"
click at [187, 447] on span "Add" at bounding box center [184, 439] width 19 height 15
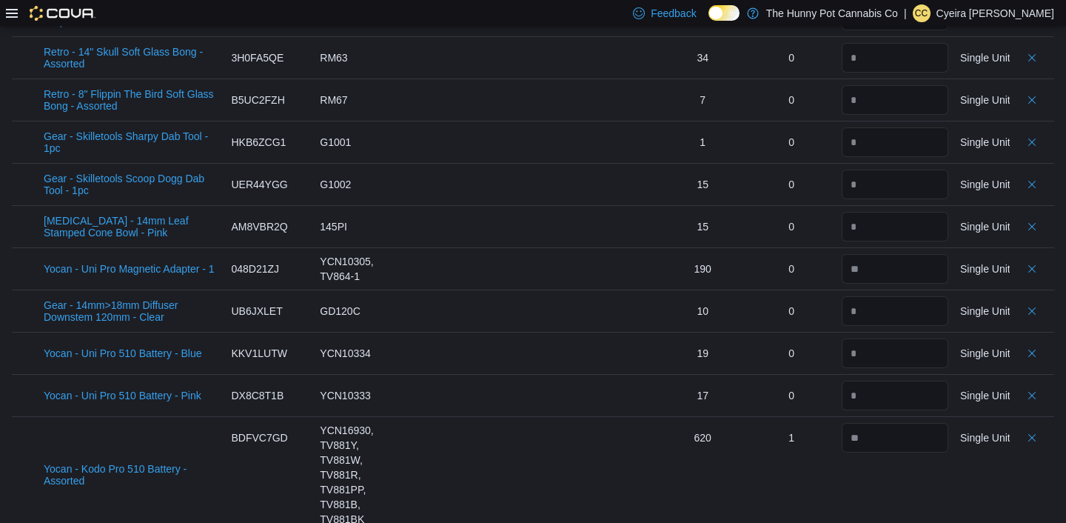
scroll to position [2258, 0]
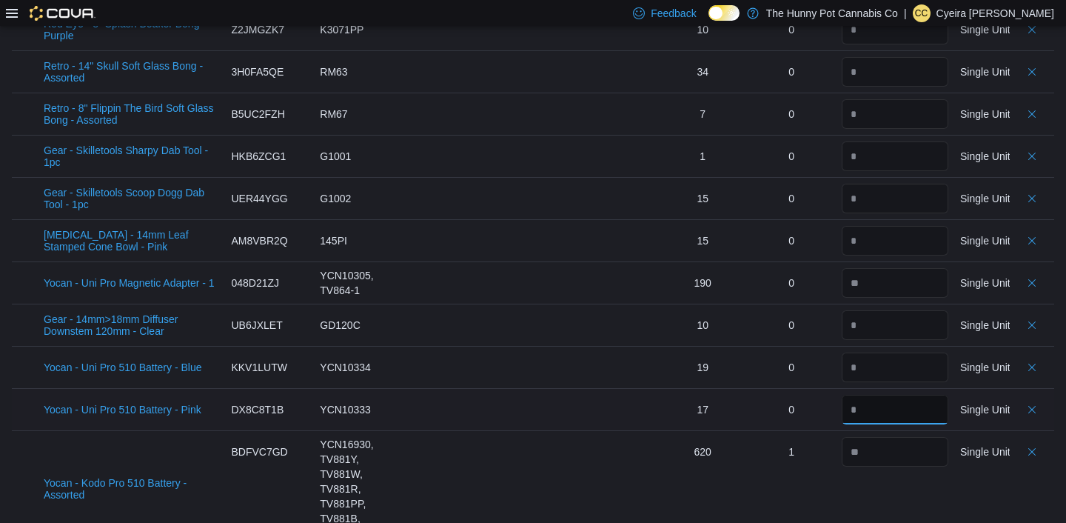
click at [879, 395] on input "*" at bounding box center [895, 410] width 107 height 30
type input "*"
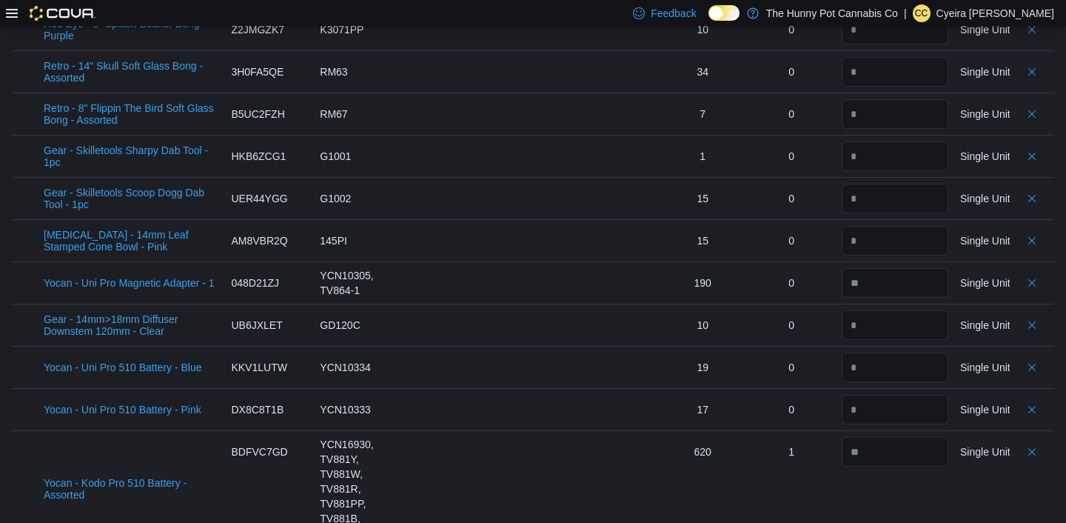
click at [694, 431] on div "620" at bounding box center [702, 451] width 89 height 41
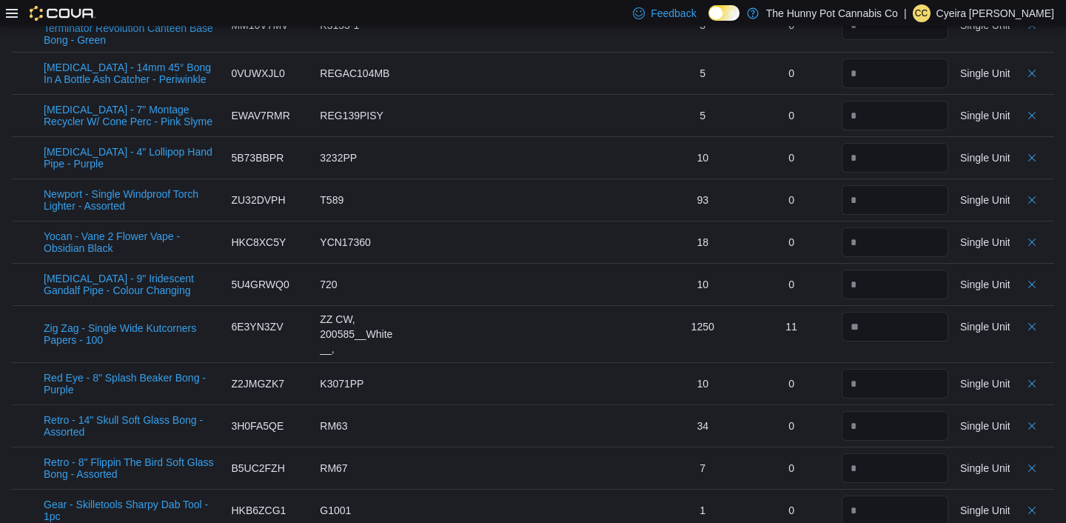
scroll to position [1905, 0]
click at [873, 311] on input "number" at bounding box center [895, 326] width 107 height 30
type input "**"
click at [835, 312] on div "11" at bounding box center [791, 325] width 89 height 41
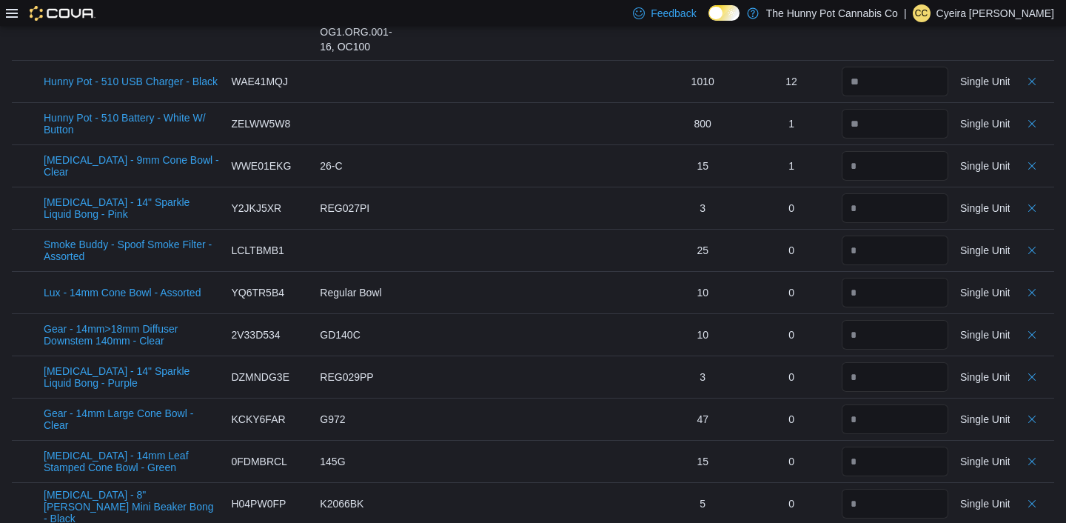
scroll to position [484, 0]
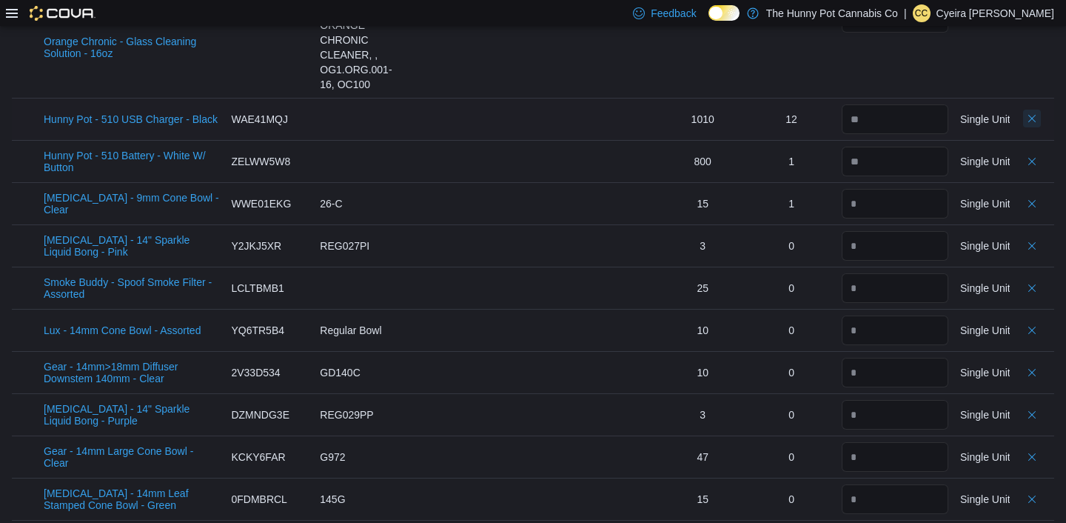
click at [1031, 121] on button "Delete count" at bounding box center [1032, 119] width 18 height 18
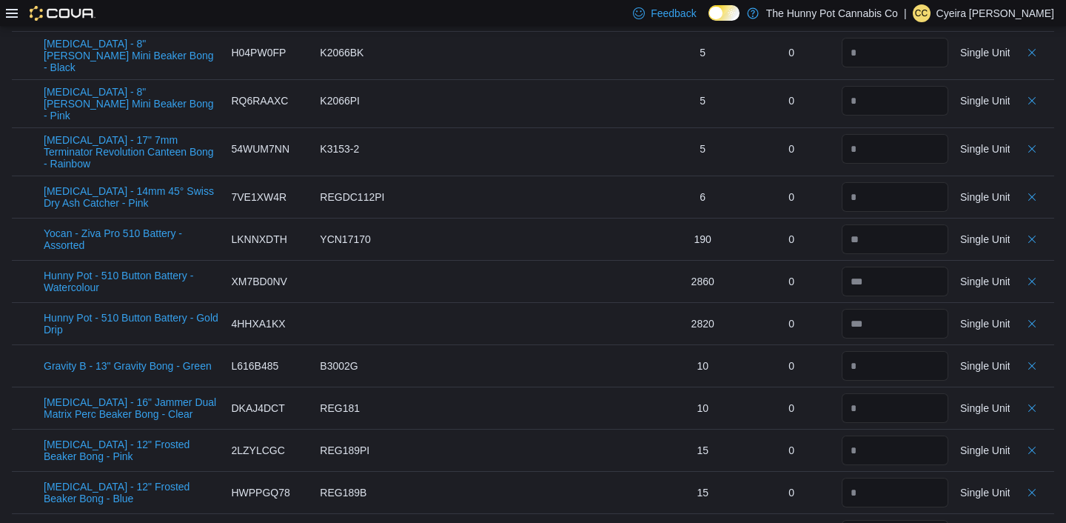
scroll to position [0, 0]
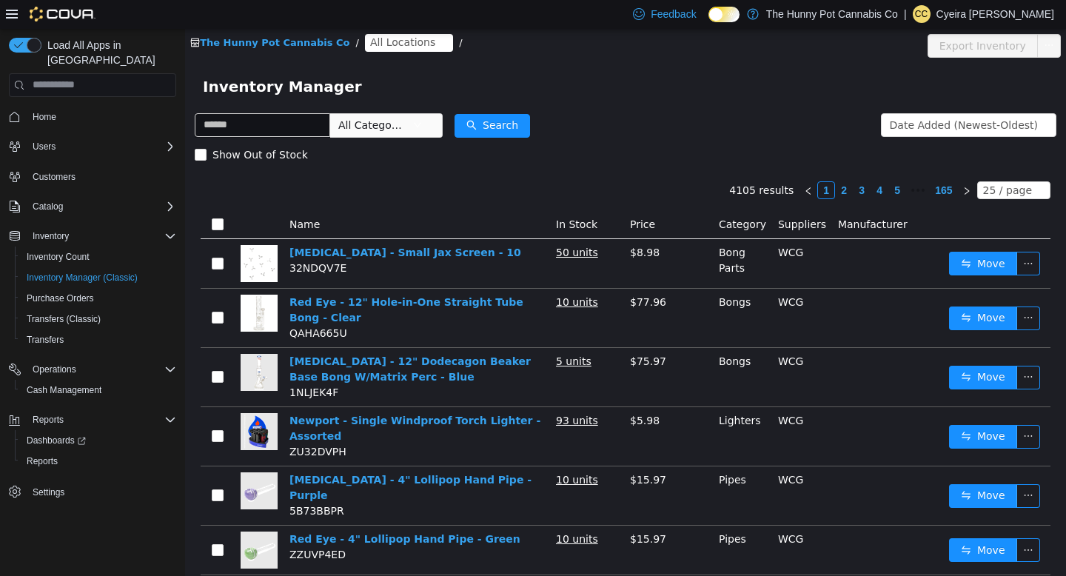
click at [398, 44] on span "All Locations" at bounding box center [402, 41] width 65 height 16
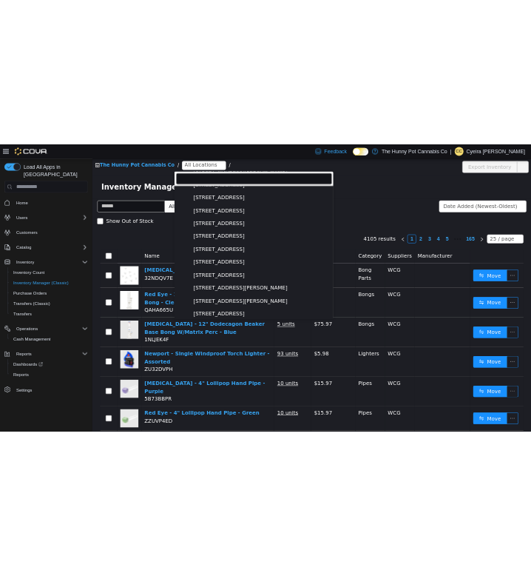
scroll to position [850, 0]
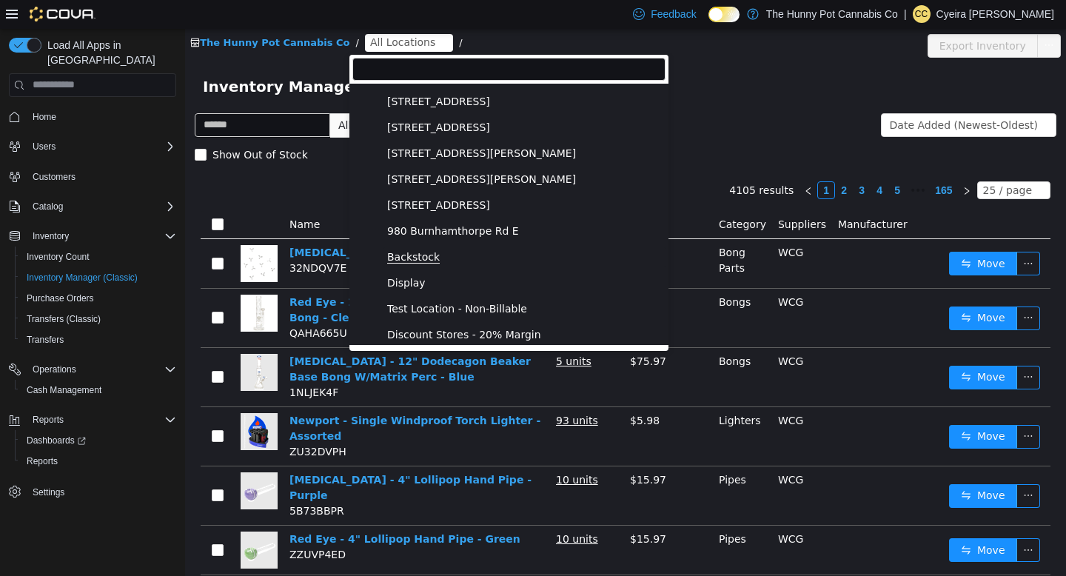
click at [415, 257] on span "Backstock" at bounding box center [413, 256] width 53 height 13
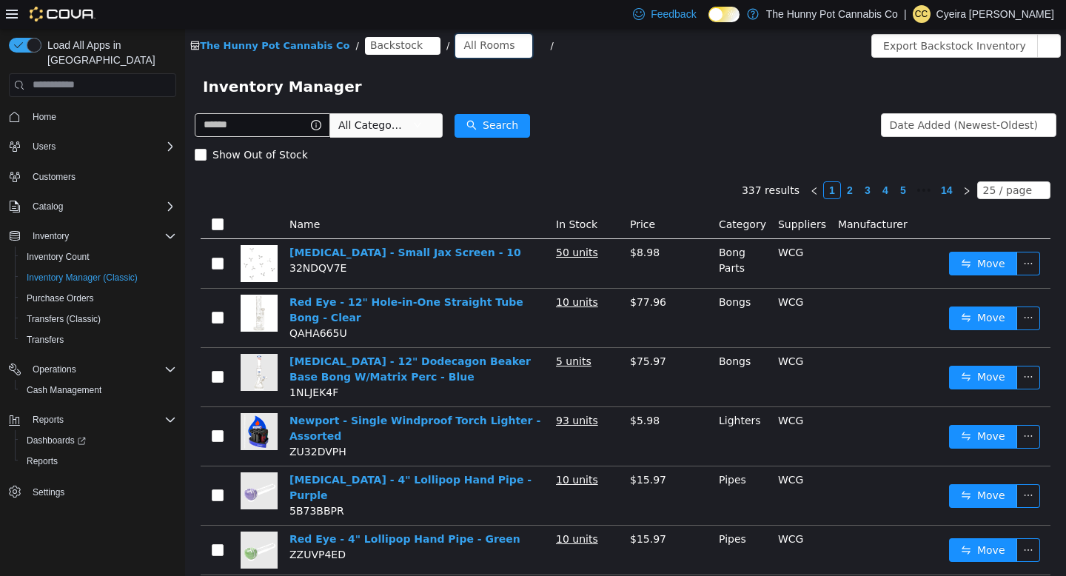
click at [472, 44] on div "All Rooms" at bounding box center [488, 44] width 51 height 22
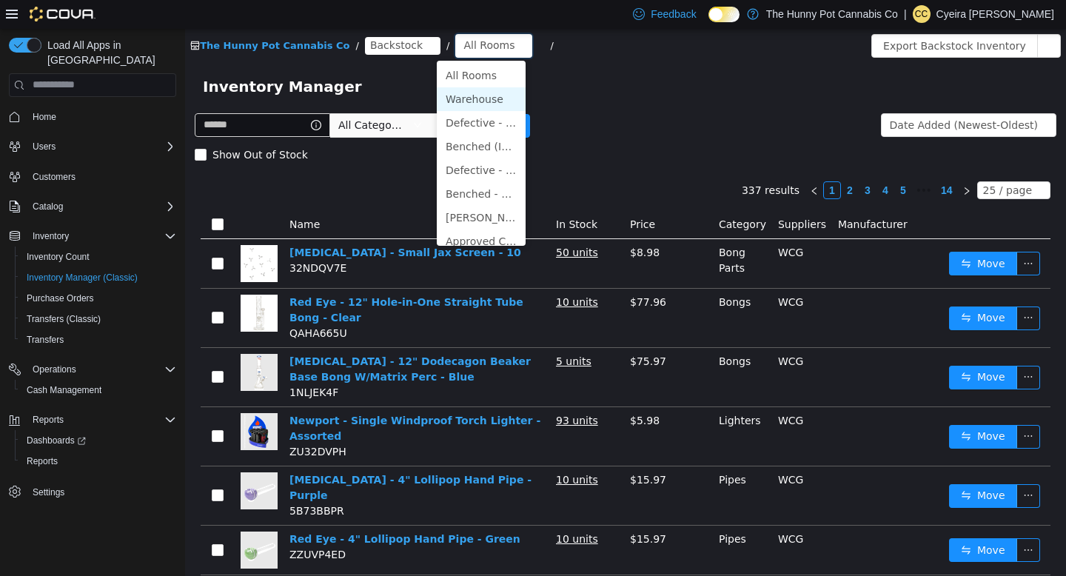
click at [464, 104] on li "Warehouse" at bounding box center [481, 99] width 89 height 24
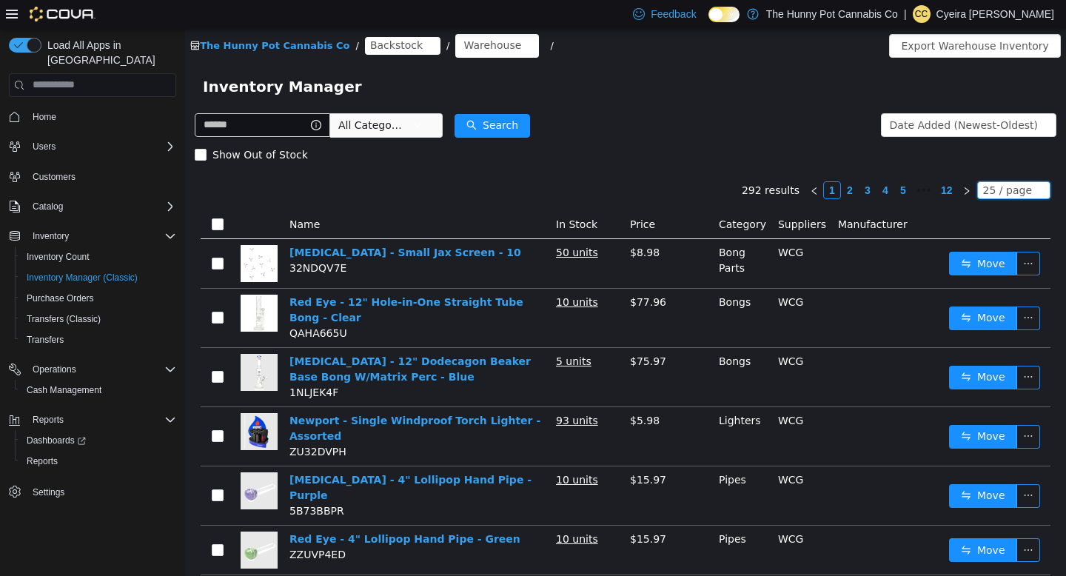
click at [1042, 188] on icon "icon: down" at bounding box center [1039, 189] width 9 height 9
click at [1012, 289] on li "50 / page" at bounding box center [1017, 284] width 72 height 24
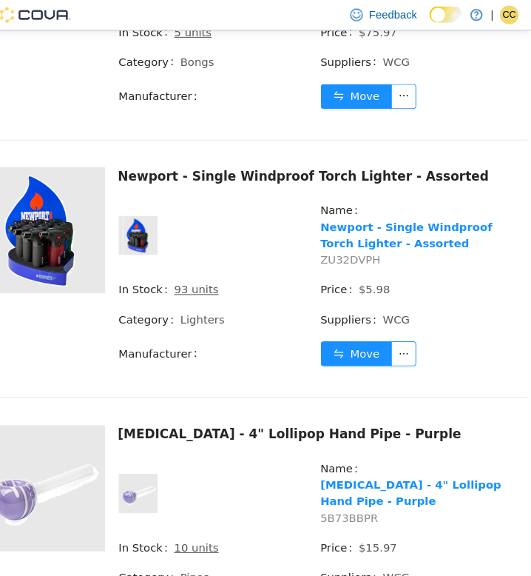
scroll to position [880, 0]
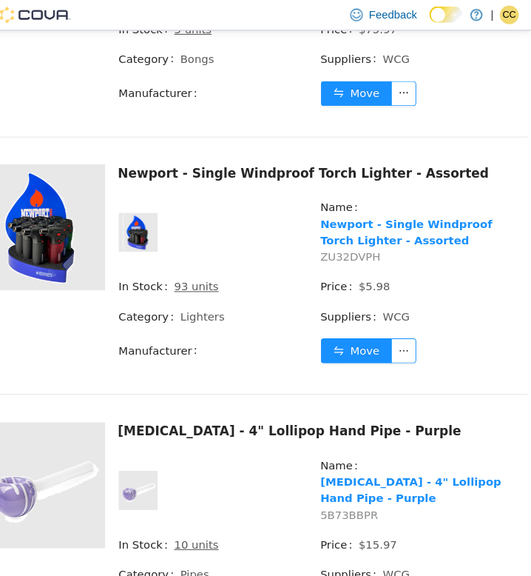
click at [335, 238] on span "ZU32DVPH" at bounding box center [329, 244] width 57 height 12
copy span "ZU32DVPH"
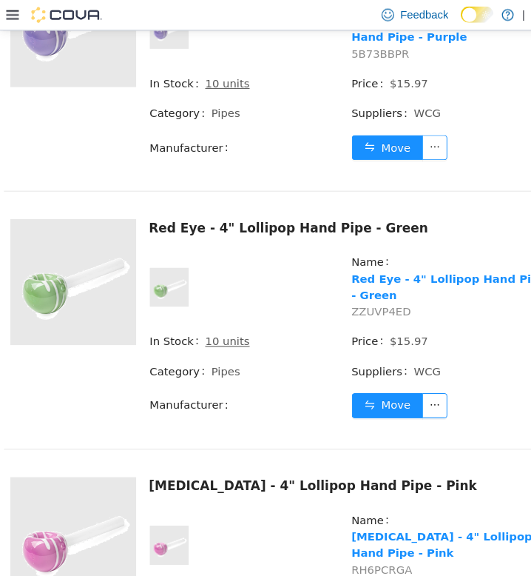
scroll to position [1403, 0]
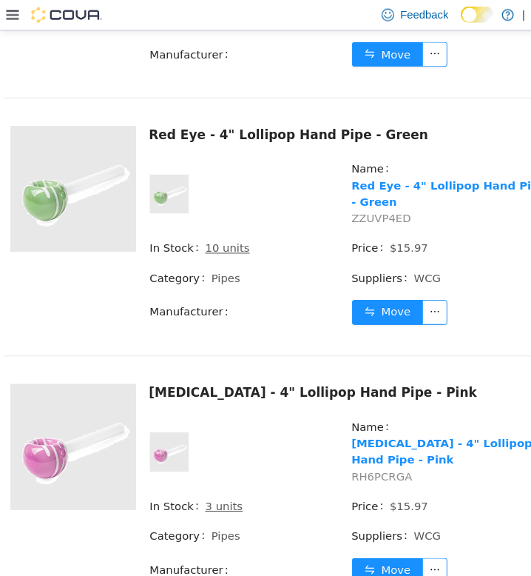
click at [354, 412] on span "[MEDICAL_DATA] - 4" Lollipop Hand Pipe - Pink RH6PCRGA" at bounding box center [427, 435] width 190 height 47
copy span "RH6PCRGA"
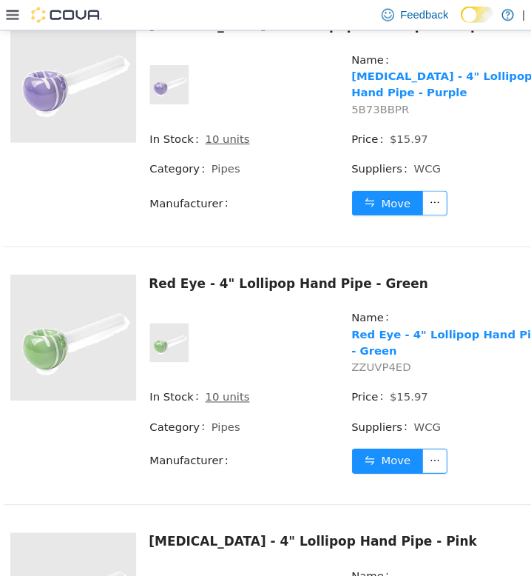
scroll to position [1260, 0]
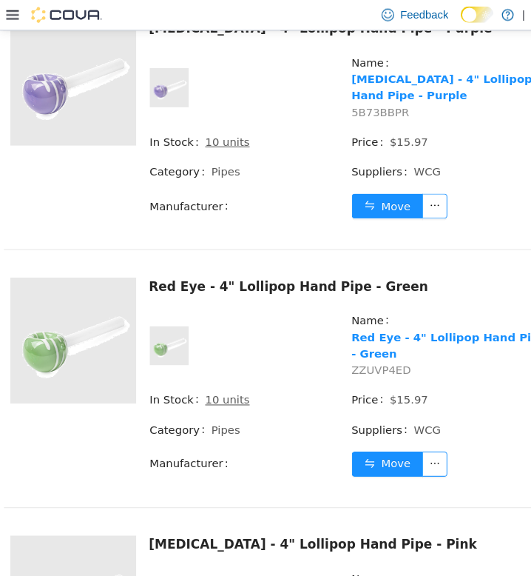
click at [366, 101] on span "5B73BBPR" at bounding box center [359, 107] width 55 height 12
copy span "5B73BBPR"
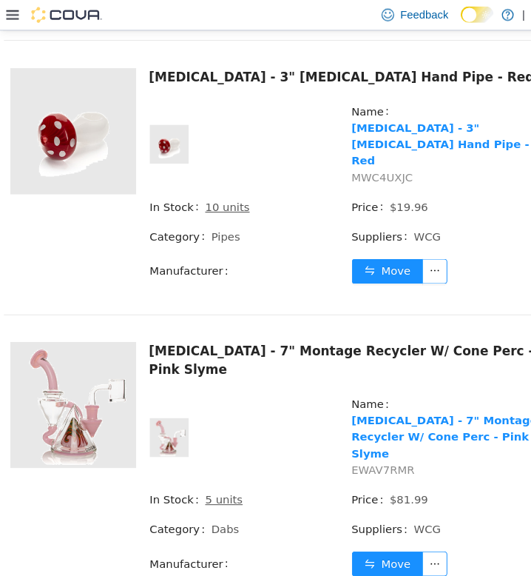
scroll to position [2709, 0]
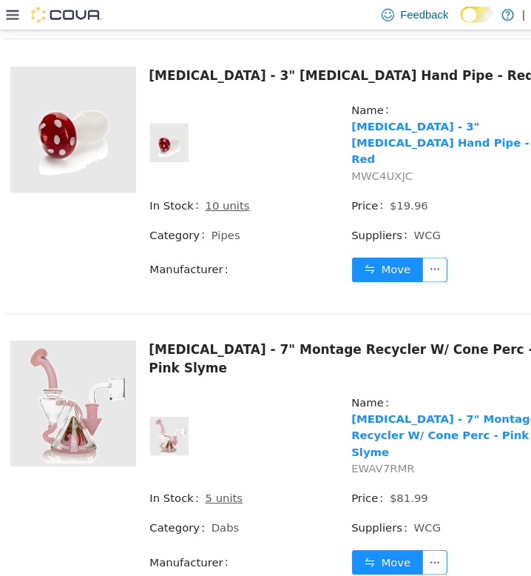
click at [372, 437] on span "EWAV7RMR" at bounding box center [362, 443] width 60 height 12
copy span "EWAV7RMR"
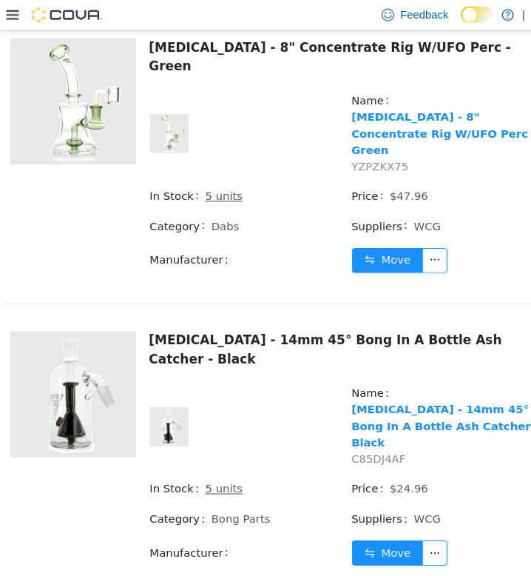
scroll to position [3923, 0]
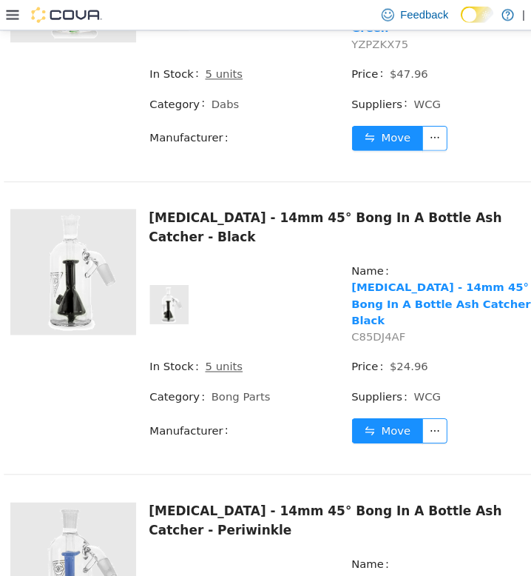
copy span "0VUWXJL0"
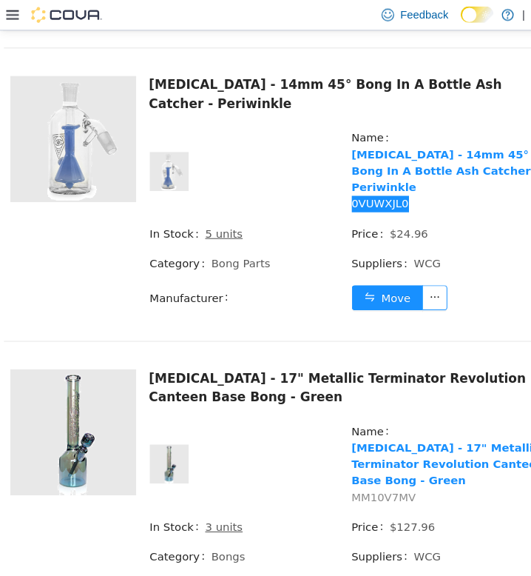
scroll to position [4324, 0]
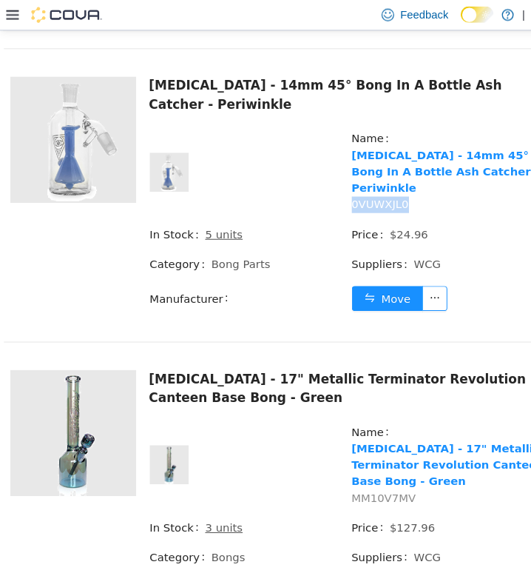
click at [365, 466] on span "MM10V7MV" at bounding box center [362, 472] width 61 height 12
copy span "MM10V7MV"
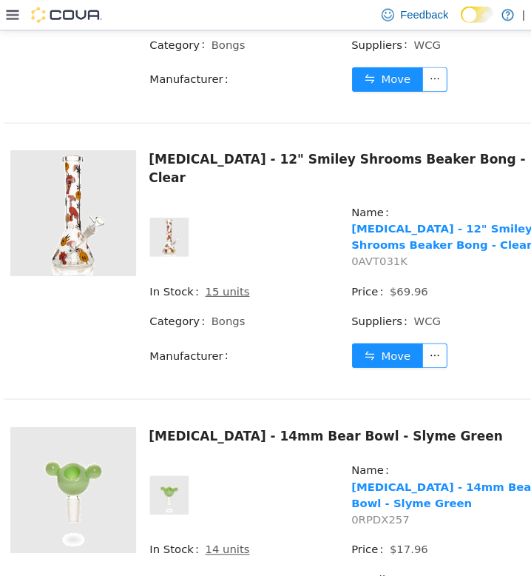
scroll to position [5071, 0]
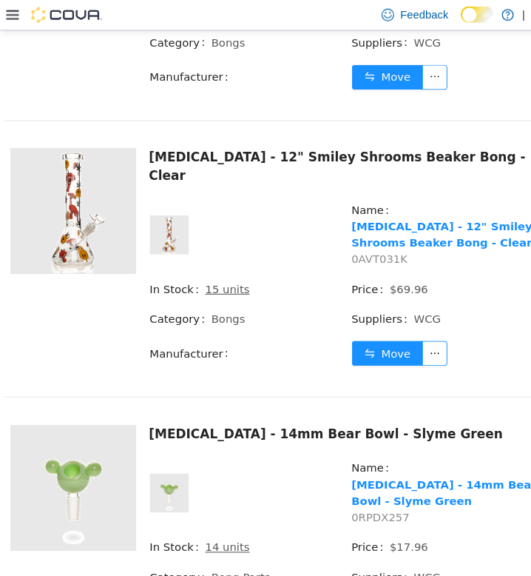
click at [356, 484] on span "0RPDX257" at bounding box center [359, 490] width 55 height 12
copy span "0RPDX257"
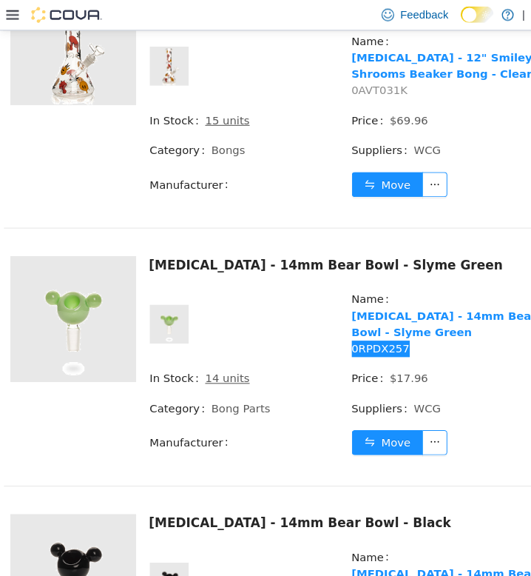
scroll to position [5232, 0]
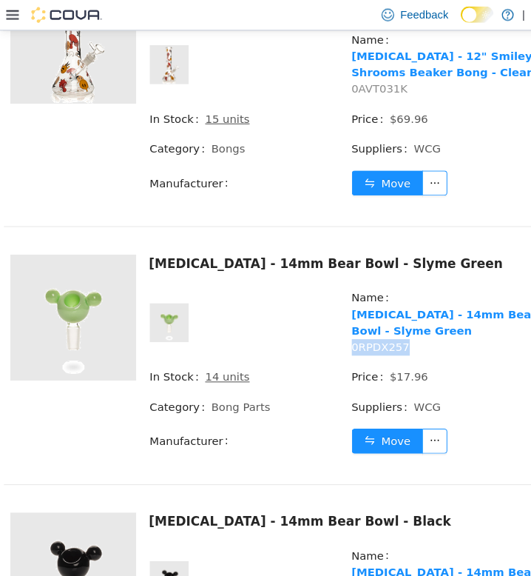
click at [370, 566] on span "8QALFX1U" at bounding box center [359, 572] width 55 height 12
copy span "8QALFX1U"
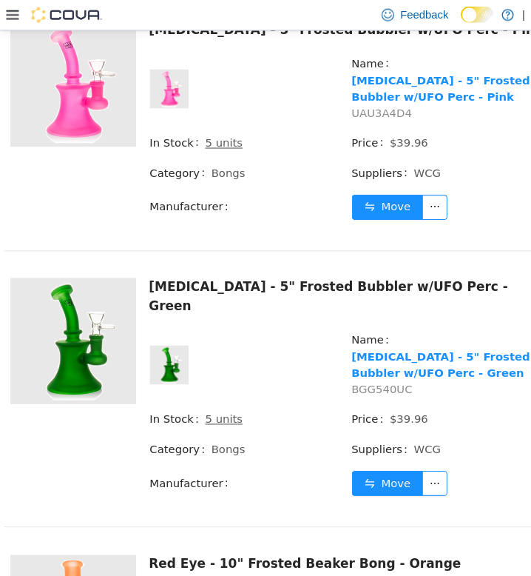
scroll to position [6914, 0]
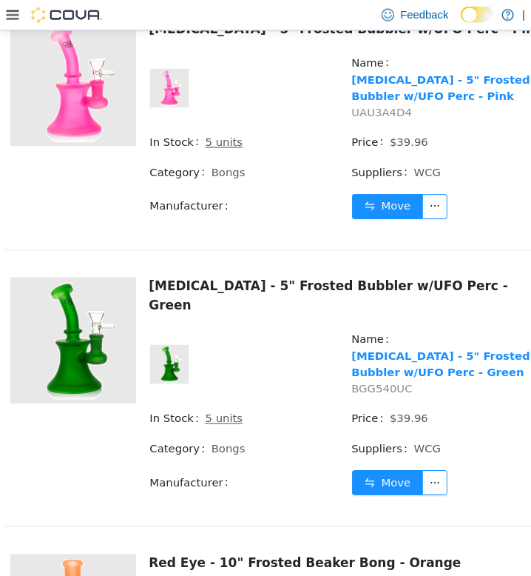
copy span "WDLNWXU3"
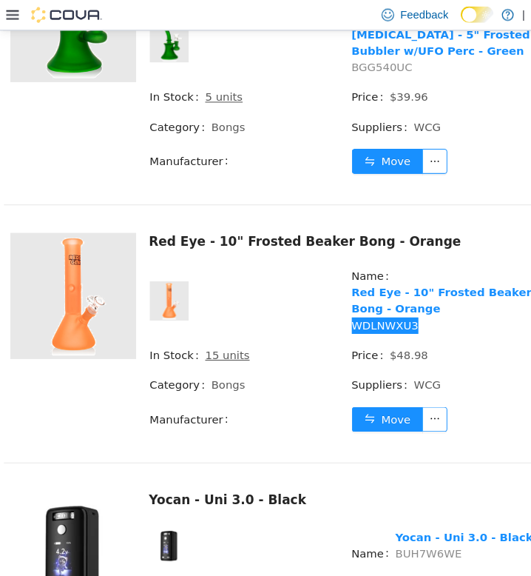
scroll to position [7220, 0]
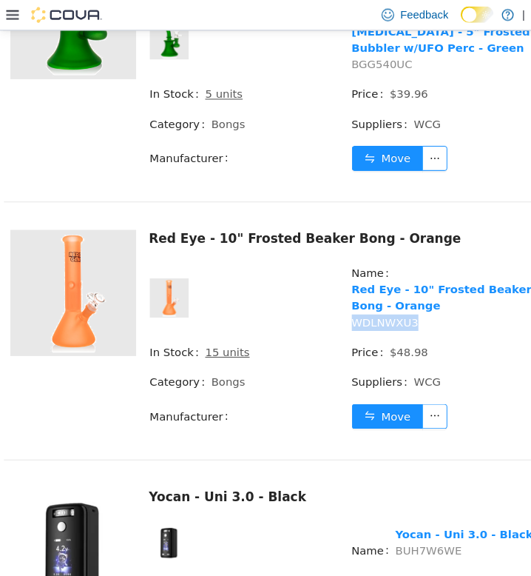
copy span "E47E73PN"
click at [395, 498] on span "Yocan - Uni 3.0 - Black BUH7W6WE" at bounding box center [439, 513] width 130 height 31
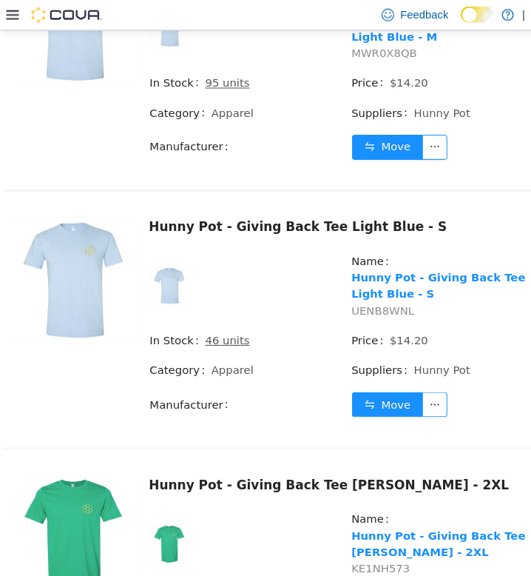
scroll to position [0, 0]
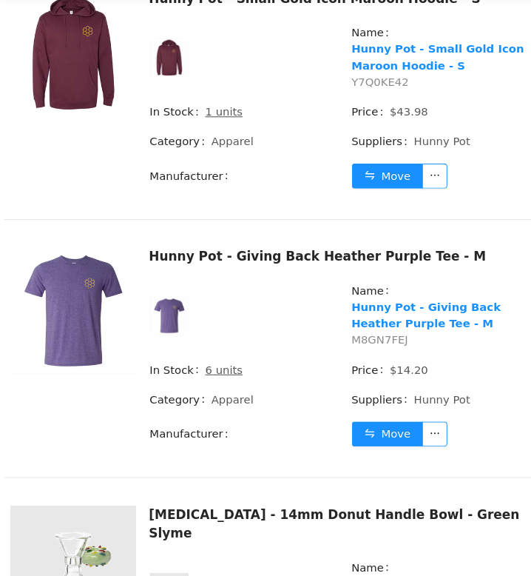
scroll to position [9869, 0]
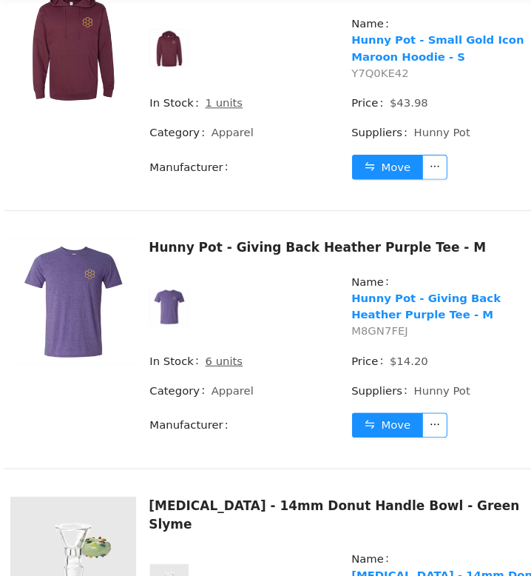
click at [364, 569] on span "HHW60C8M" at bounding box center [362, 575] width 61 height 12
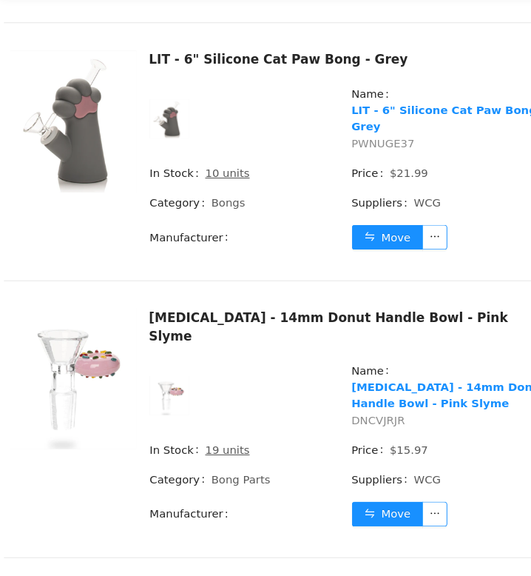
scroll to position [5126, 0]
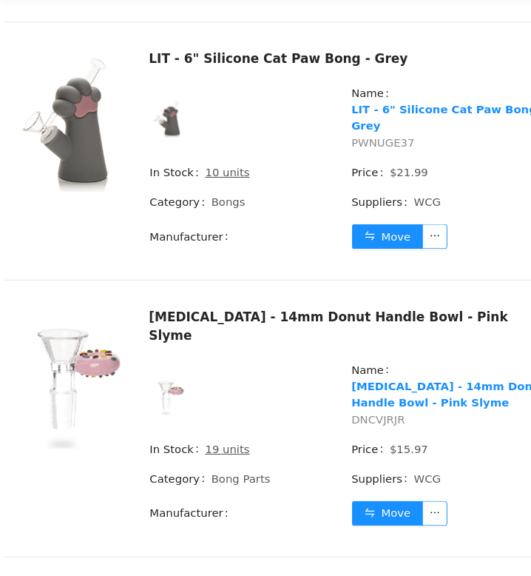
click at [346, 390] on span "DNCVJRJR" at bounding box center [357, 396] width 50 height 12
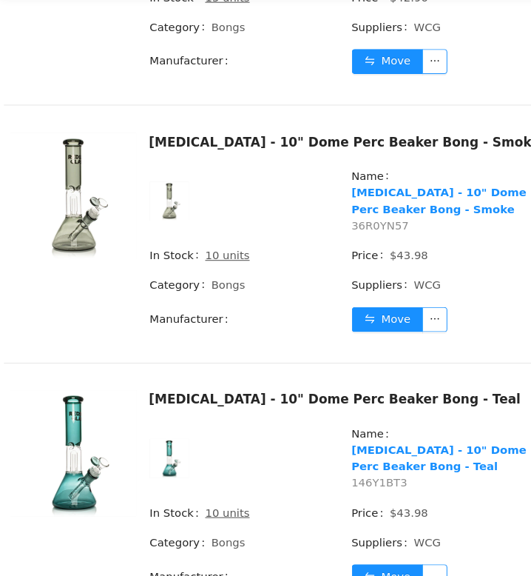
scroll to position [3553, 0]
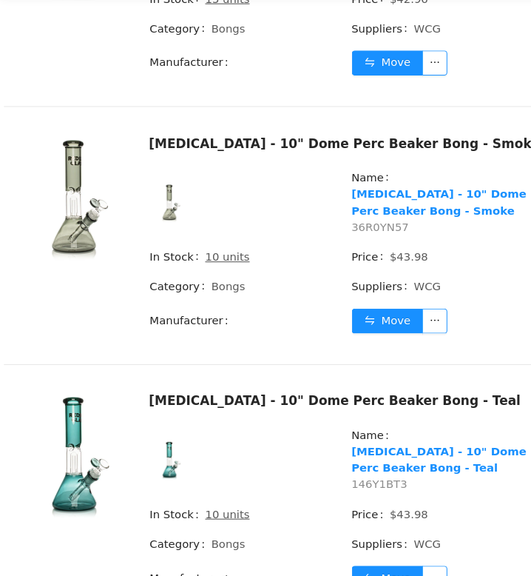
click at [366, 452] on span "146Y1BT3" at bounding box center [358, 458] width 53 height 12
click at [367, 209] on span "36R0YN57" at bounding box center [359, 215] width 54 height 12
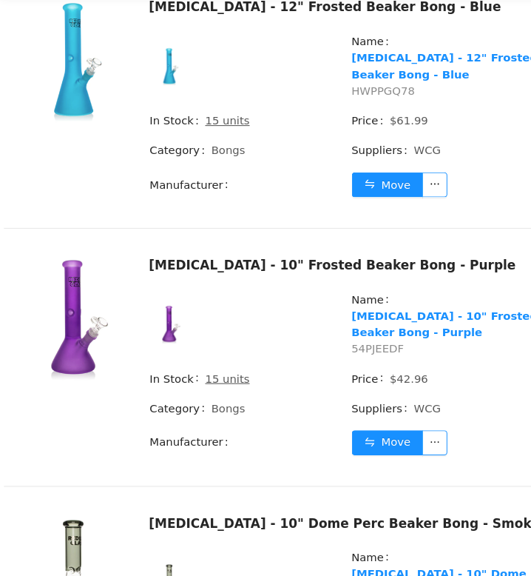
scroll to position [3194, 0]
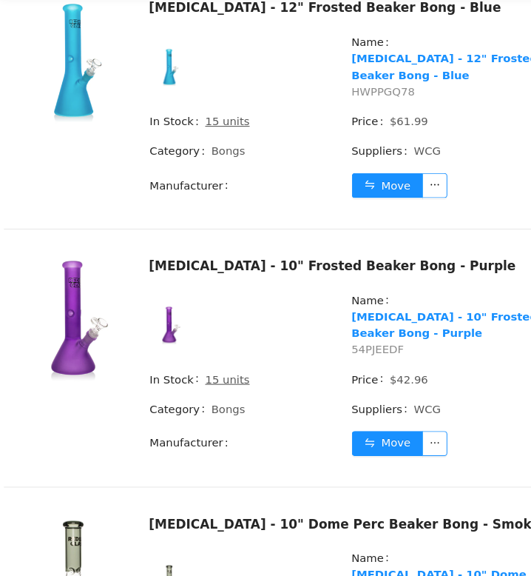
click at [354, 324] on span "54PJEEDF" at bounding box center [357, 330] width 50 height 12
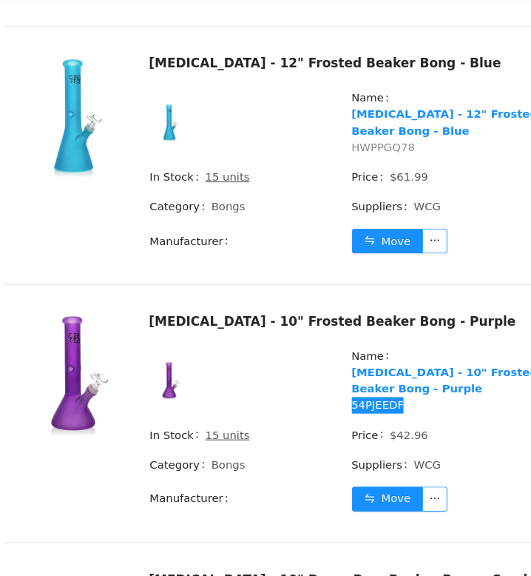
scroll to position [3135, 0]
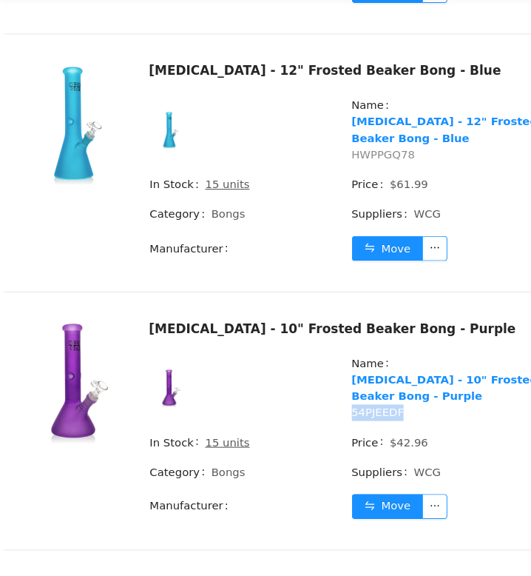
click at [355, 140] on span "HWPPGQ78" at bounding box center [362, 146] width 60 height 12
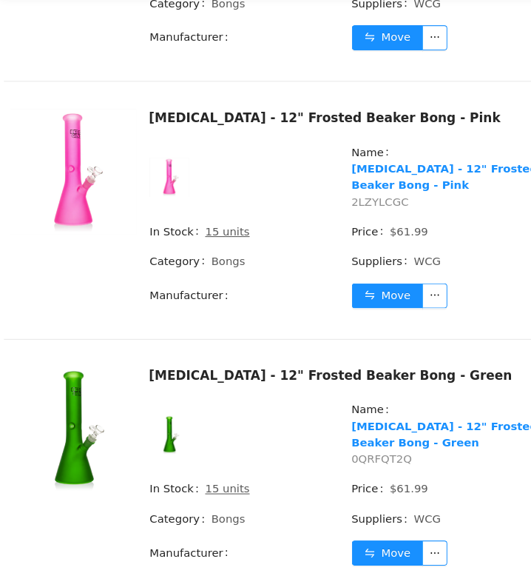
scroll to position [2555, 0]
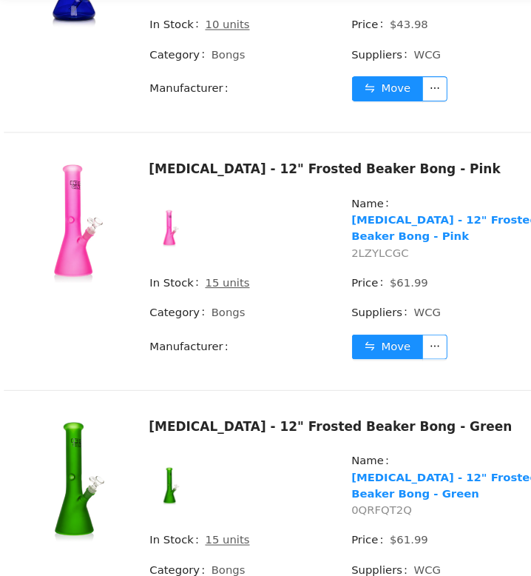
click at [363, 233] on span "2LZYLCGC" at bounding box center [359, 239] width 54 height 12
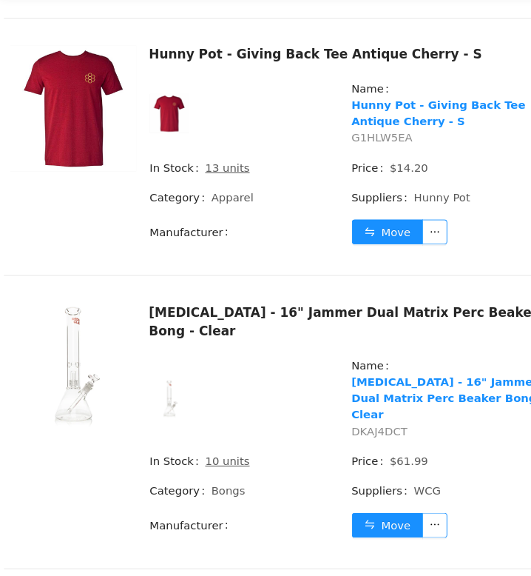
scroll to position [1905, 0]
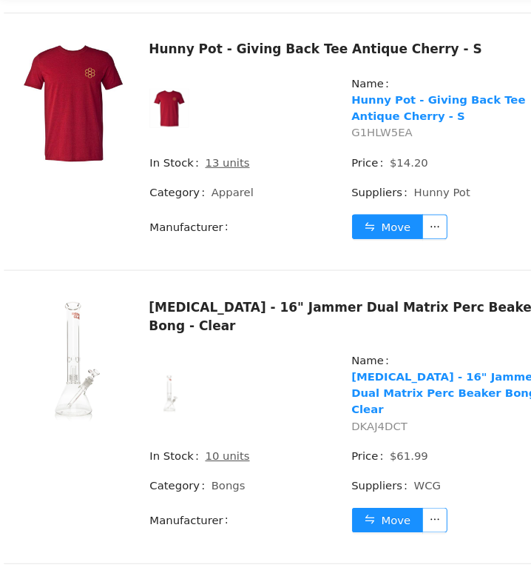
click at [369, 397] on span "DKAJ4DCT" at bounding box center [358, 403] width 53 height 12
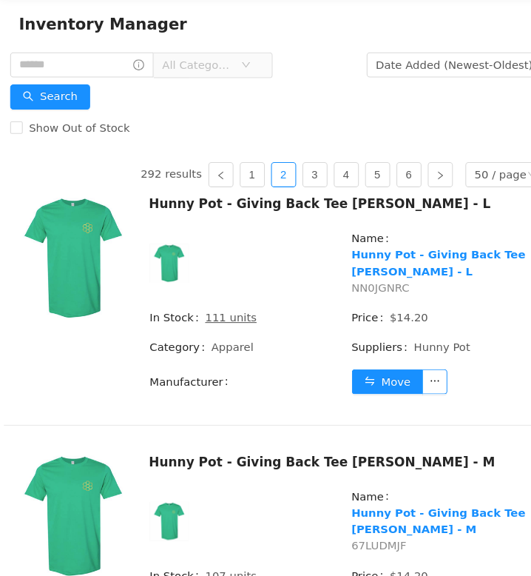
scroll to position [0, 0]
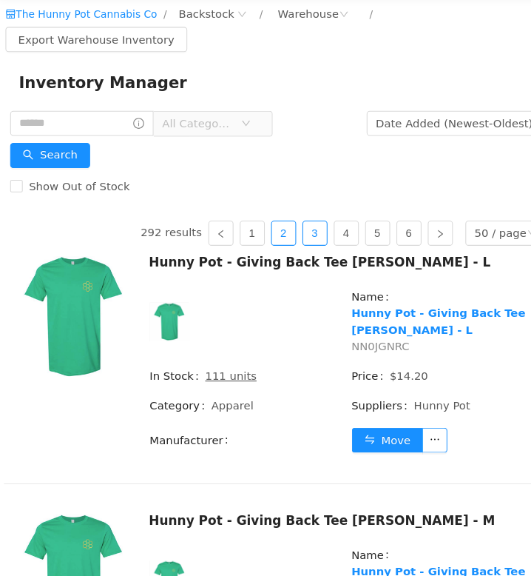
click at [292, 225] on link "3" at bounding box center [297, 220] width 22 height 22
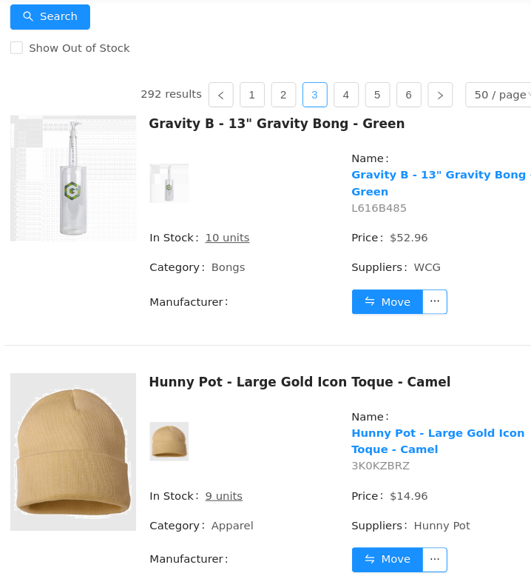
scroll to position [136, 0]
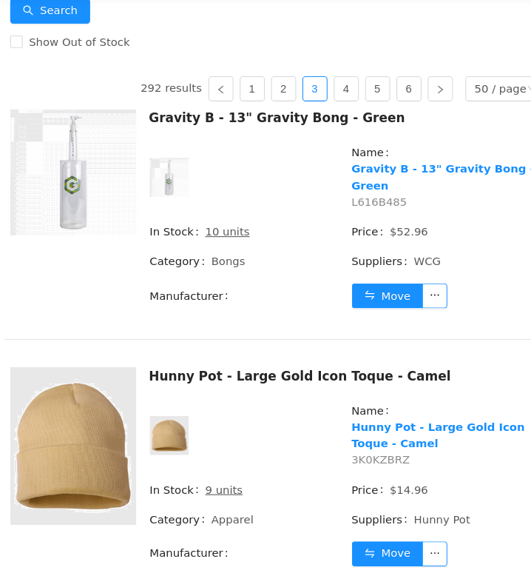
click at [365, 185] on span "L616B485" at bounding box center [358, 191] width 53 height 12
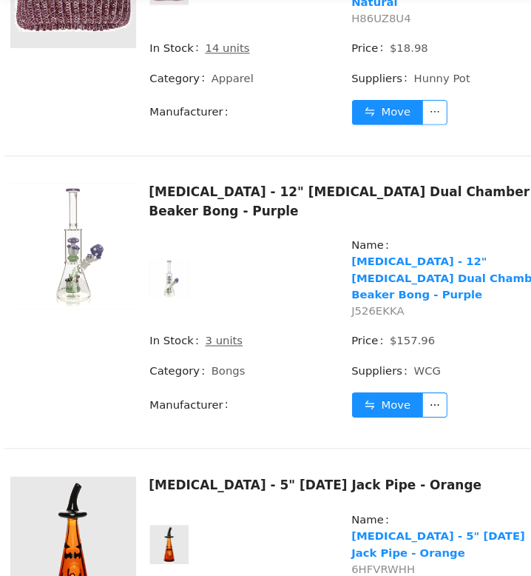
scroll to position [1822, 0]
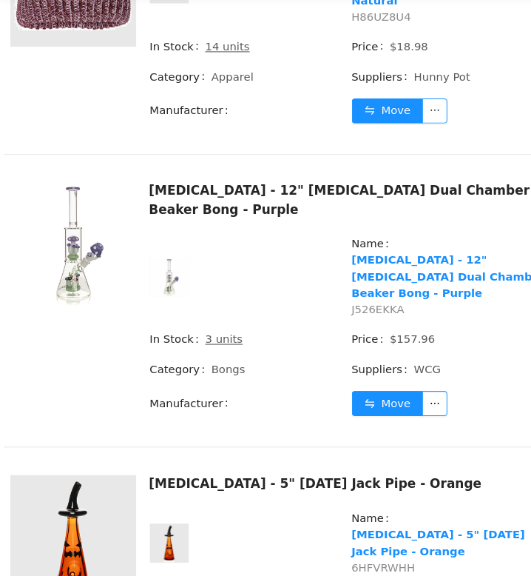
click at [367, 286] on span "J526EKKA" at bounding box center [357, 292] width 50 height 12
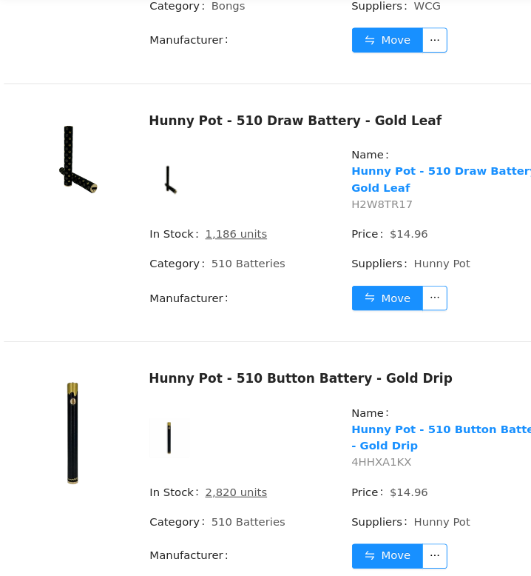
scroll to position [3142, 0]
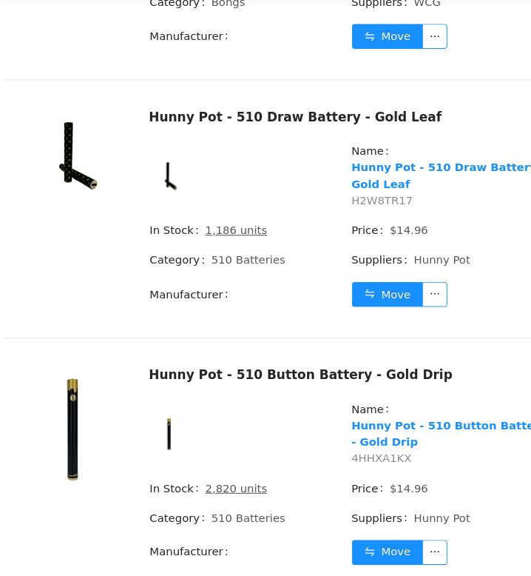
click at [363, 427] on span "4HHXA1KX" at bounding box center [360, 433] width 57 height 12
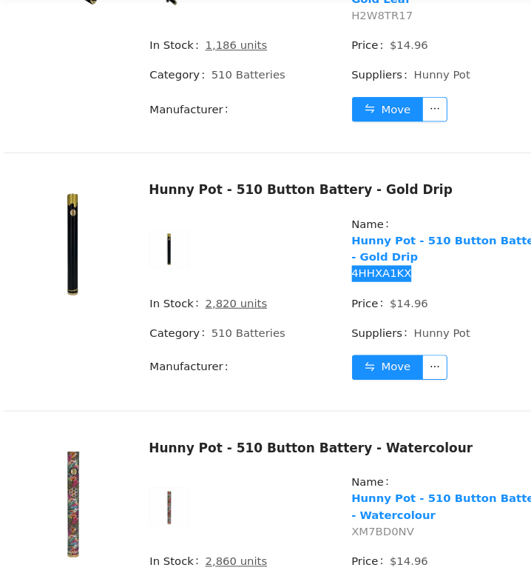
scroll to position [3333, 0]
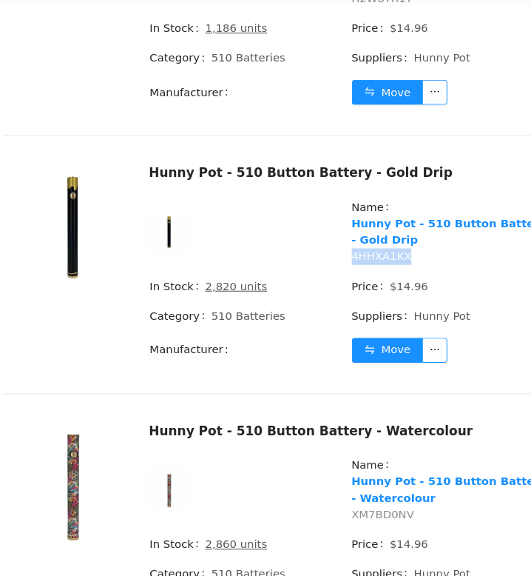
click at [372, 480] on span "XM7BD0NV" at bounding box center [361, 486] width 59 height 12
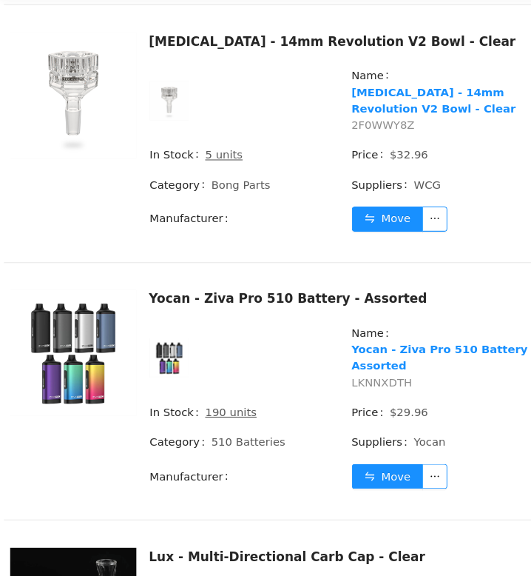
scroll to position [5648, 0]
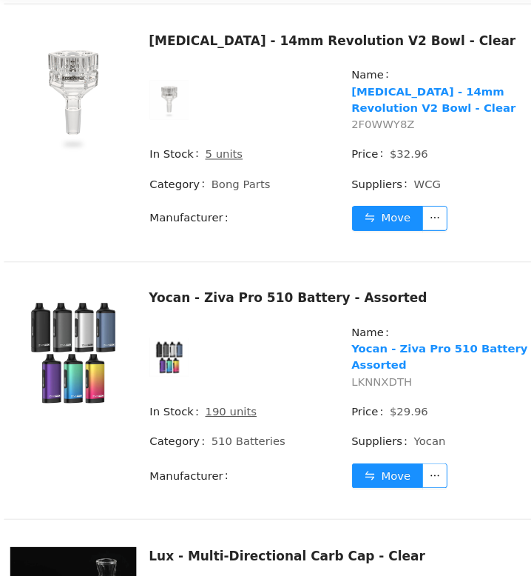
click at [366, 355] on span "LKNNXDTH" at bounding box center [360, 361] width 57 height 12
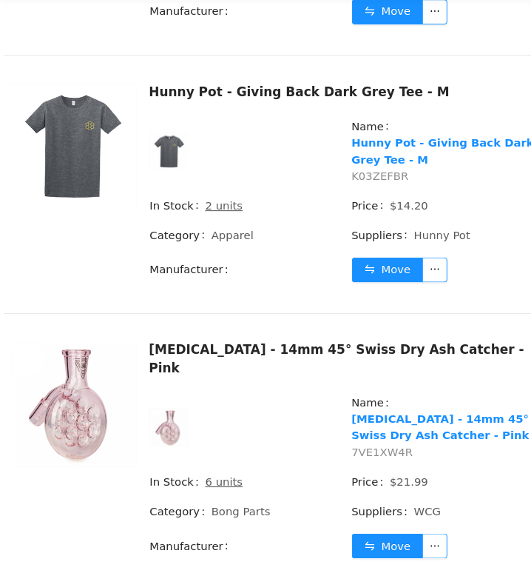
scroll to position [7593, 0]
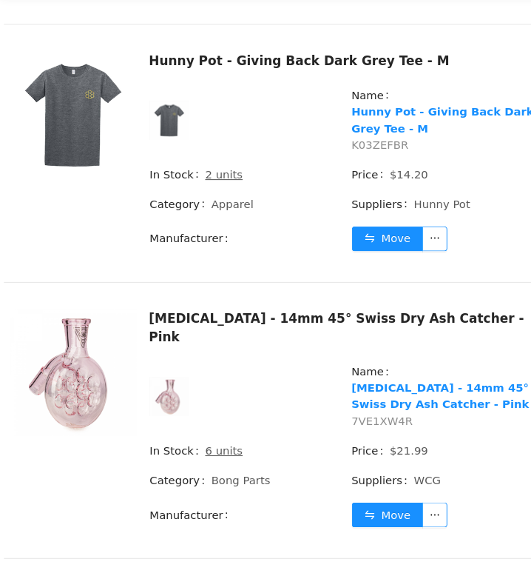
click at [373, 392] on span "7VE1XW4R" at bounding box center [361, 398] width 58 height 12
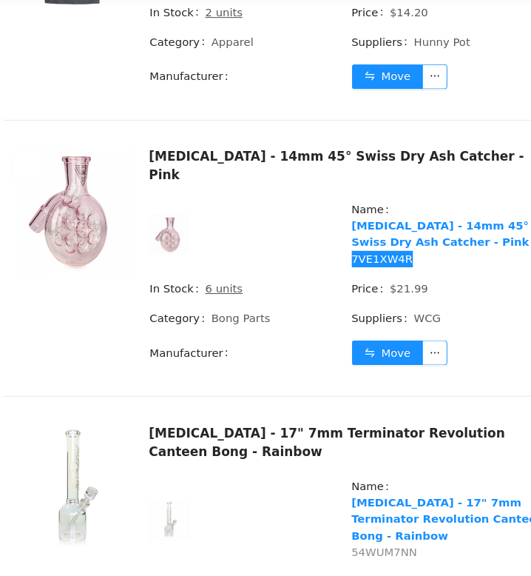
scroll to position [7747, 0]
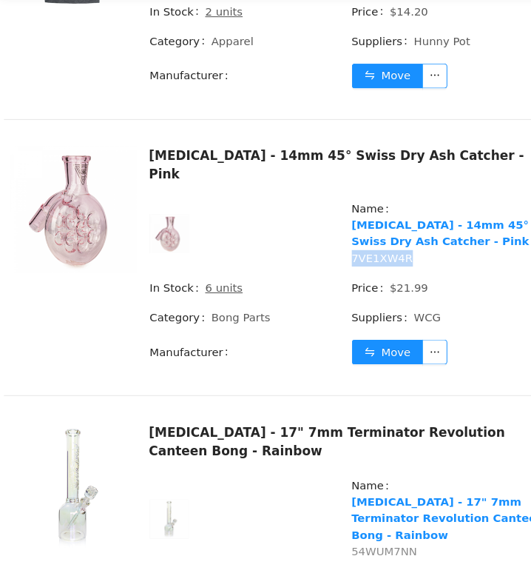
click at [376, 514] on span "54WUM7NN" at bounding box center [363, 520] width 62 height 12
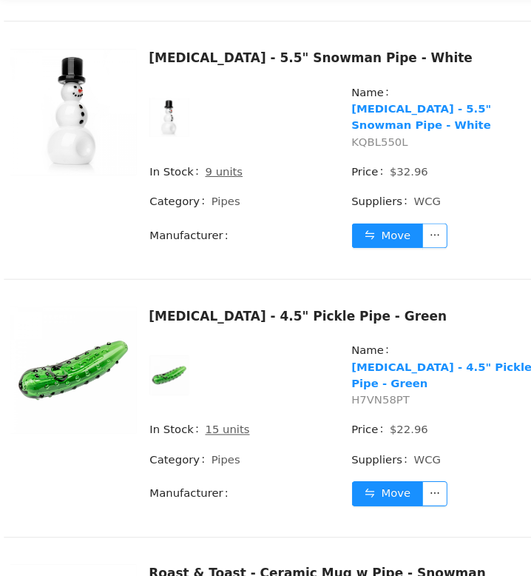
scroll to position [11713, 0]
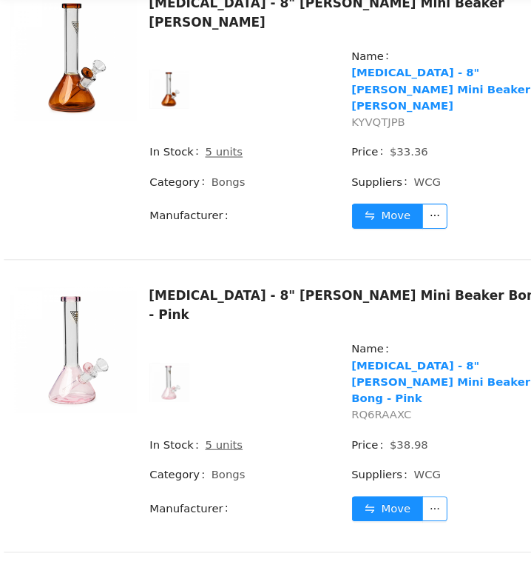
scroll to position [8553, 0]
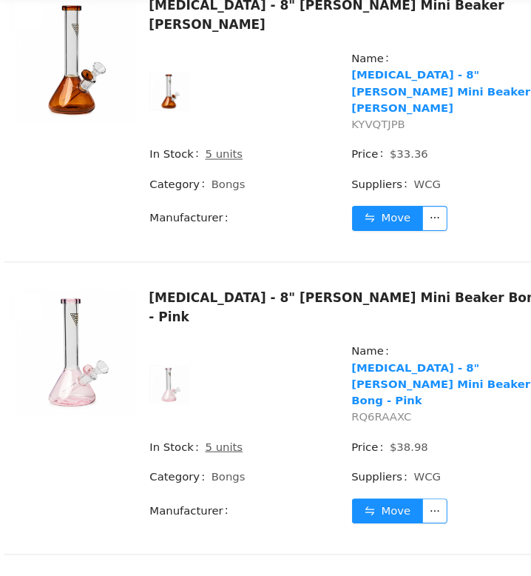
click at [369, 388] on span "RQ6RAAXC" at bounding box center [360, 394] width 57 height 12
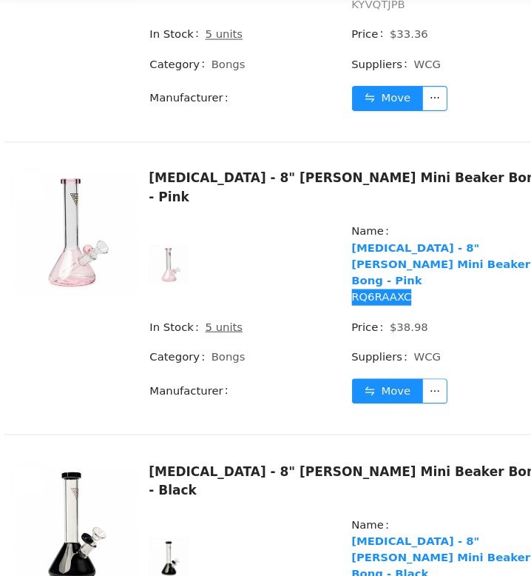
scroll to position [8679, 0]
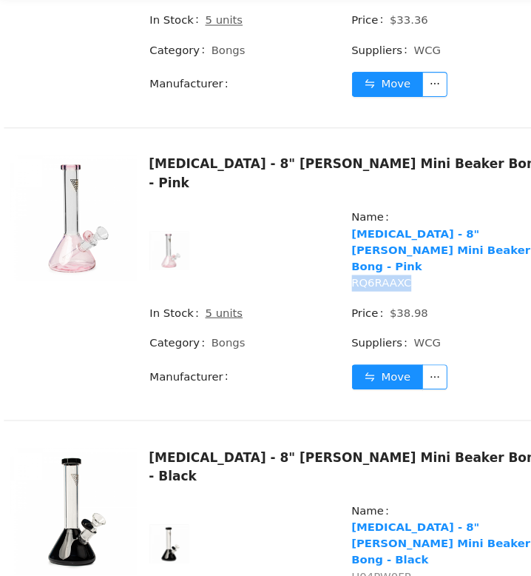
click at [372, 538] on span "H04PW0FP" at bounding box center [360, 544] width 56 height 12
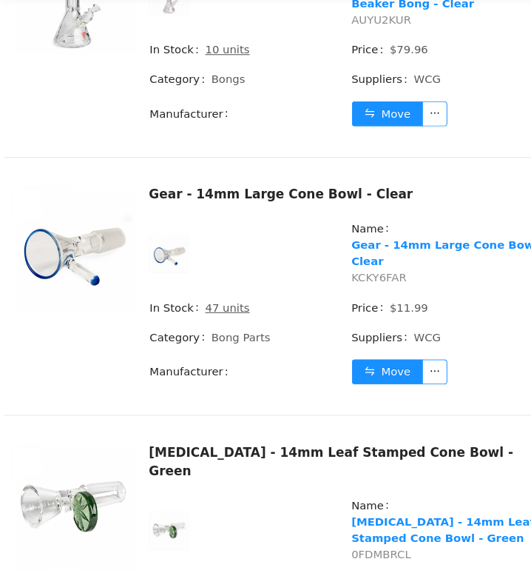
scroll to position [7148, 0]
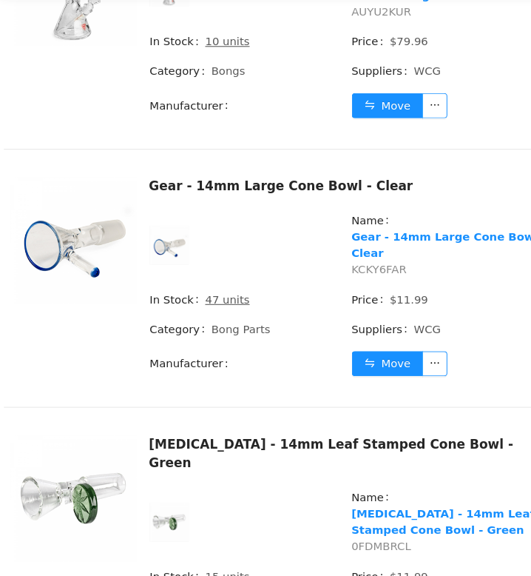
click at [343, 510] on span "0FDMBRCL" at bounding box center [360, 516] width 56 height 12
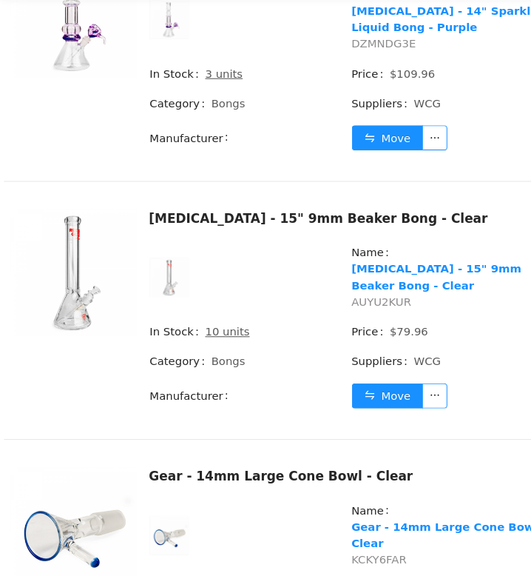
scroll to position [6872, 0]
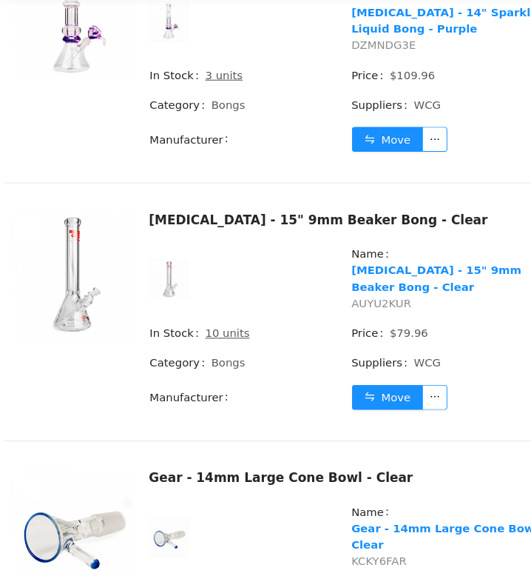
click at [358, 524] on span "KCKY6FAR" at bounding box center [358, 530] width 52 height 12
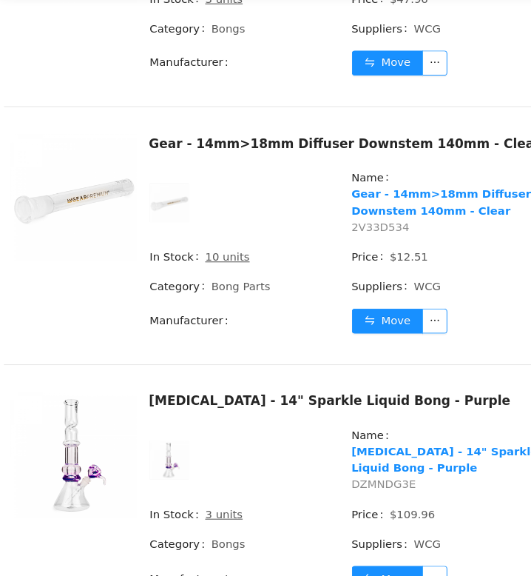
scroll to position [6459, 0]
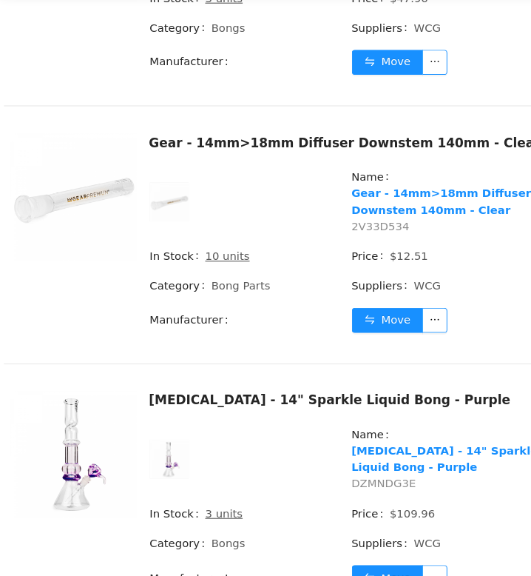
click at [369, 451] on span "DZMNDG3E" at bounding box center [362, 457] width 61 height 12
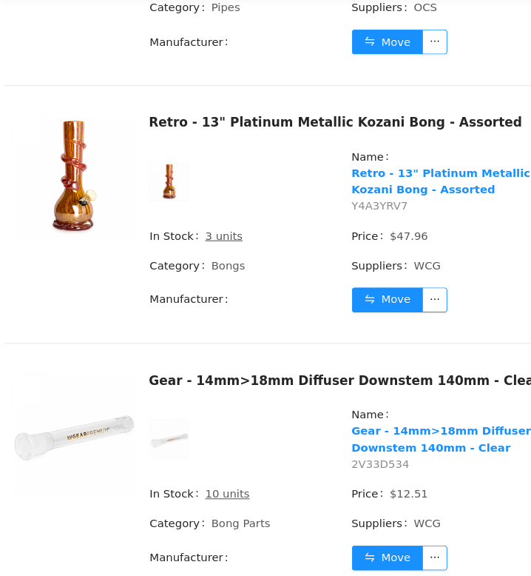
scroll to position [6236, 0]
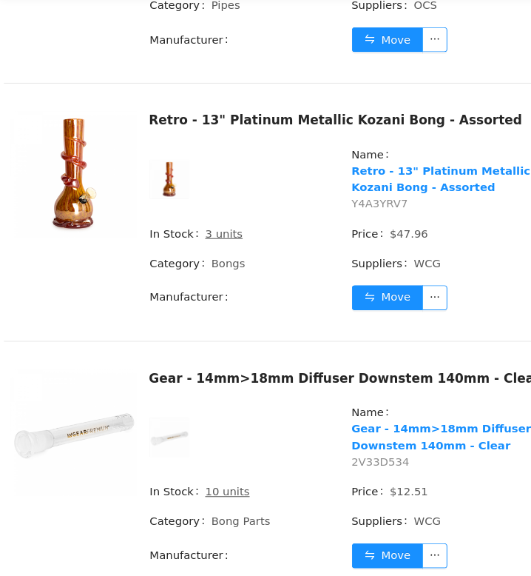
click at [357, 430] on span "2V33D534" at bounding box center [359, 436] width 55 height 12
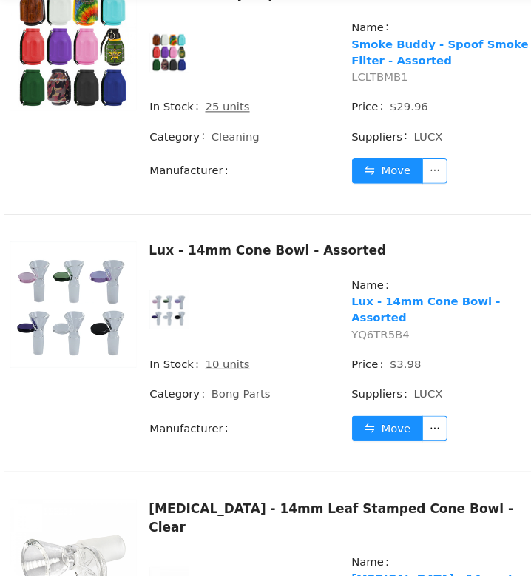
scroll to position [4598, 0]
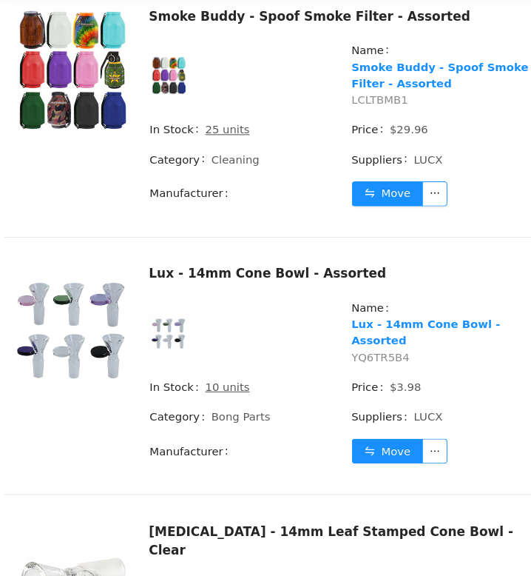
click at [361, 332] on span "YQ6TR5B4" at bounding box center [359, 338] width 55 height 12
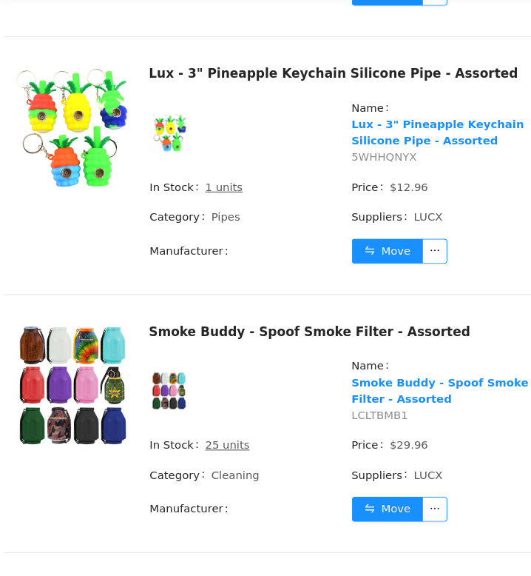
scroll to position [4301, 0]
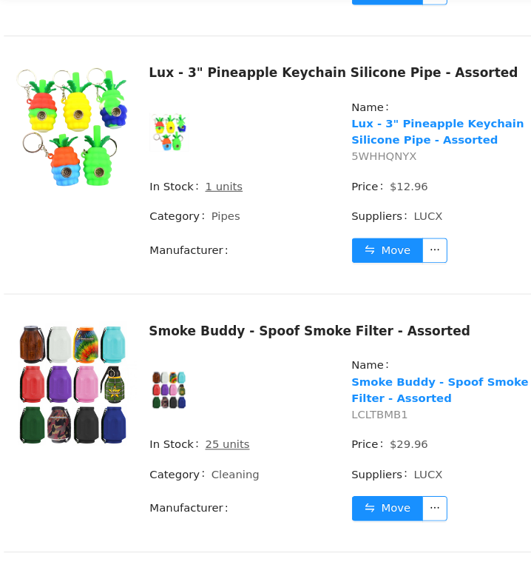
click at [358, 386] on span "LCLTBMB1" at bounding box center [358, 392] width 53 height 12
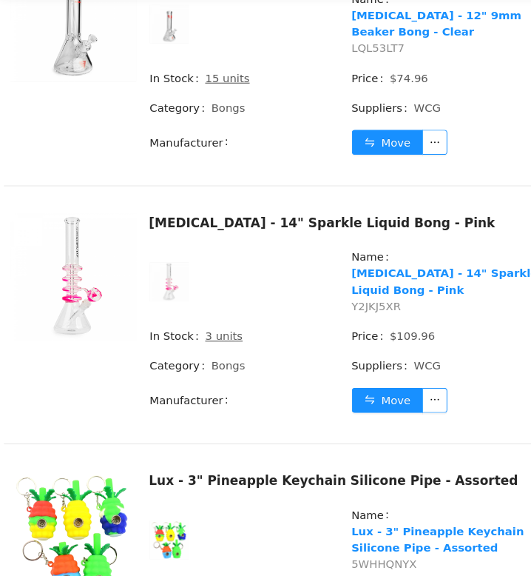
scroll to position [3913, 0]
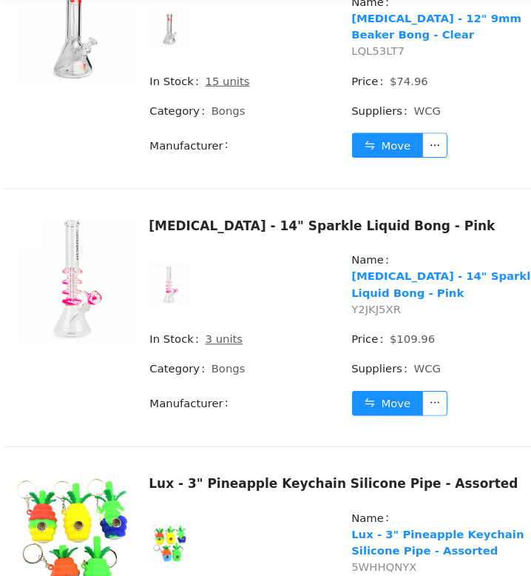
click at [366, 286] on span "Y2JKJ5XR" at bounding box center [355, 292] width 47 height 12
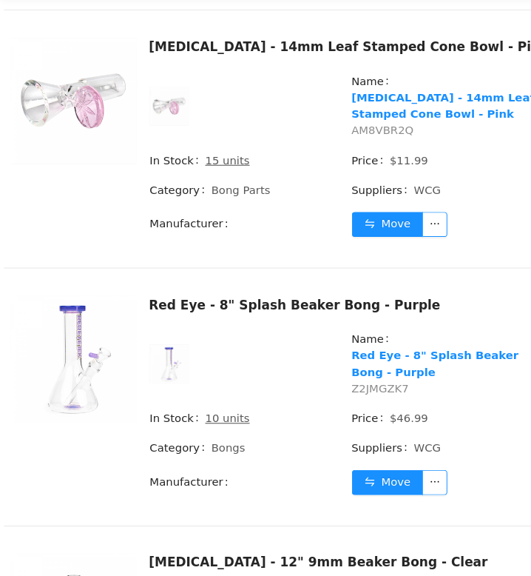
scroll to position [3350, 0]
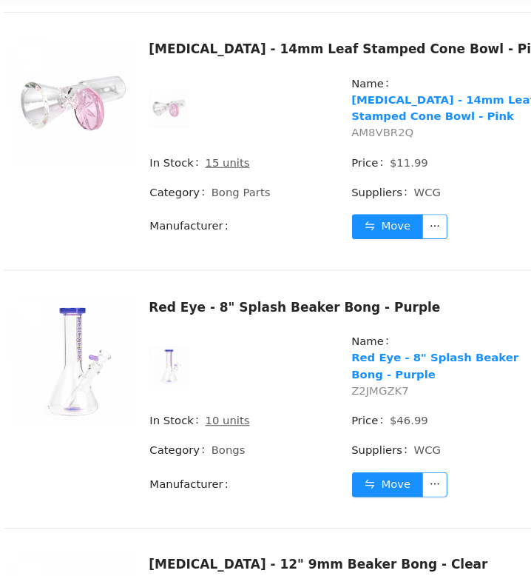
click at [352, 363] on span "Z2JMGZK7" at bounding box center [359, 369] width 54 height 12
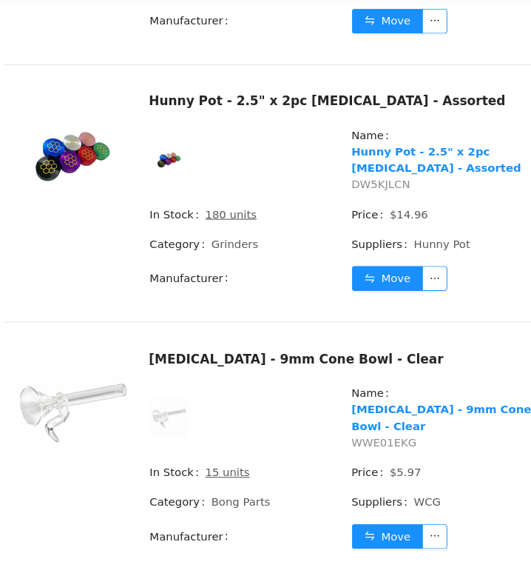
scroll to position [2813, 0]
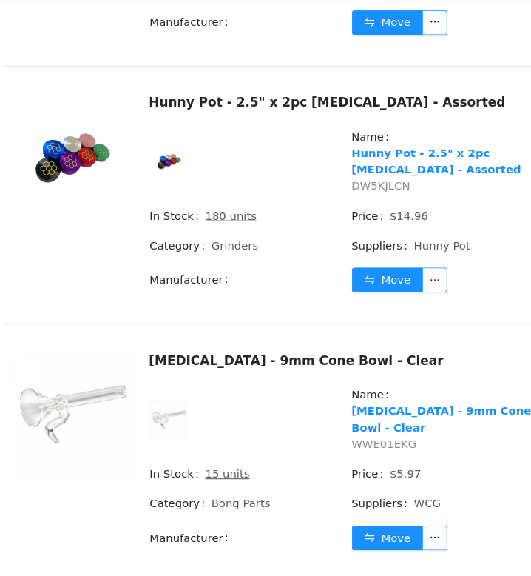
click at [352, 413] on span "WWE01EKG" at bounding box center [362, 419] width 61 height 12
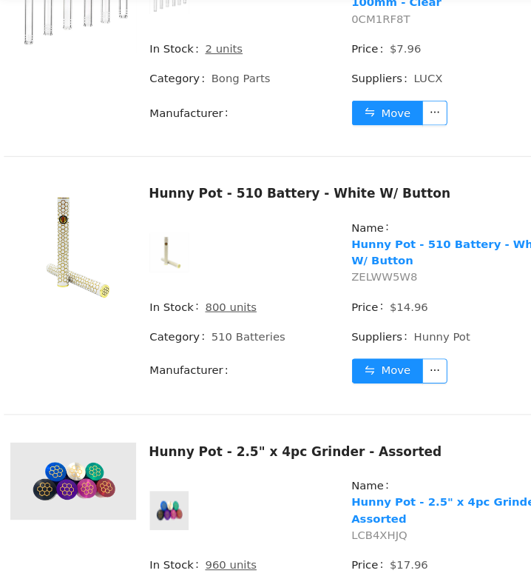
scroll to position [2213, 0]
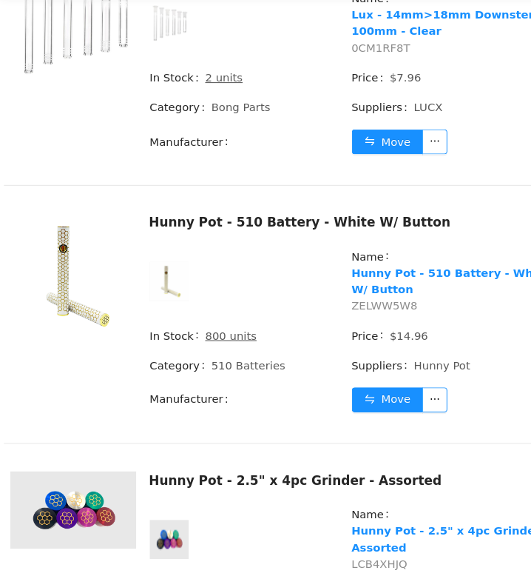
click at [373, 283] on span "ZELWW5W8" at bounding box center [363, 289] width 62 height 12
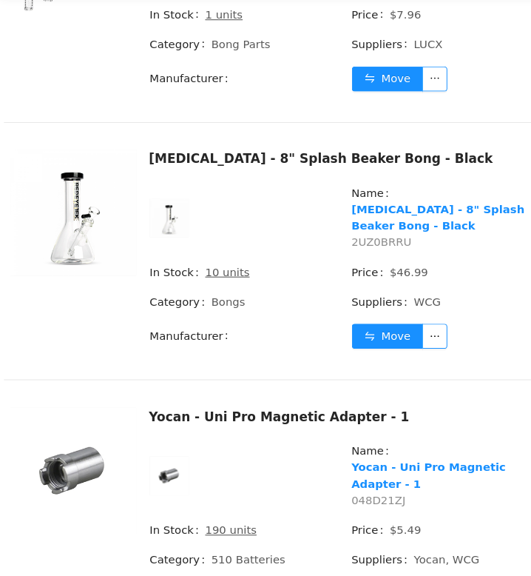
scroll to position [836, 0]
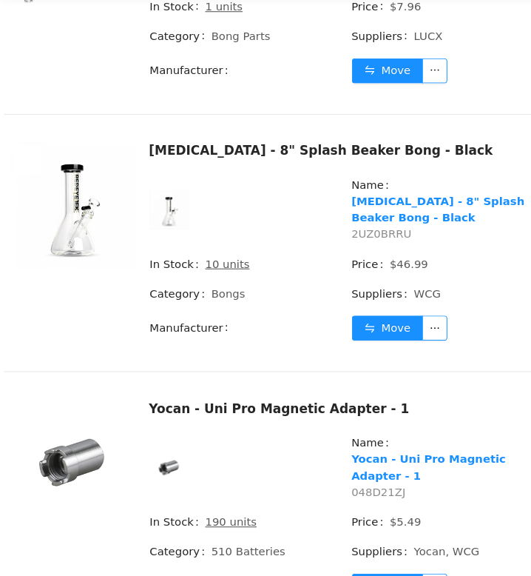
click at [367, 221] on span "2UZ0BRRU" at bounding box center [360, 221] width 57 height 12
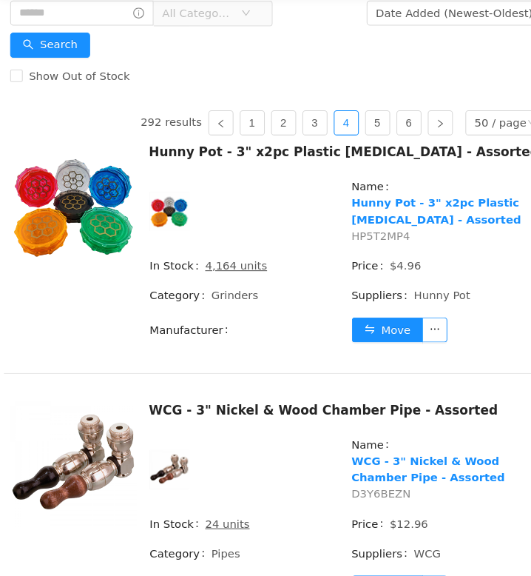
scroll to position [104, 0]
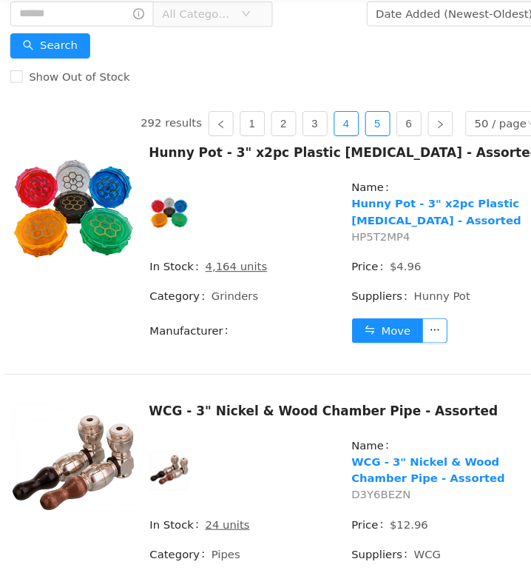
click at [360, 112] on link "5" at bounding box center [357, 117] width 22 height 22
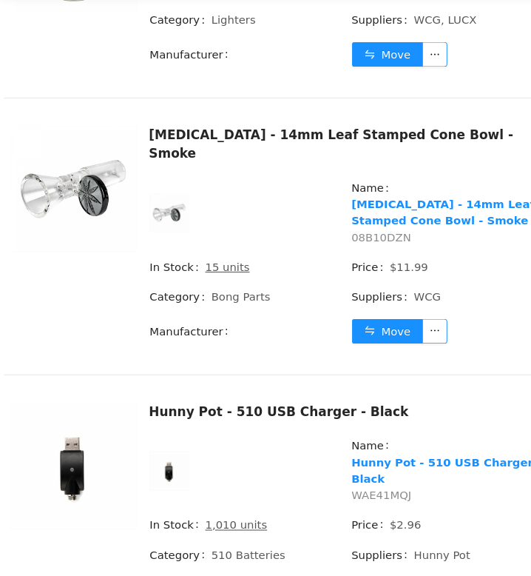
scroll to position [8948, 0]
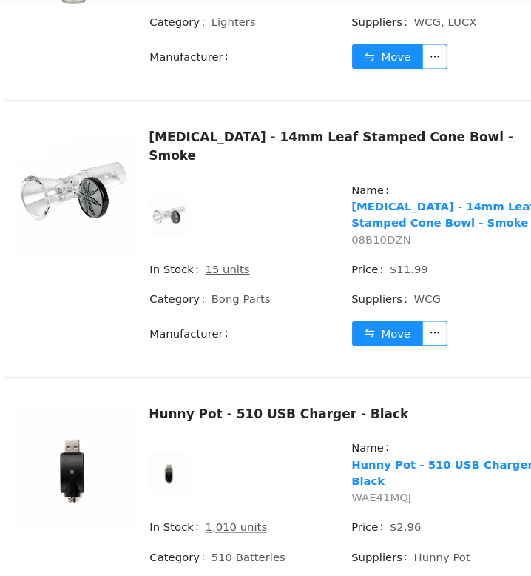
click at [353, 464] on span "WAE41MQJ" at bounding box center [360, 470] width 57 height 12
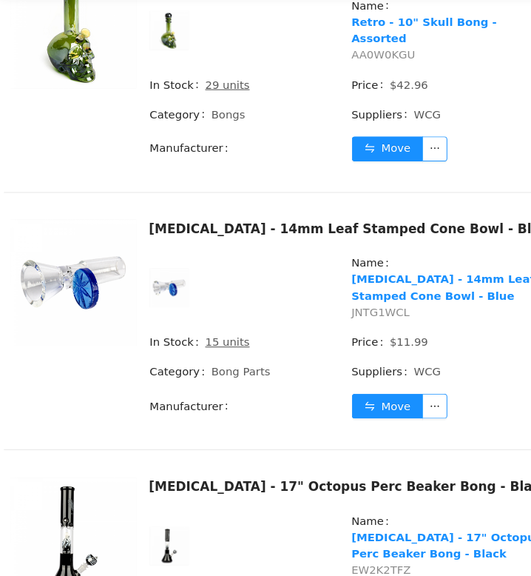
scroll to position [11671, 0]
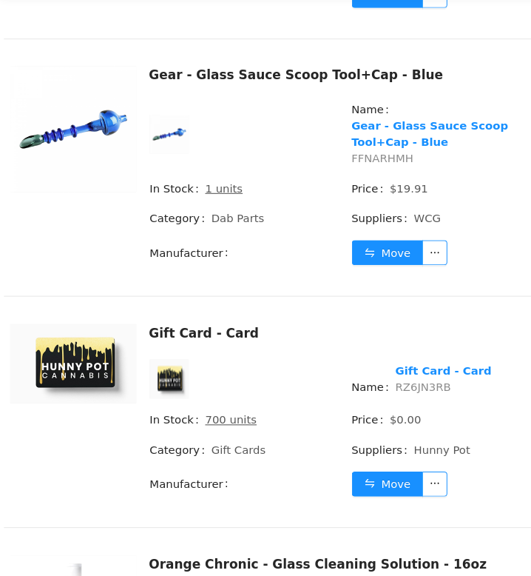
scroll to position [8886, 0]
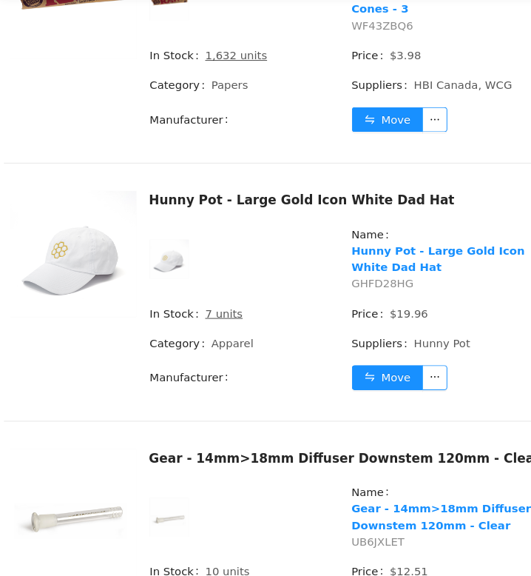
scroll to position [3045, 0]
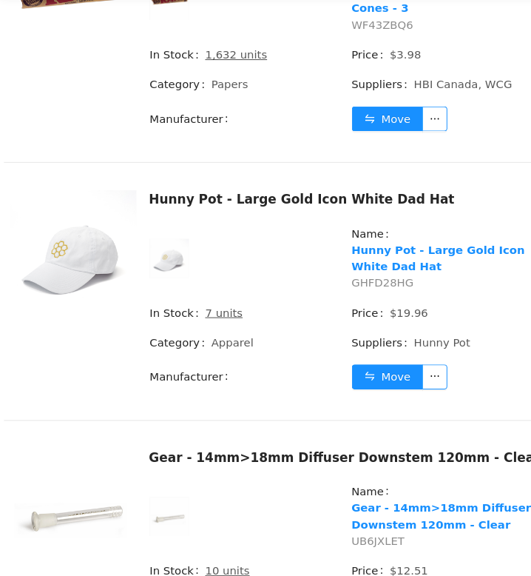
click at [346, 505] on span "UB6JXLET" at bounding box center [357, 511] width 50 height 12
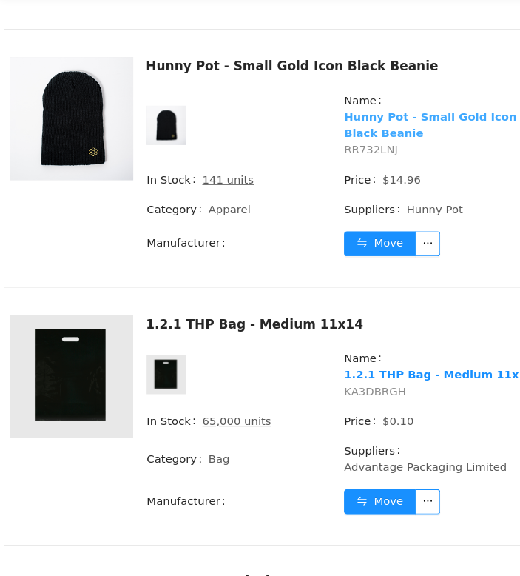
scroll to position [1404, 0]
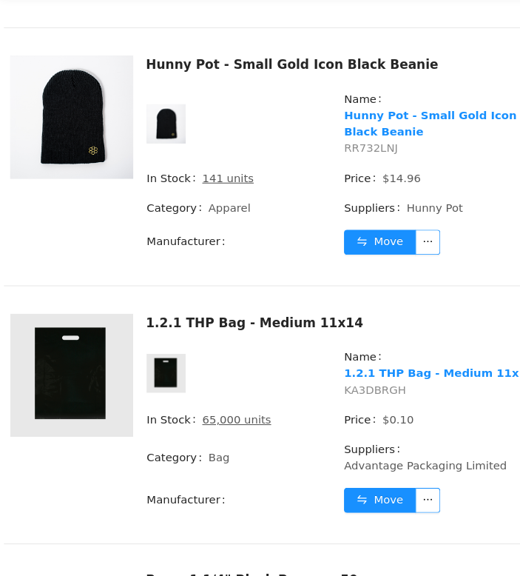
click at [352, 362] on span "KA3DBRGH" at bounding box center [354, 368] width 58 height 12
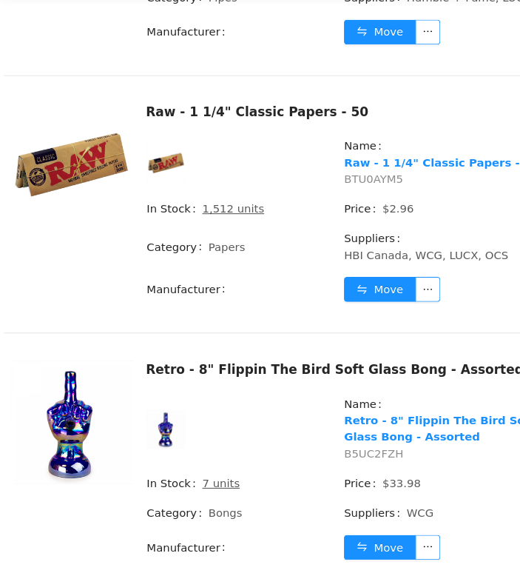
scroll to position [9995, 0]
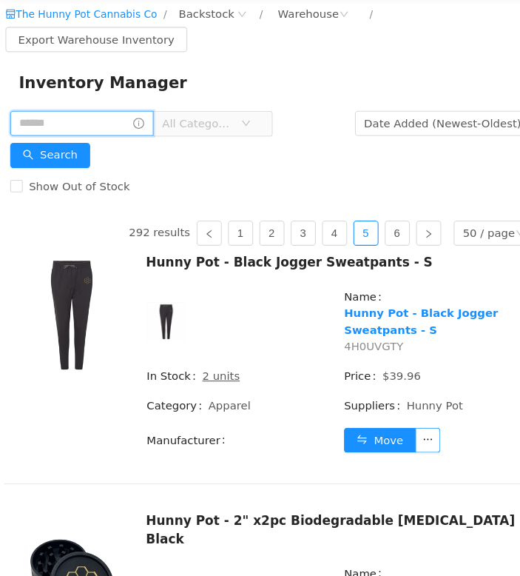
click at [92, 120] on input "text" at bounding box center [77, 117] width 135 height 24
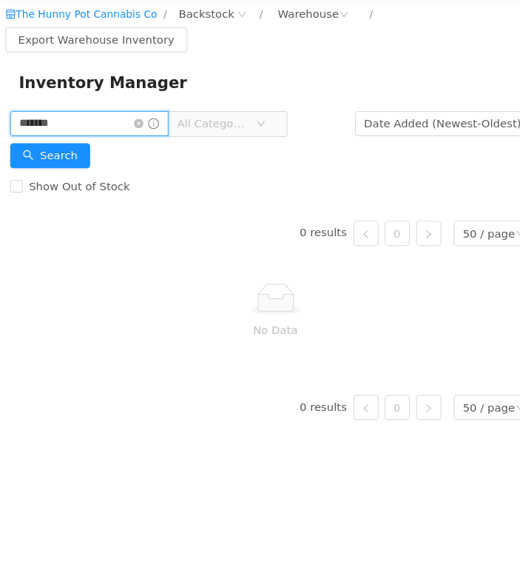
click at [92, 115] on input "*******" at bounding box center [85, 117] width 150 height 24
type input "***"
click at [135, 117] on icon "icon: close-circle" at bounding box center [131, 117] width 9 height 9
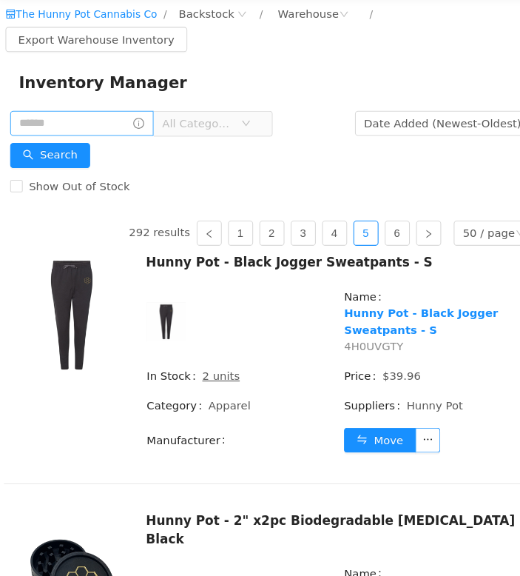
click at [227, 124] on span "All Categories" at bounding box center [190, 117] width 74 height 22
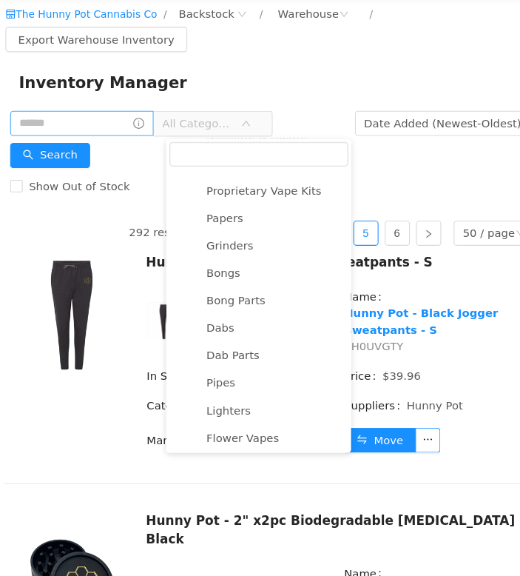
scroll to position [743, 0]
click at [221, 207] on span "Papers" at bounding box center [212, 207] width 35 height 12
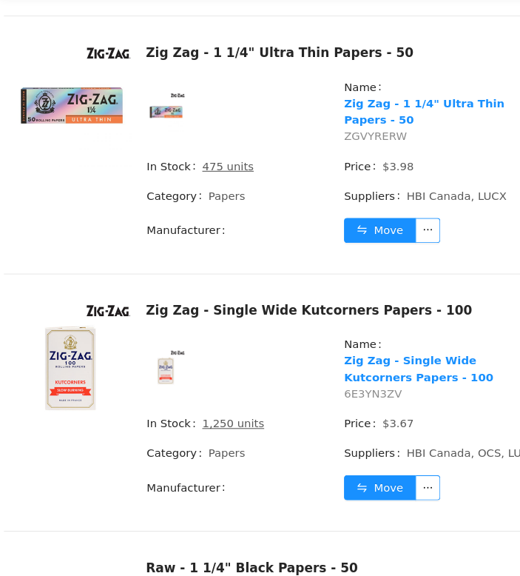
scroll to position [1704, 0]
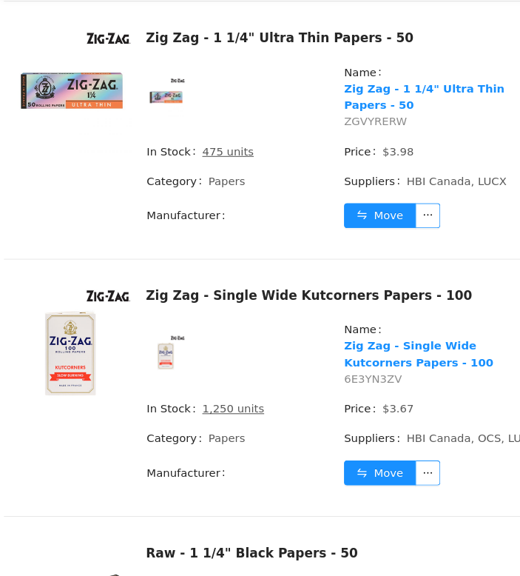
click at [344, 352] on span "6E3YN3ZV" at bounding box center [352, 358] width 55 height 12
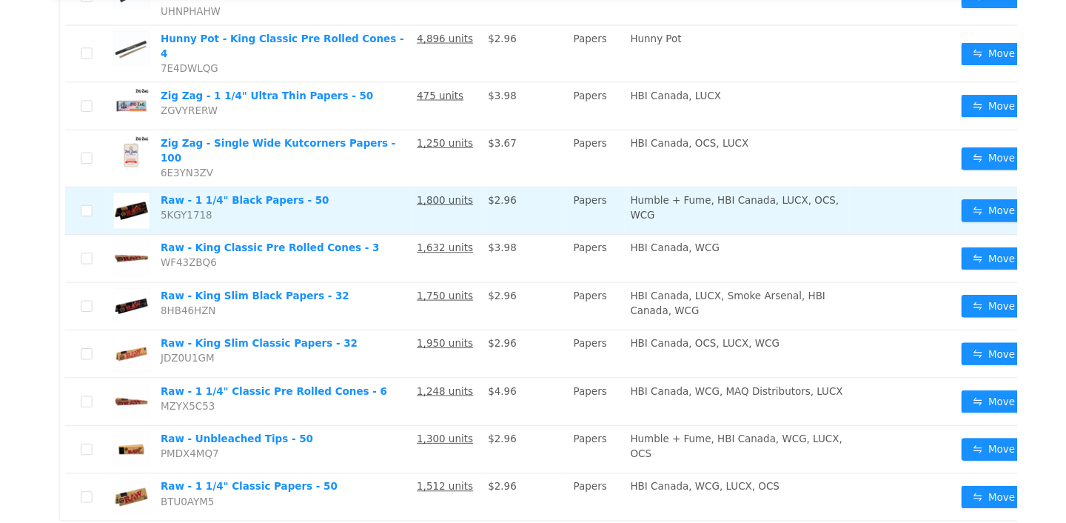
scroll to position [0, 0]
